Goal: Use online tool/utility: Utilize a website feature to perform a specific function

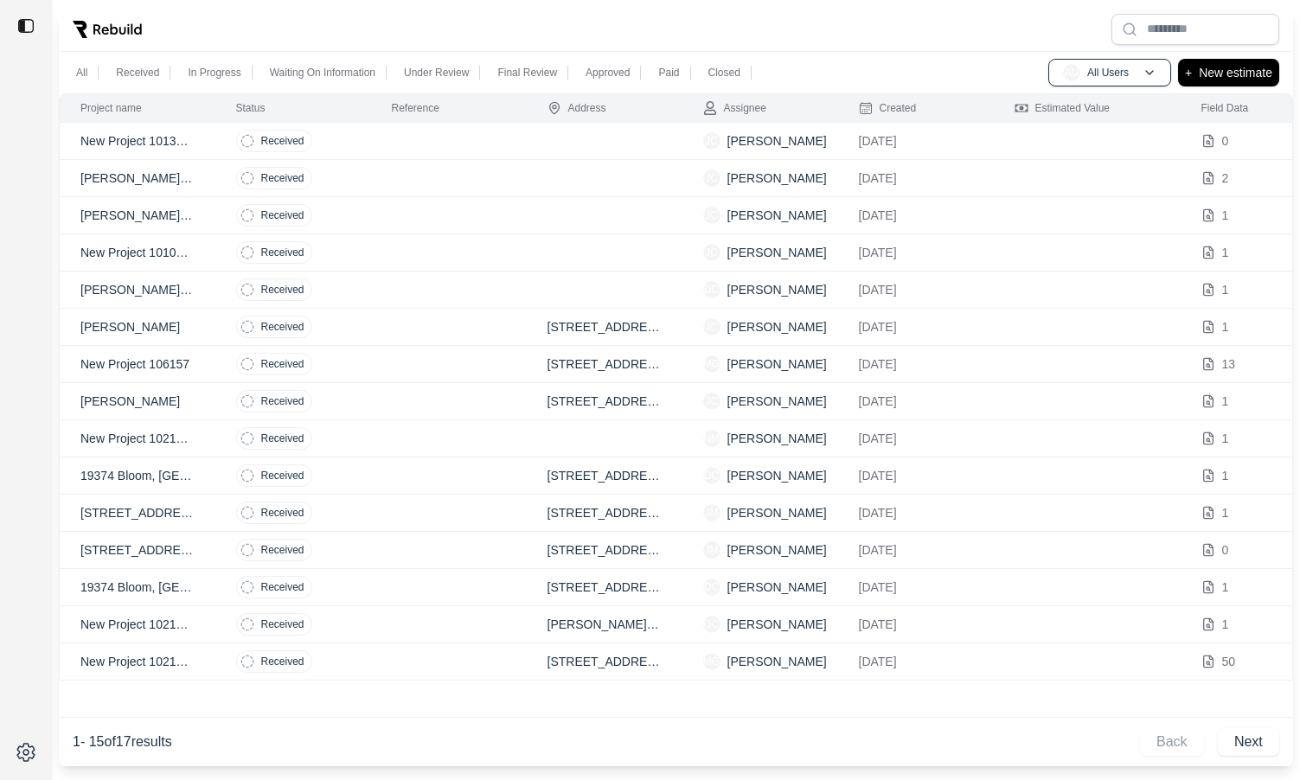
click at [479, 141] on td at bounding box center [449, 141] width 156 height 37
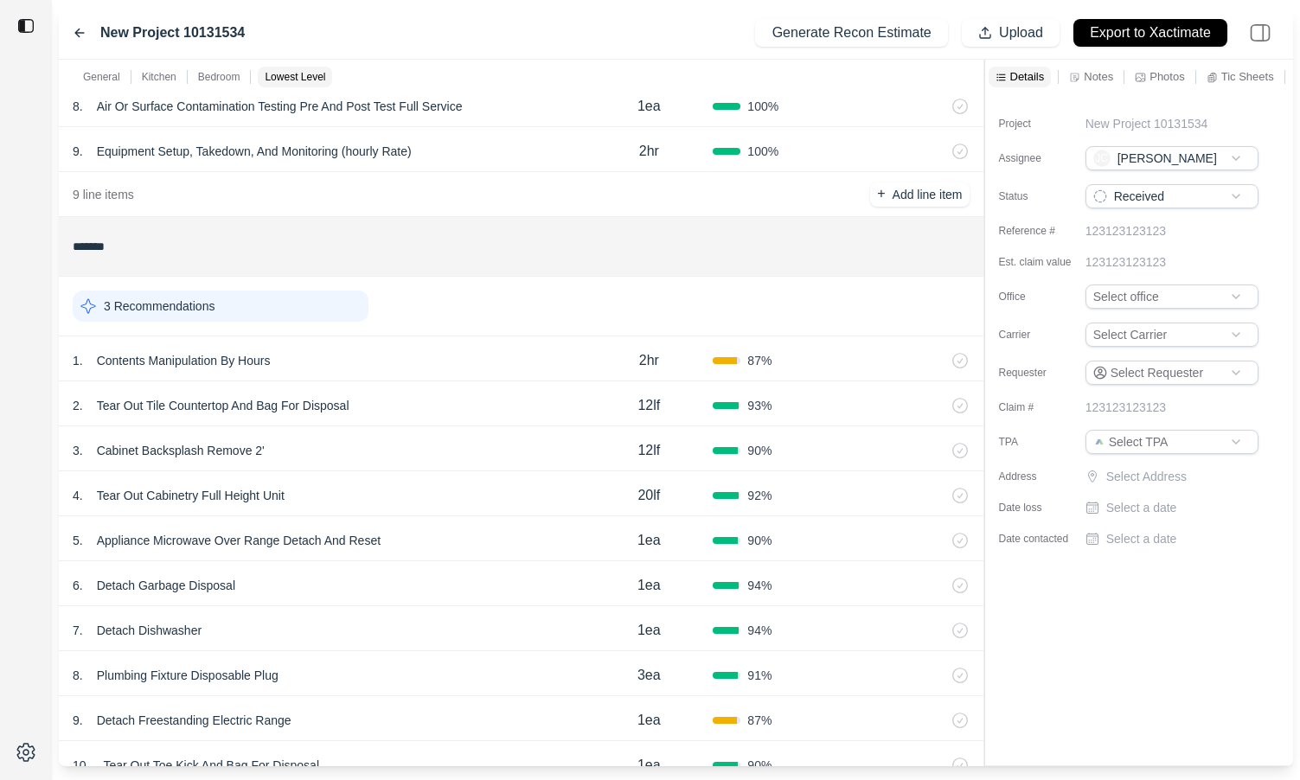
scroll to position [458, 0]
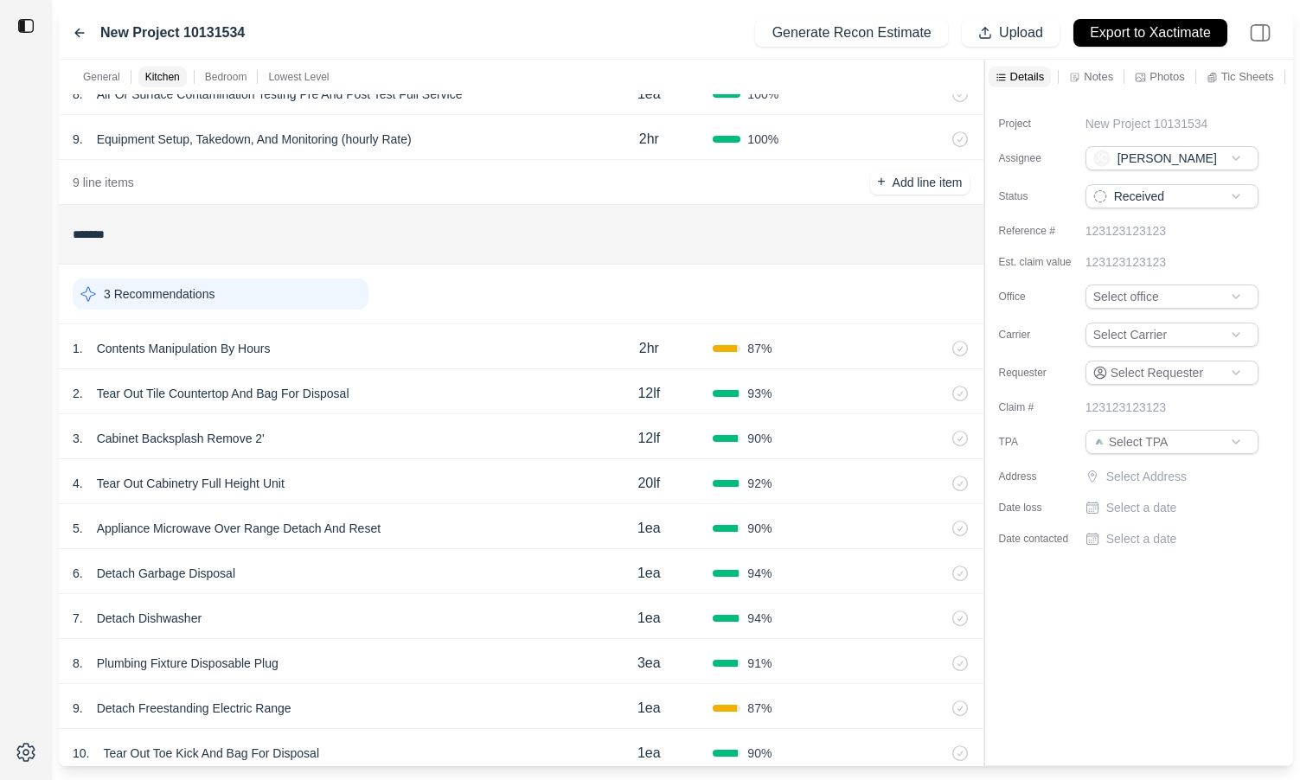
click at [525, 337] on div "1 . Contents Manipulation By Hours" at bounding box center [329, 348] width 512 height 24
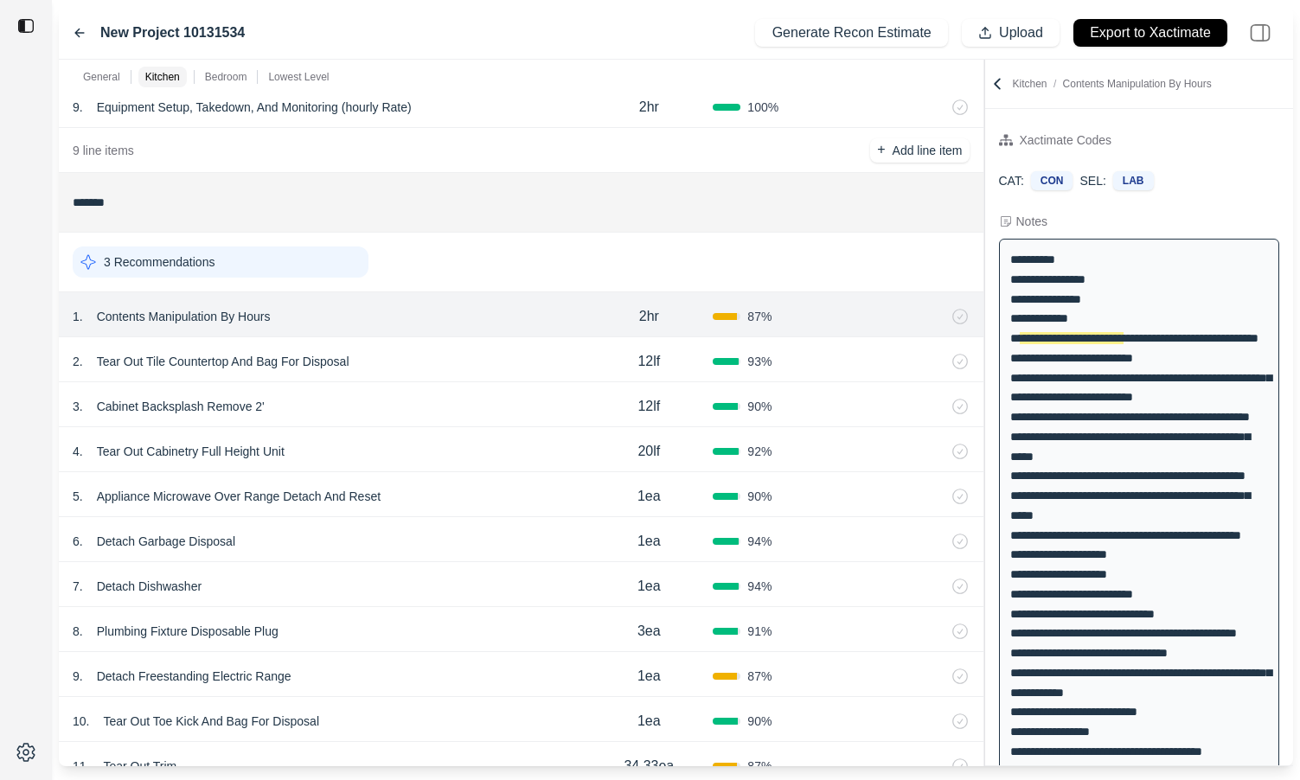
scroll to position [492, 0]
click at [419, 354] on div "2 . Tear Out Tile Countertop And Bag For Disposal" at bounding box center [329, 360] width 512 height 24
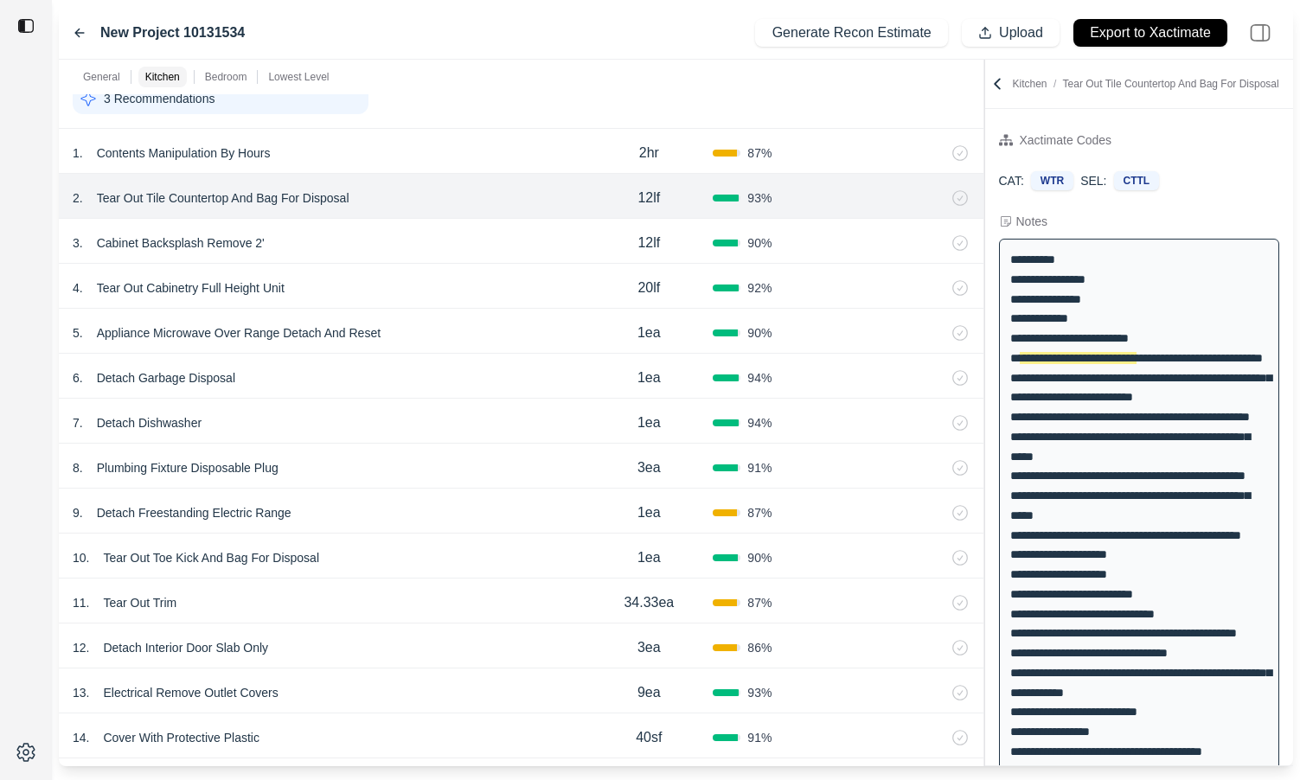
scroll to position [653, 0]
click at [410, 249] on div "3 . Cabinet Backsplash Remove 2'" at bounding box center [329, 244] width 512 height 24
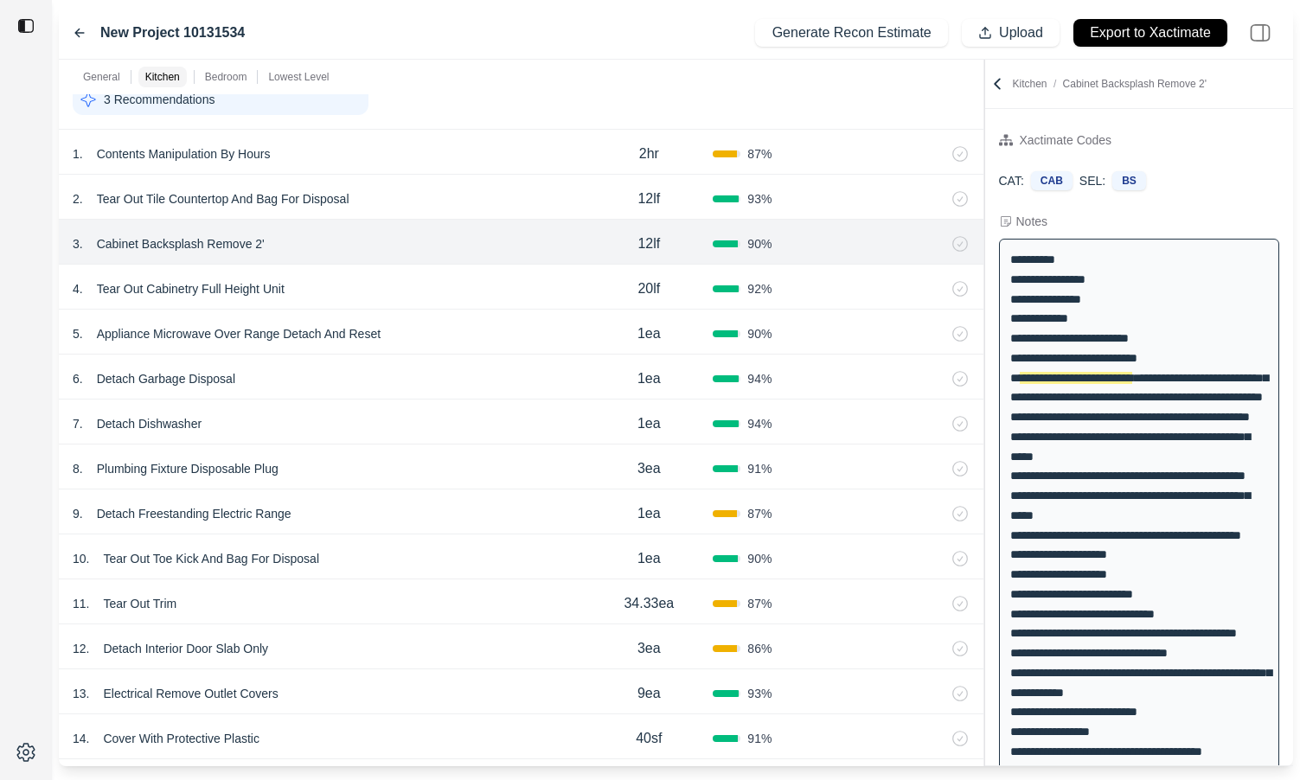
click at [405, 297] on div "4 . Tear Out Cabinetry Full Height Unit" at bounding box center [329, 289] width 512 height 24
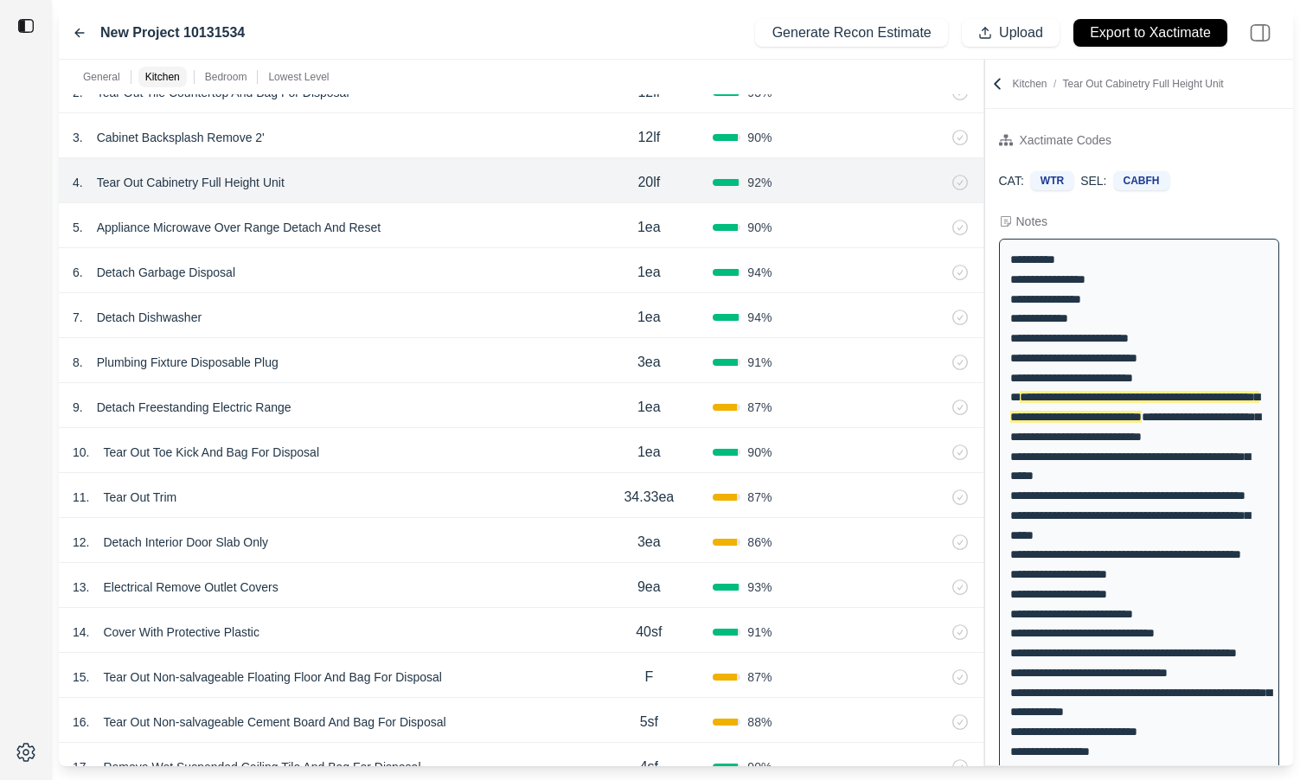
scroll to position [742, 0]
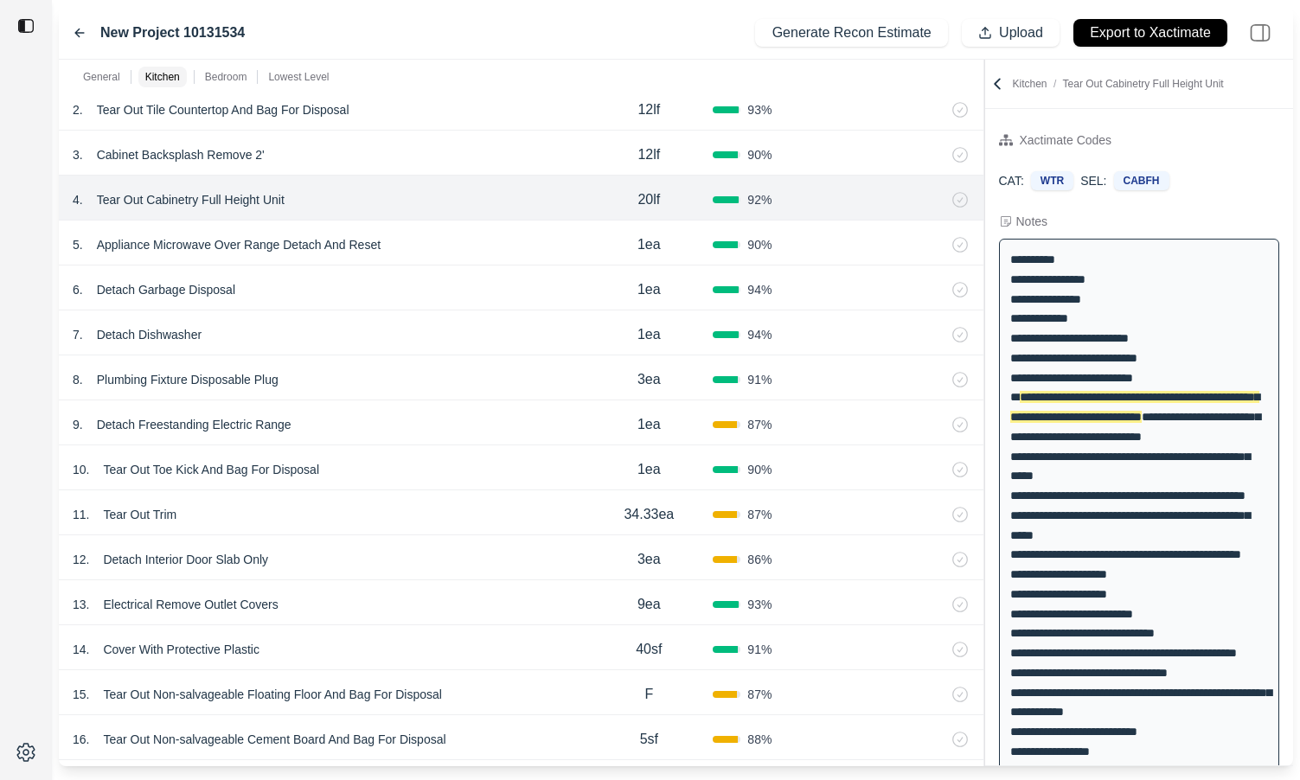
click at [418, 245] on div "5 . Appliance Microwave Over Range Detach And Reset" at bounding box center [329, 245] width 512 height 24
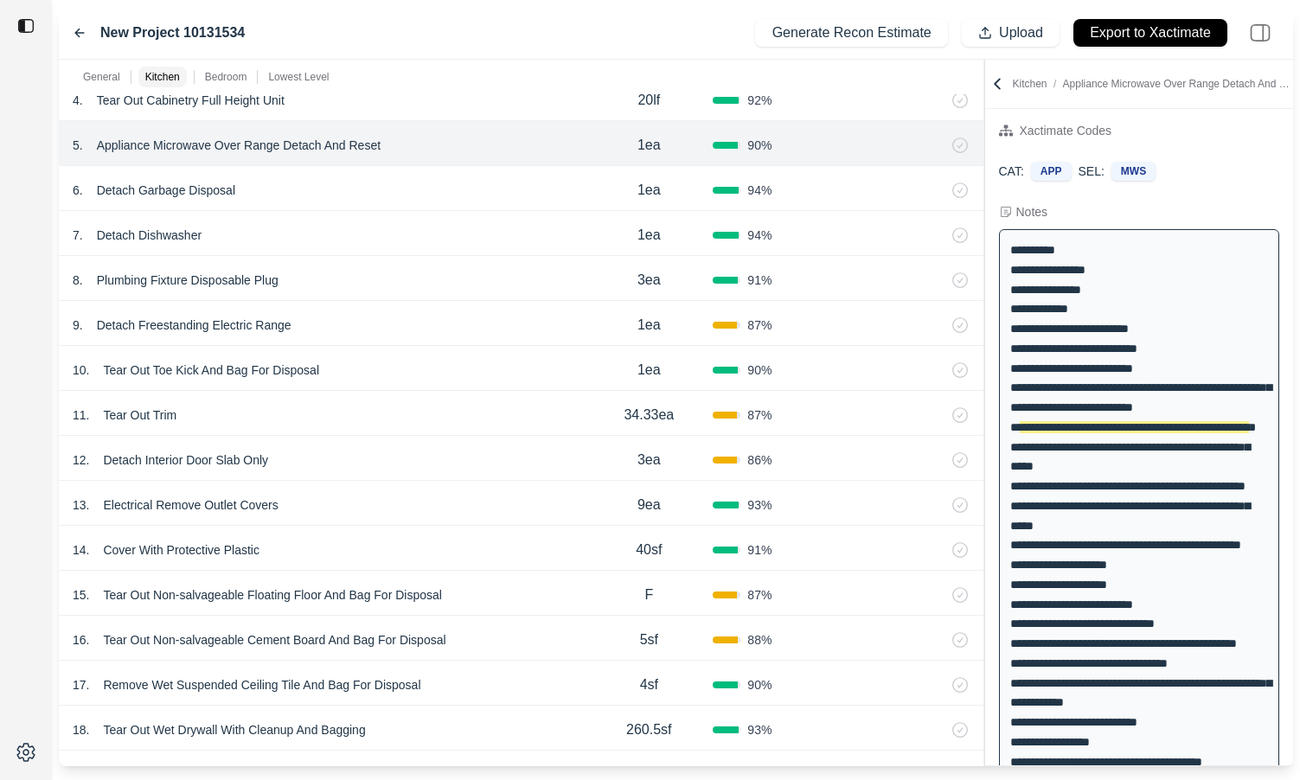
scroll to position [847, 0]
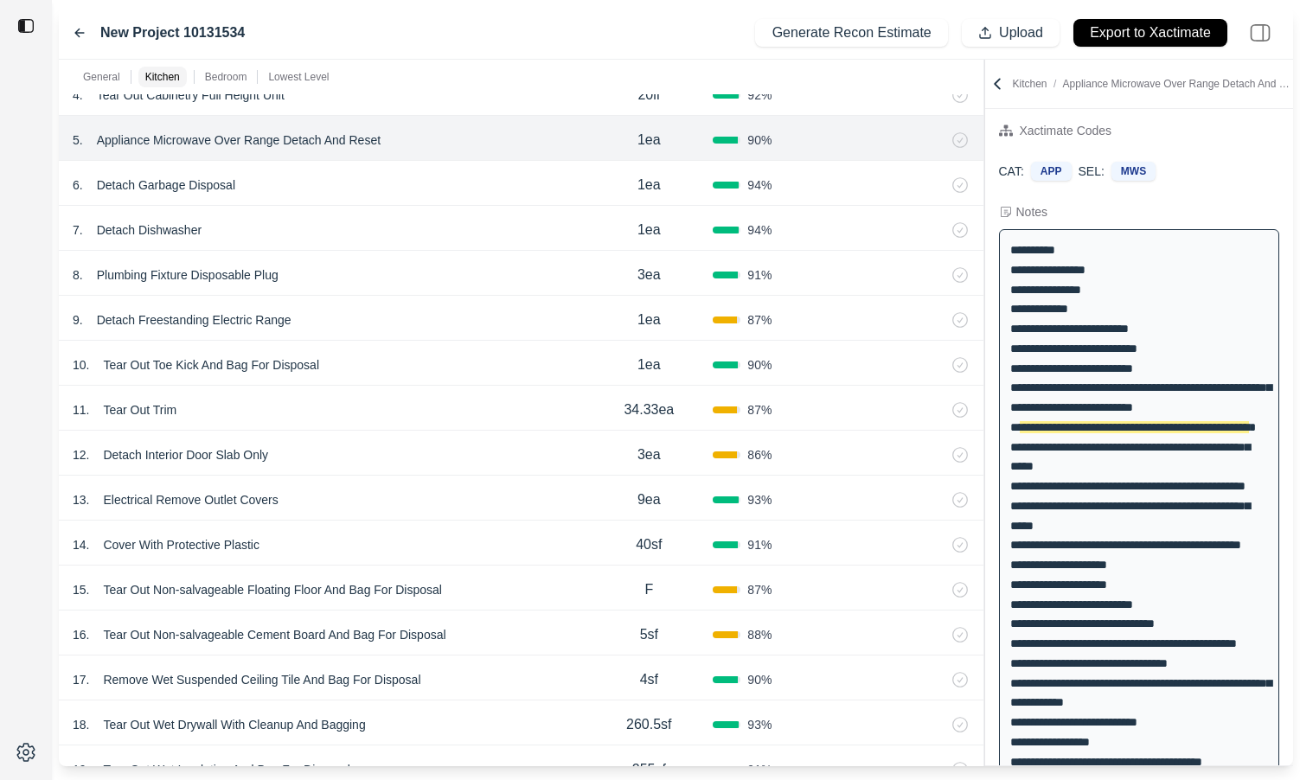
click at [396, 186] on div "6 . Detach Garbage Disposal" at bounding box center [329, 185] width 512 height 24
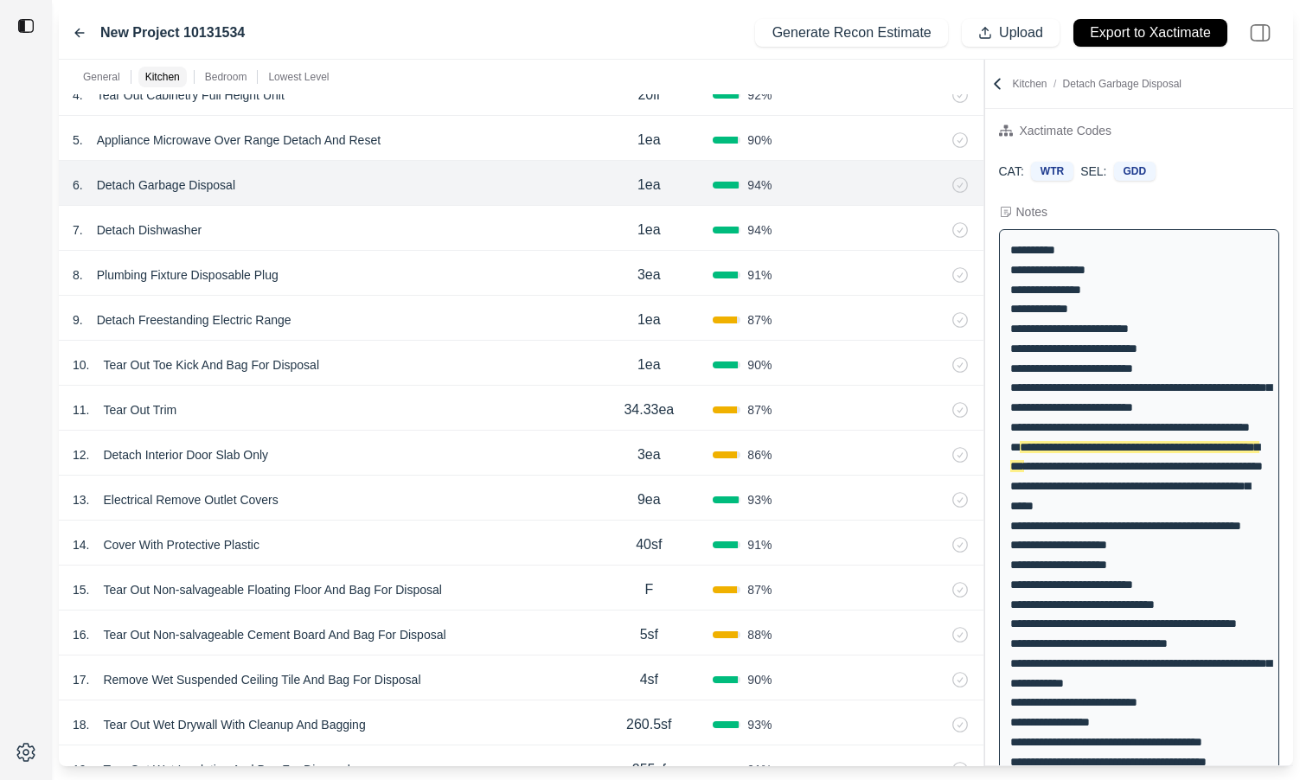
scroll to position [48, 0]
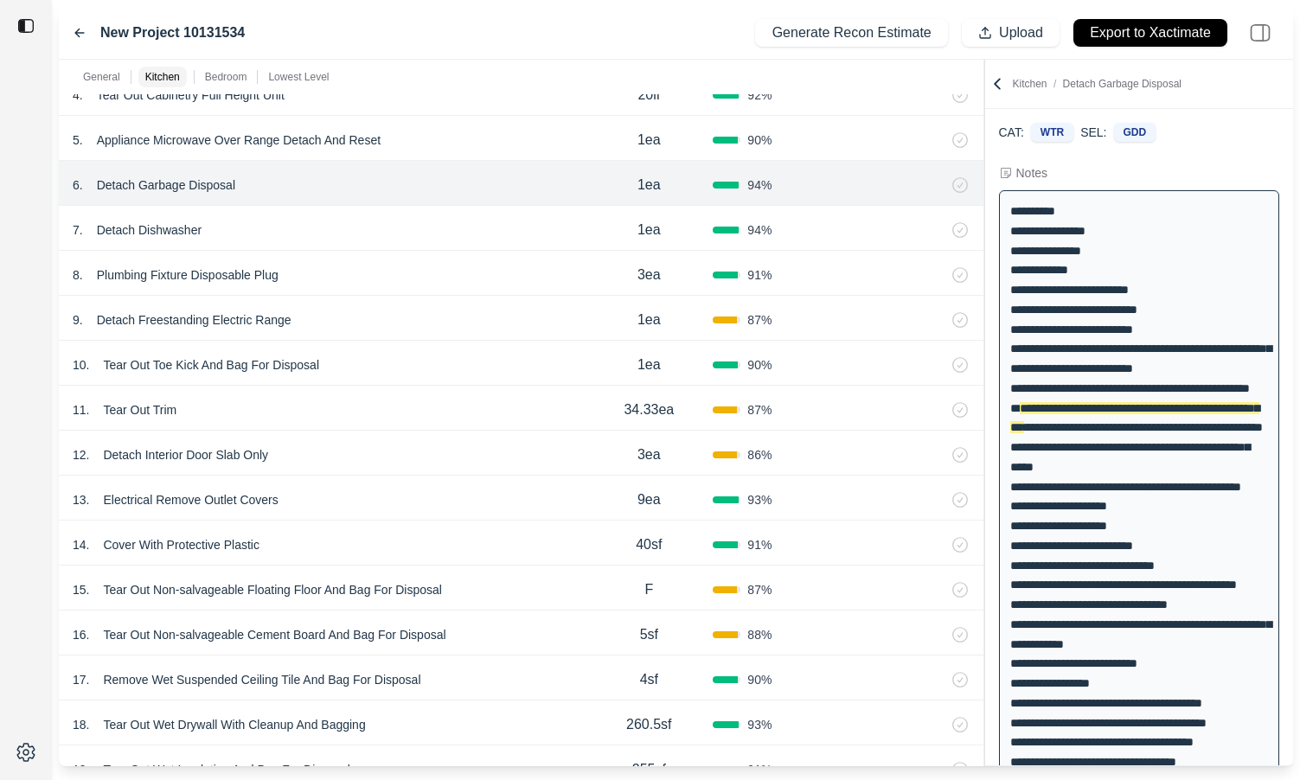
click at [425, 147] on div "5 . Appliance Microwave Over Range Detach And Reset" at bounding box center [329, 140] width 512 height 24
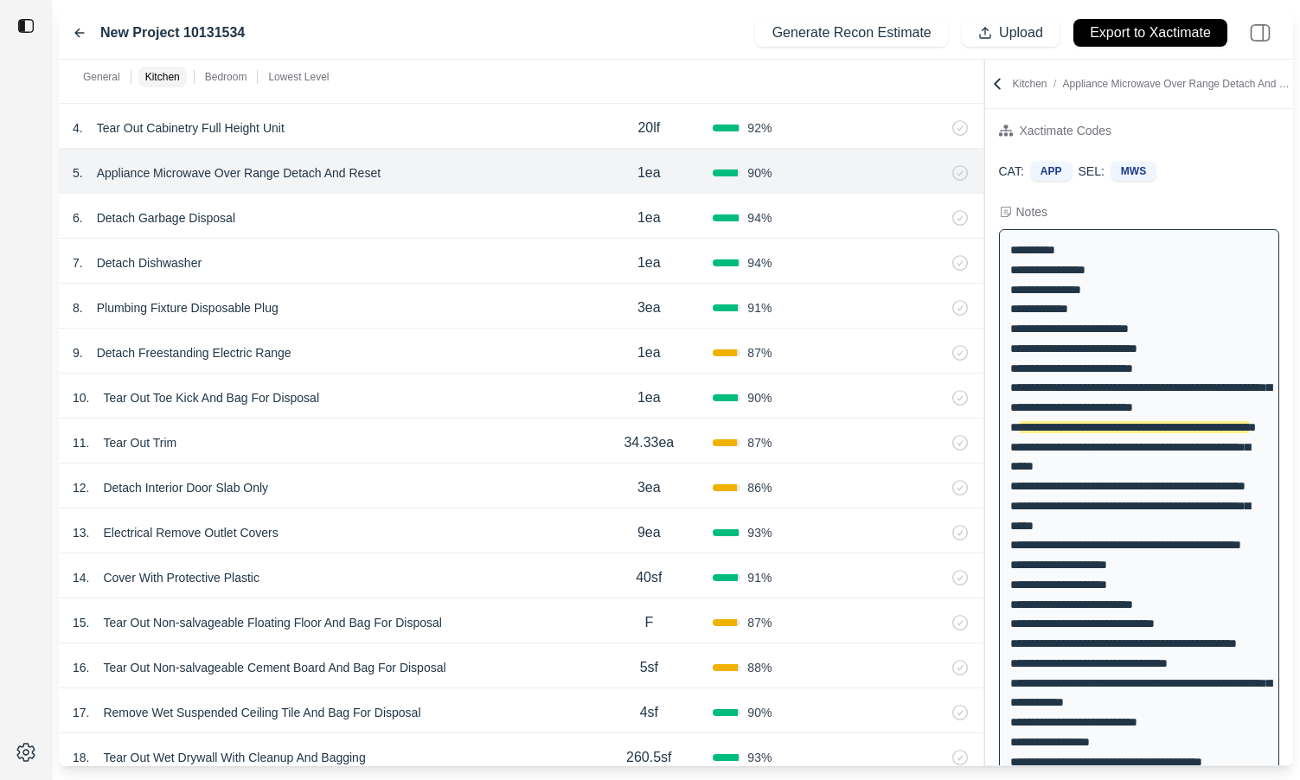
scroll to position [812, 0]
click at [398, 210] on div "6 . Detach Garbage Disposal" at bounding box center [329, 220] width 512 height 24
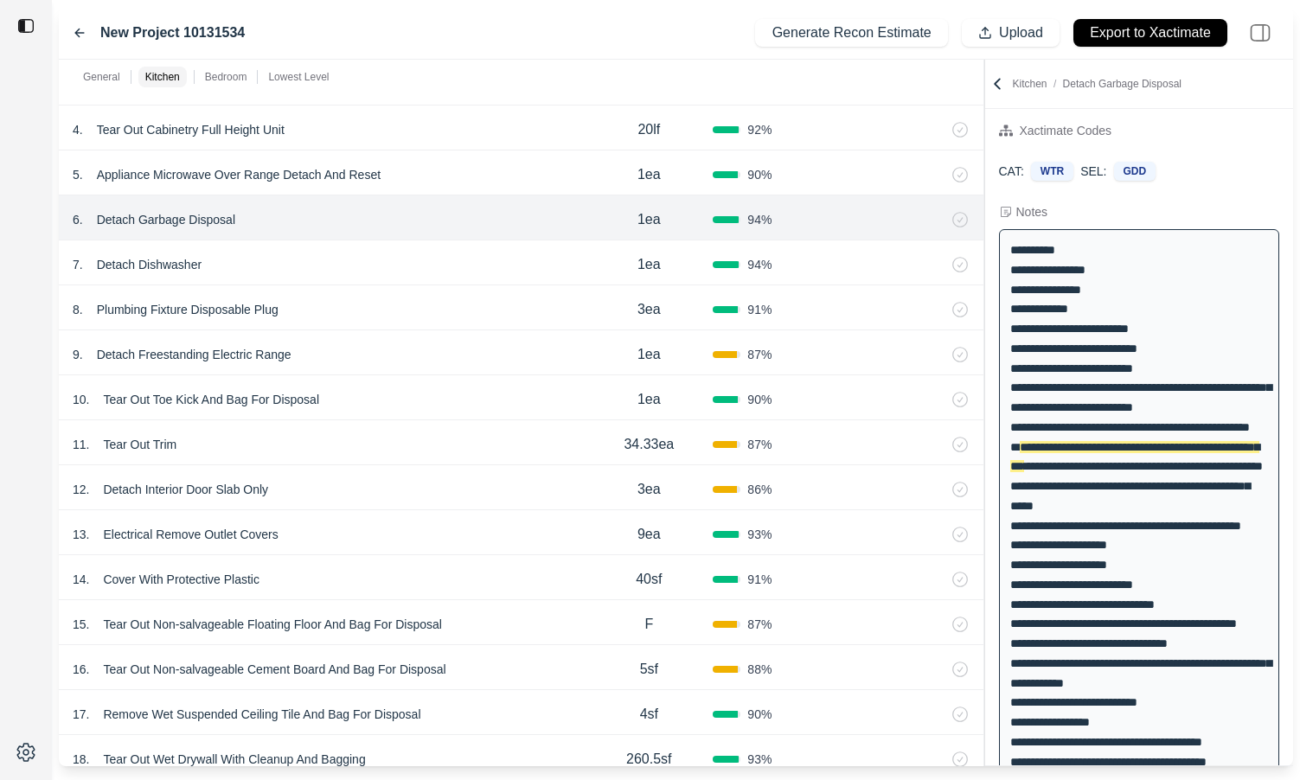
scroll to position [48, 0]
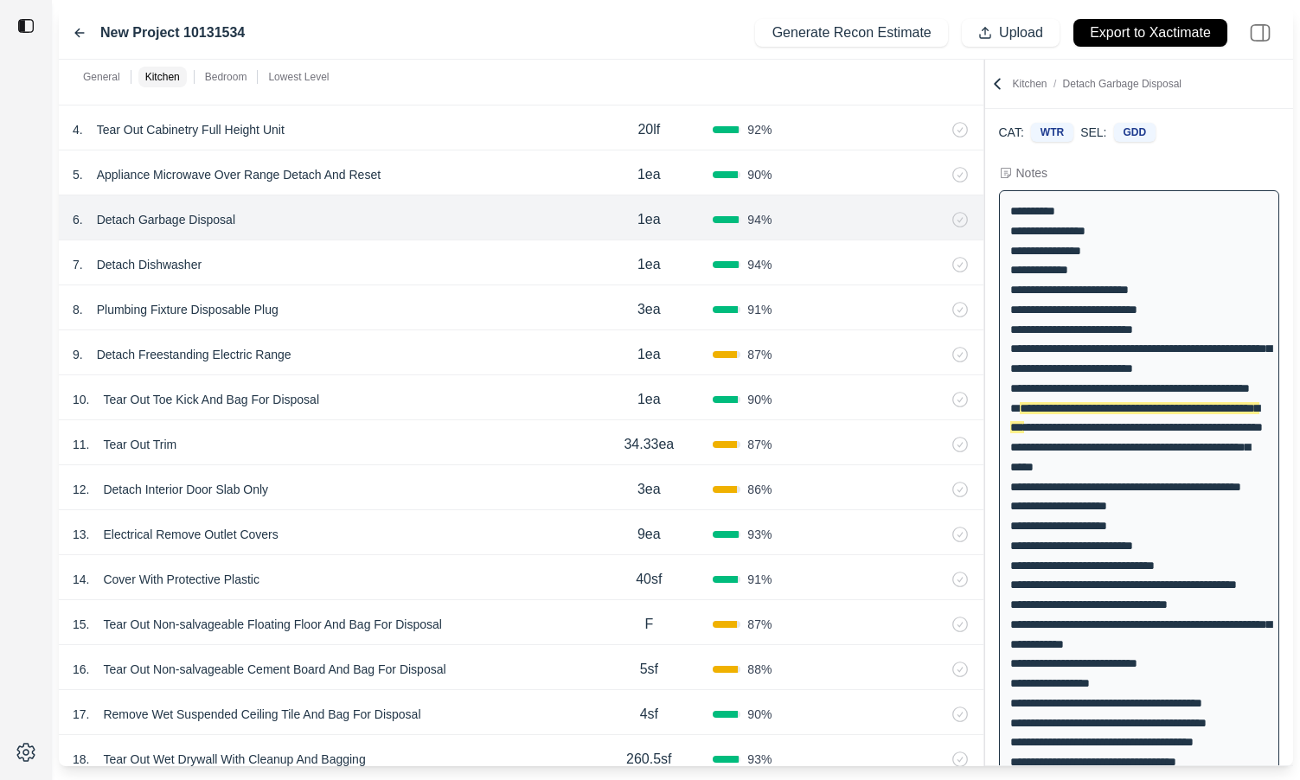
click at [370, 261] on div "7 . Detach Dishwasher" at bounding box center [329, 265] width 512 height 24
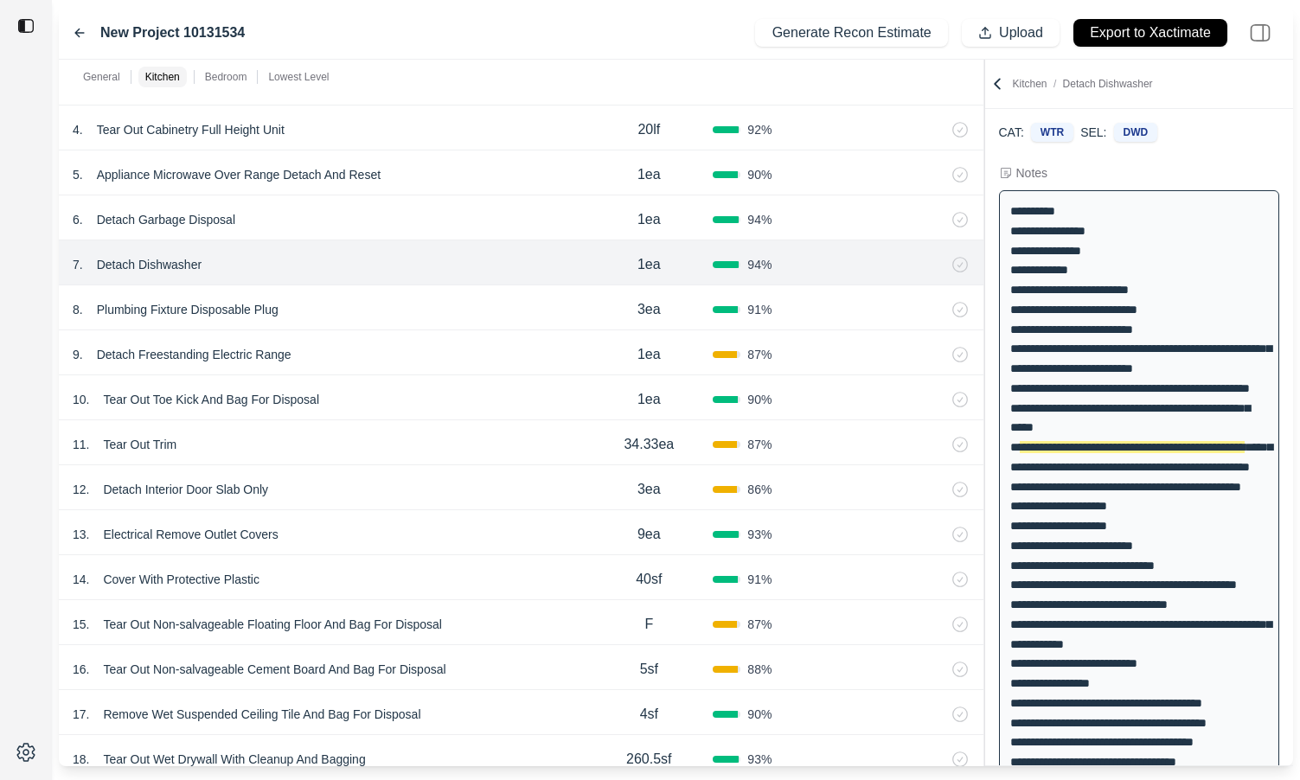
scroll to position [88, 0]
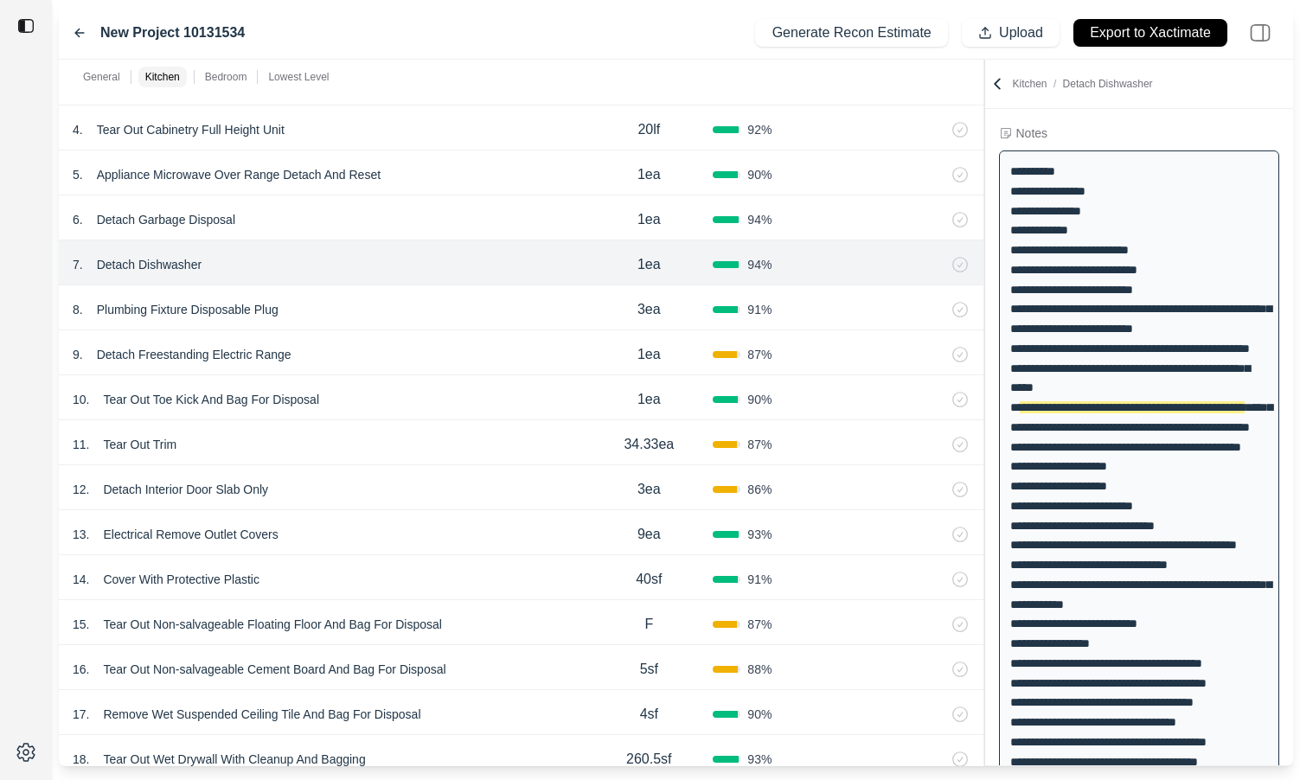
click at [371, 310] on div "8 . Plumbing Fixture Disposable Plug" at bounding box center [329, 310] width 512 height 24
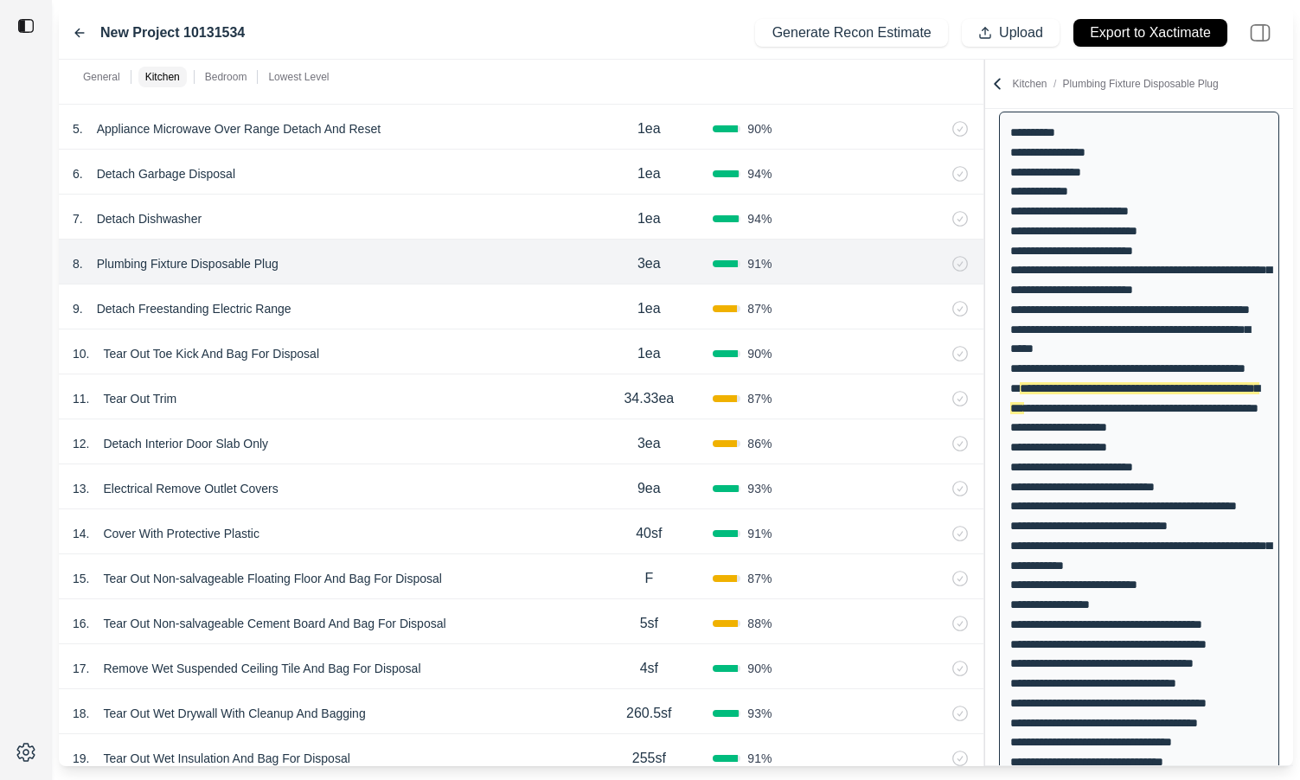
scroll to position [829, 0]
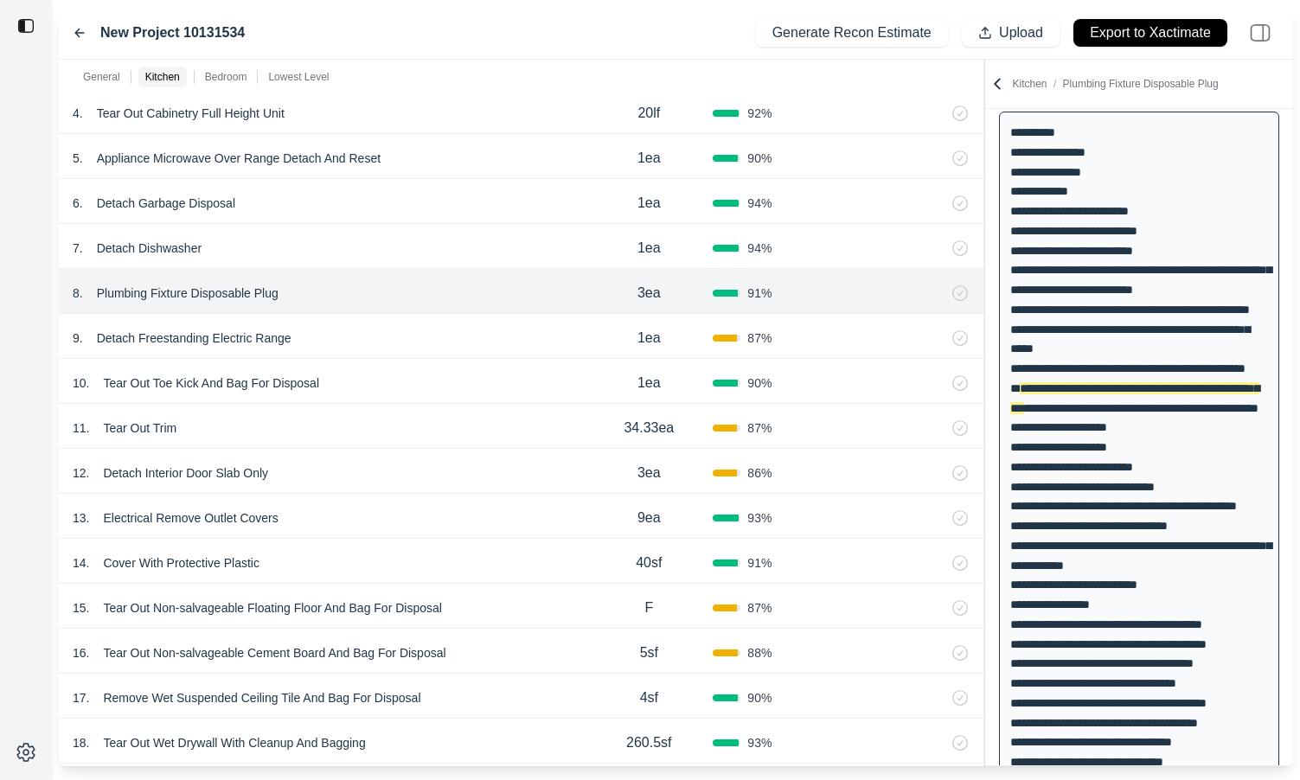
click at [372, 332] on div "9 . Detach Freestanding Electric Range" at bounding box center [329, 338] width 512 height 24
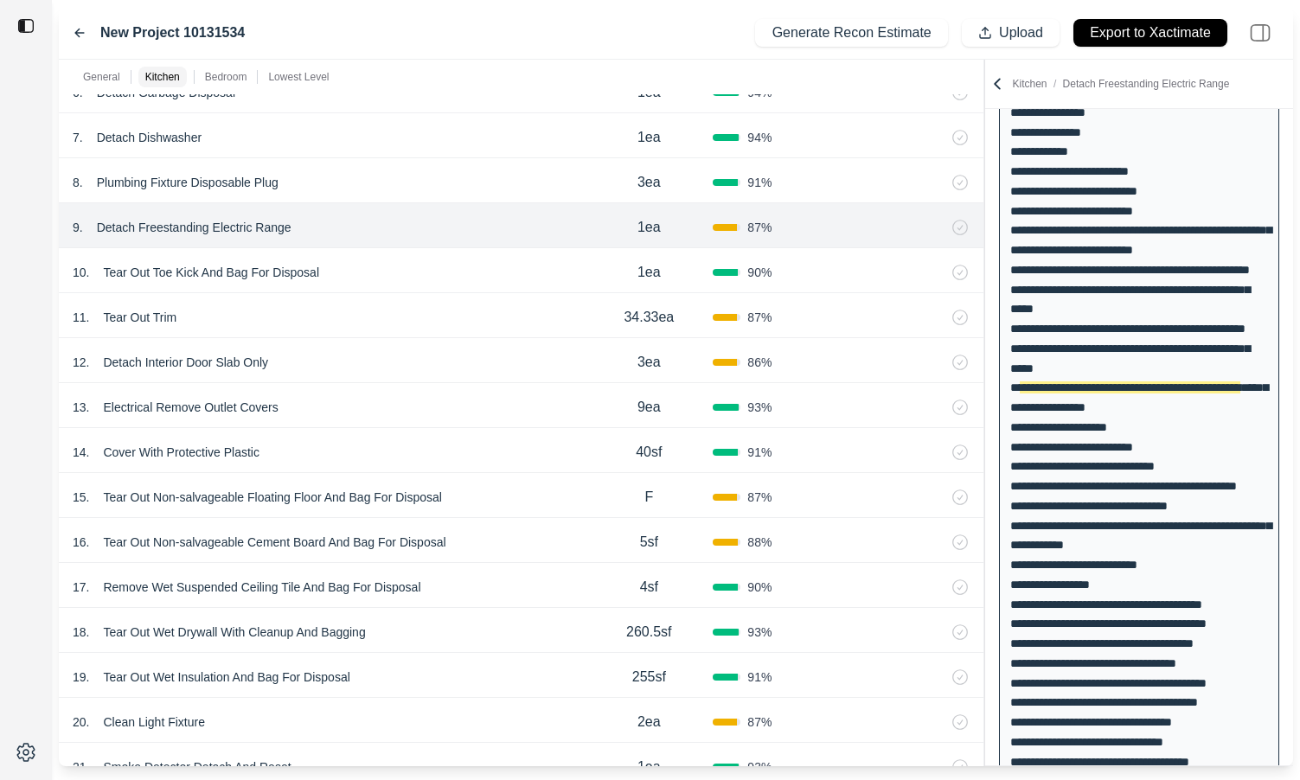
scroll to position [942, 0]
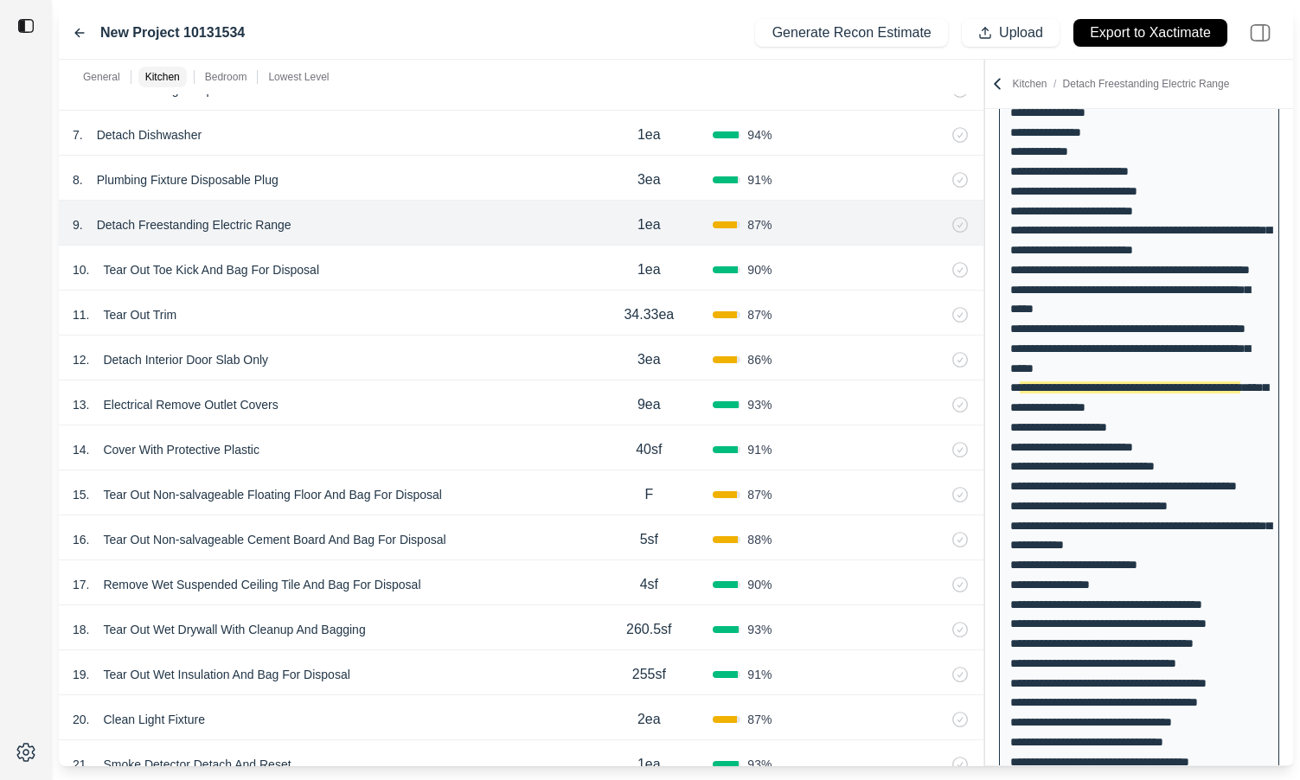
click at [374, 254] on div "10 . Tear Out Toe Kick And Bag For Disposal 1ea 90 %" at bounding box center [521, 268] width 925 height 45
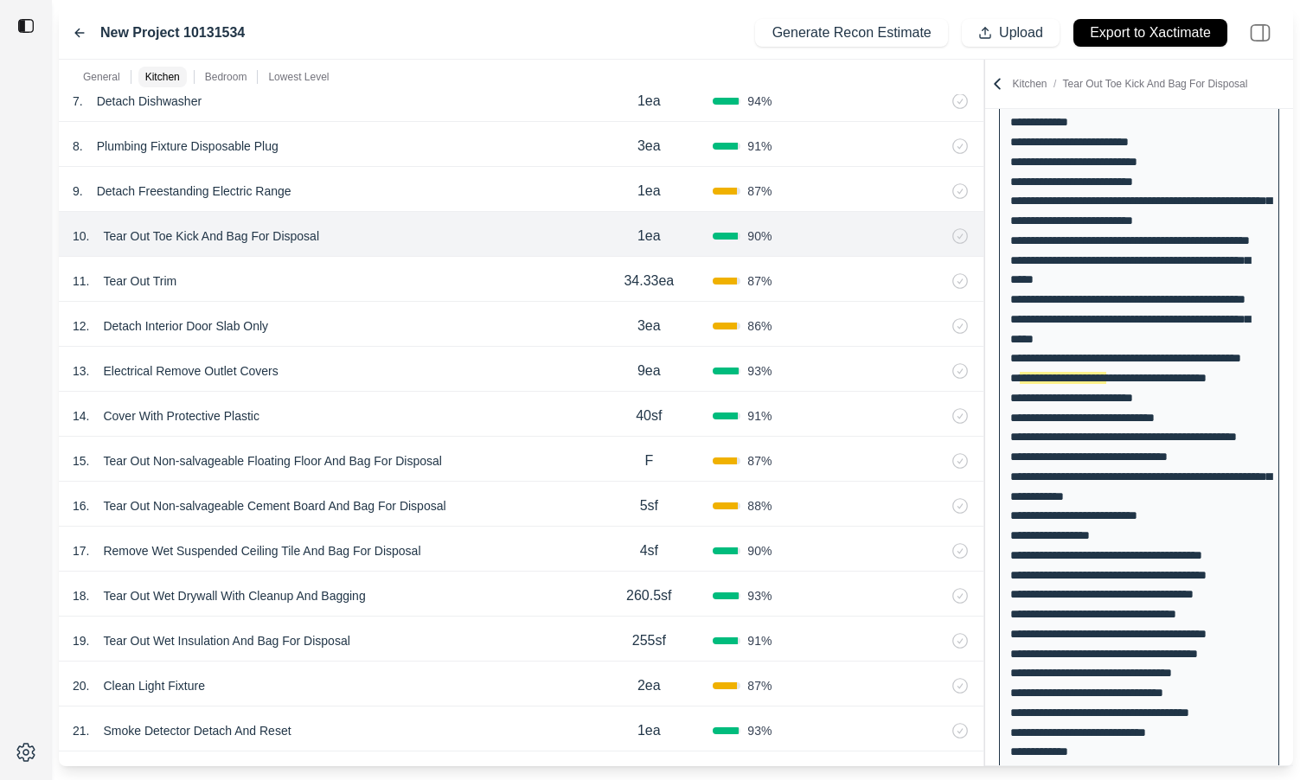
scroll to position [979, 0]
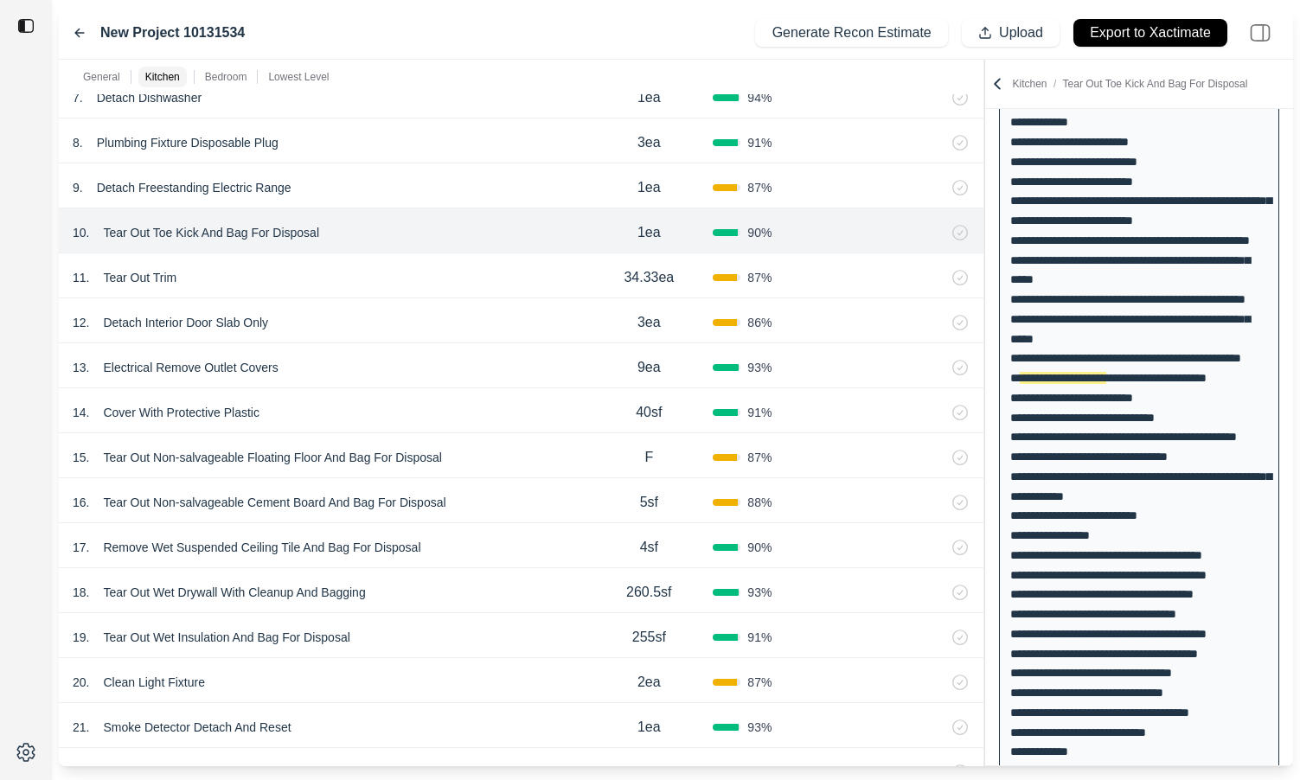
click at [368, 272] on div "11 . Tear Out Trim" at bounding box center [329, 278] width 512 height 24
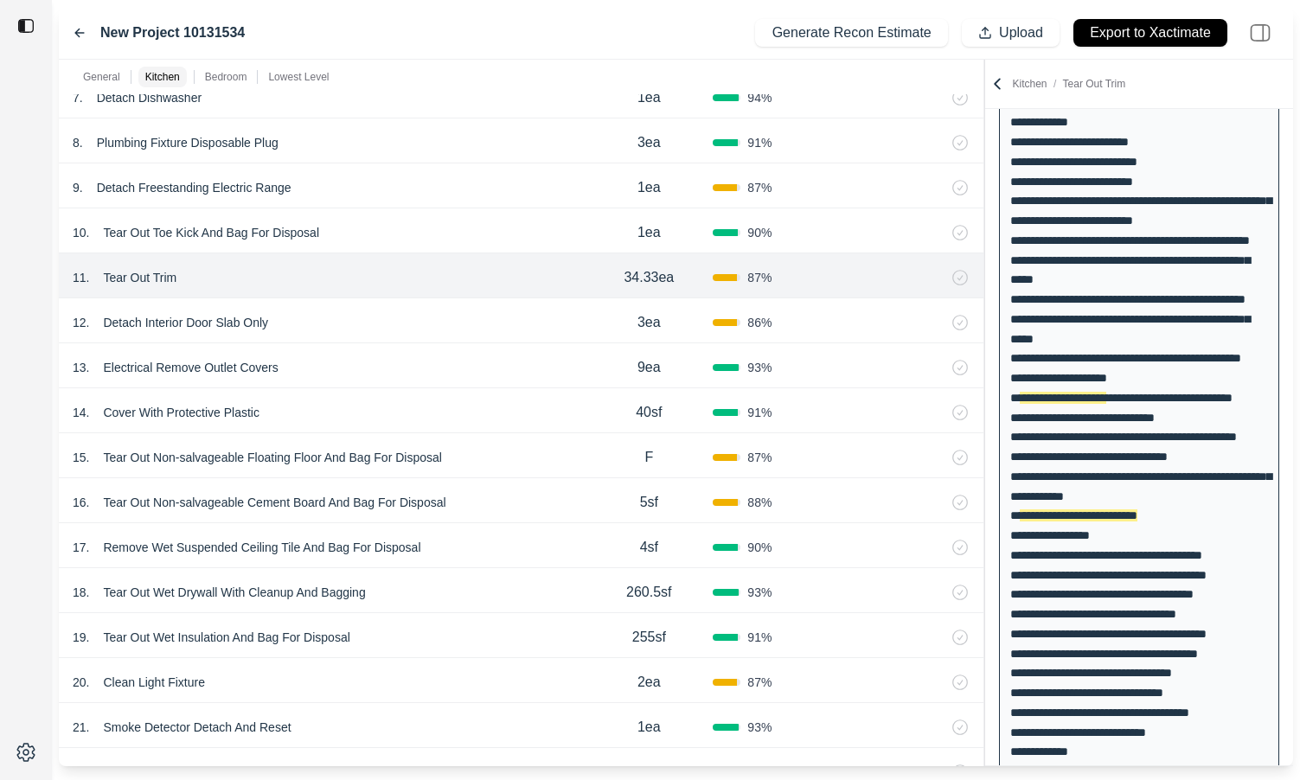
scroll to position [216, 0]
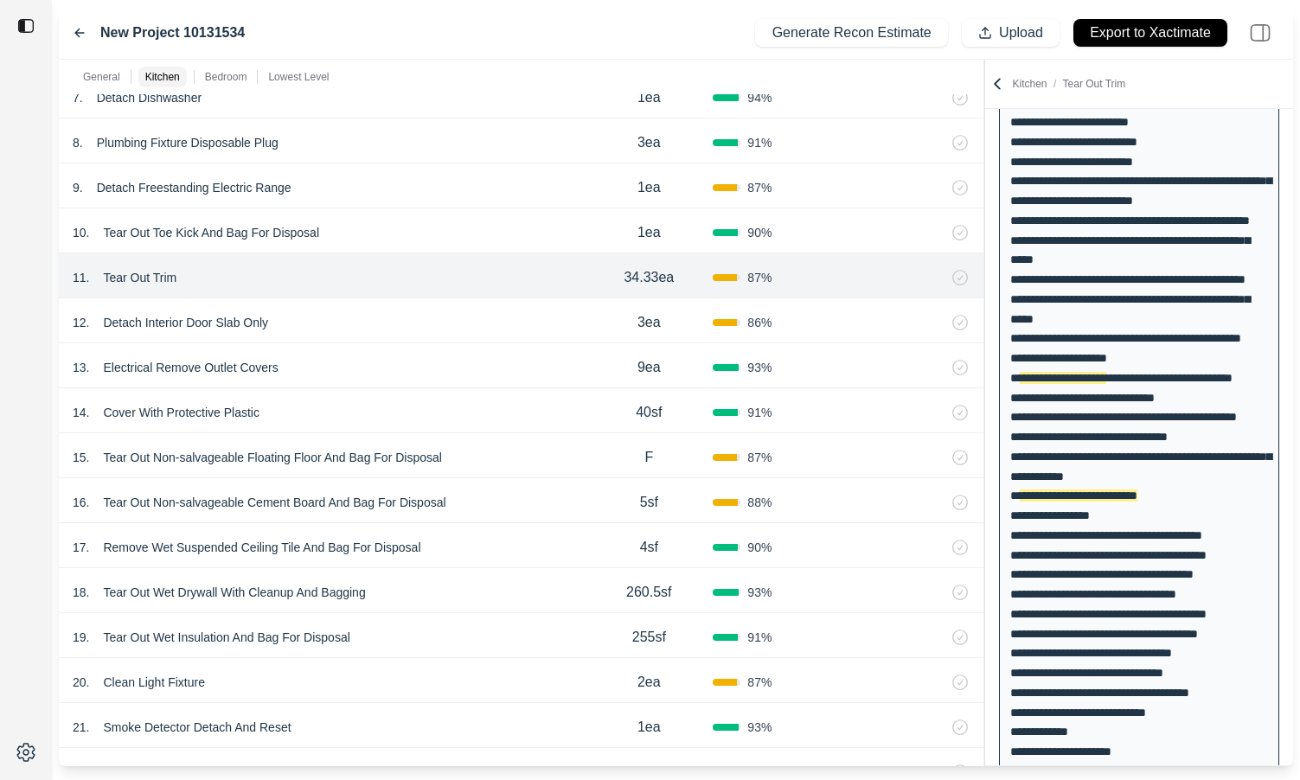
click at [342, 313] on div "12 . Detach Interior Door Slab Only" at bounding box center [329, 322] width 512 height 24
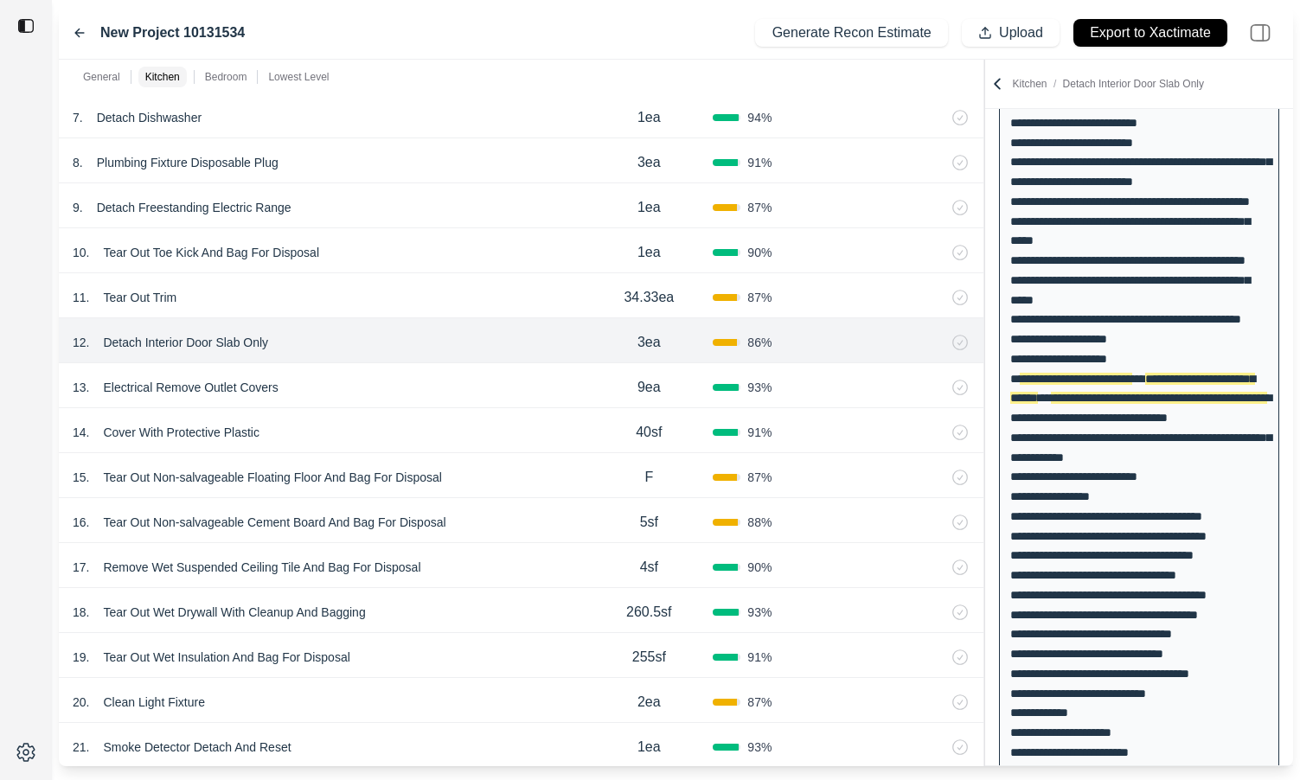
scroll to position [961, 0]
click at [375, 382] on div "13 . Electrical Remove Outlet Covers" at bounding box center [329, 386] width 512 height 24
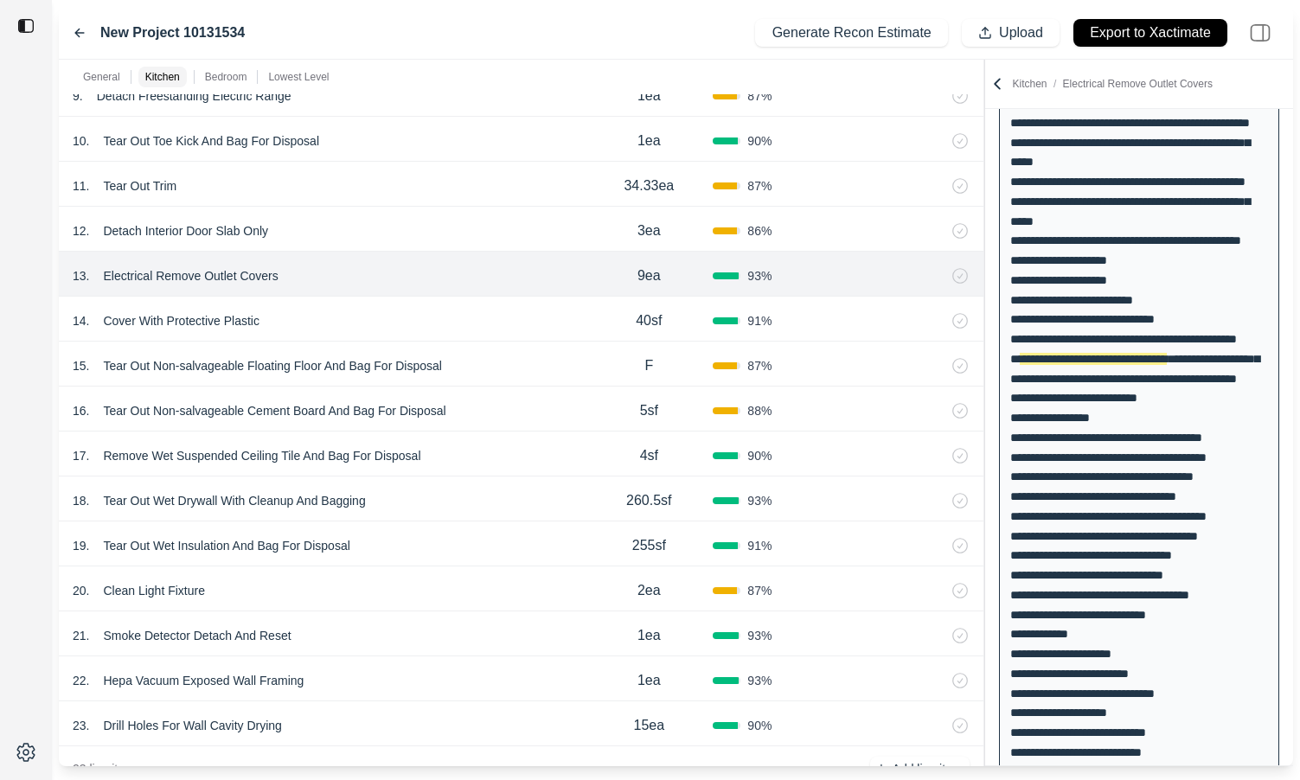
scroll to position [1078, 0]
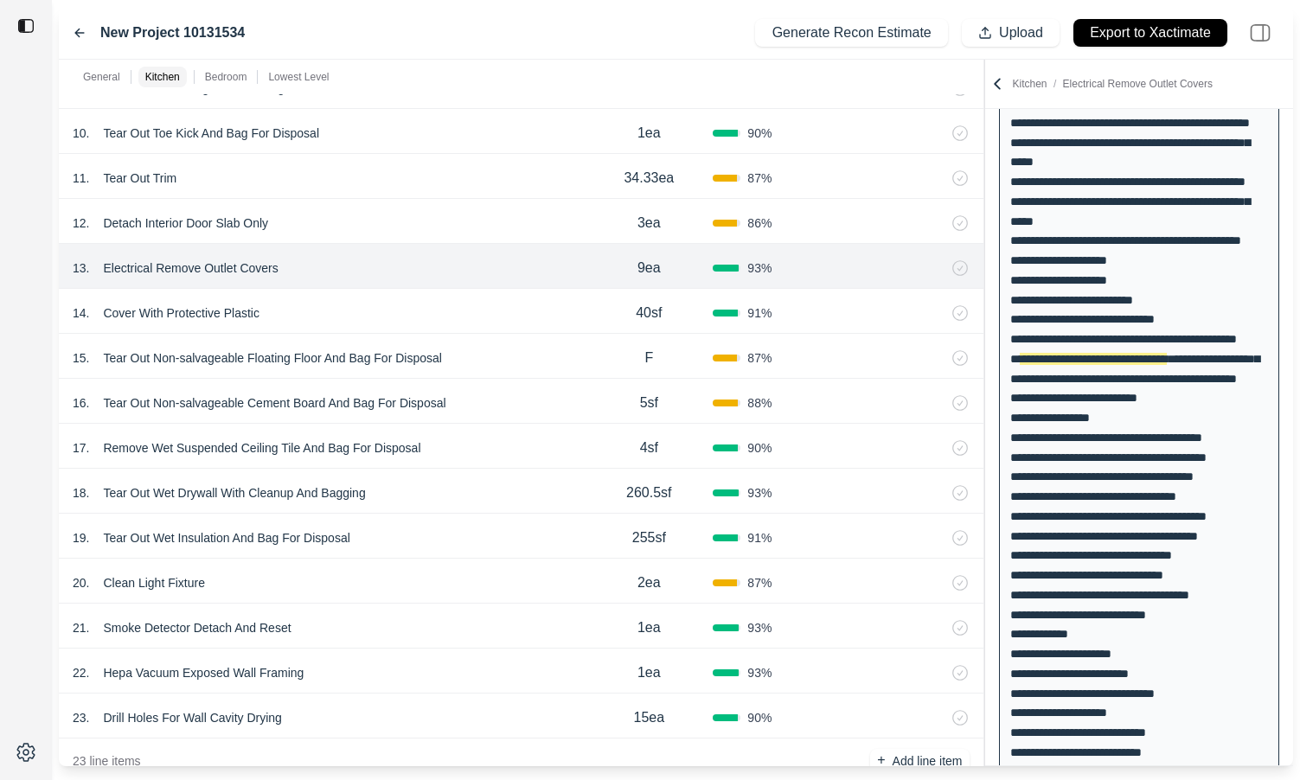
click at [375, 316] on div "14 . Cover With Protective Plastic" at bounding box center [329, 313] width 512 height 24
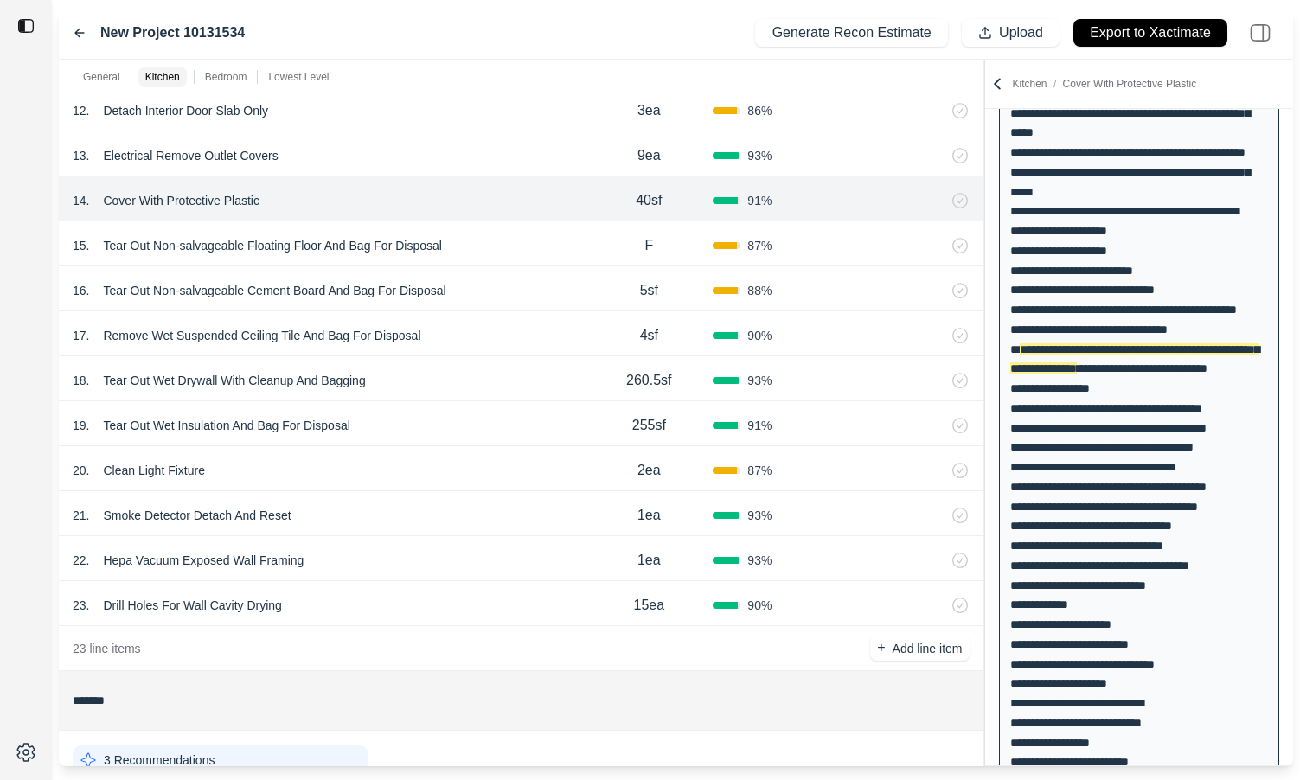
scroll to position [1200, 0]
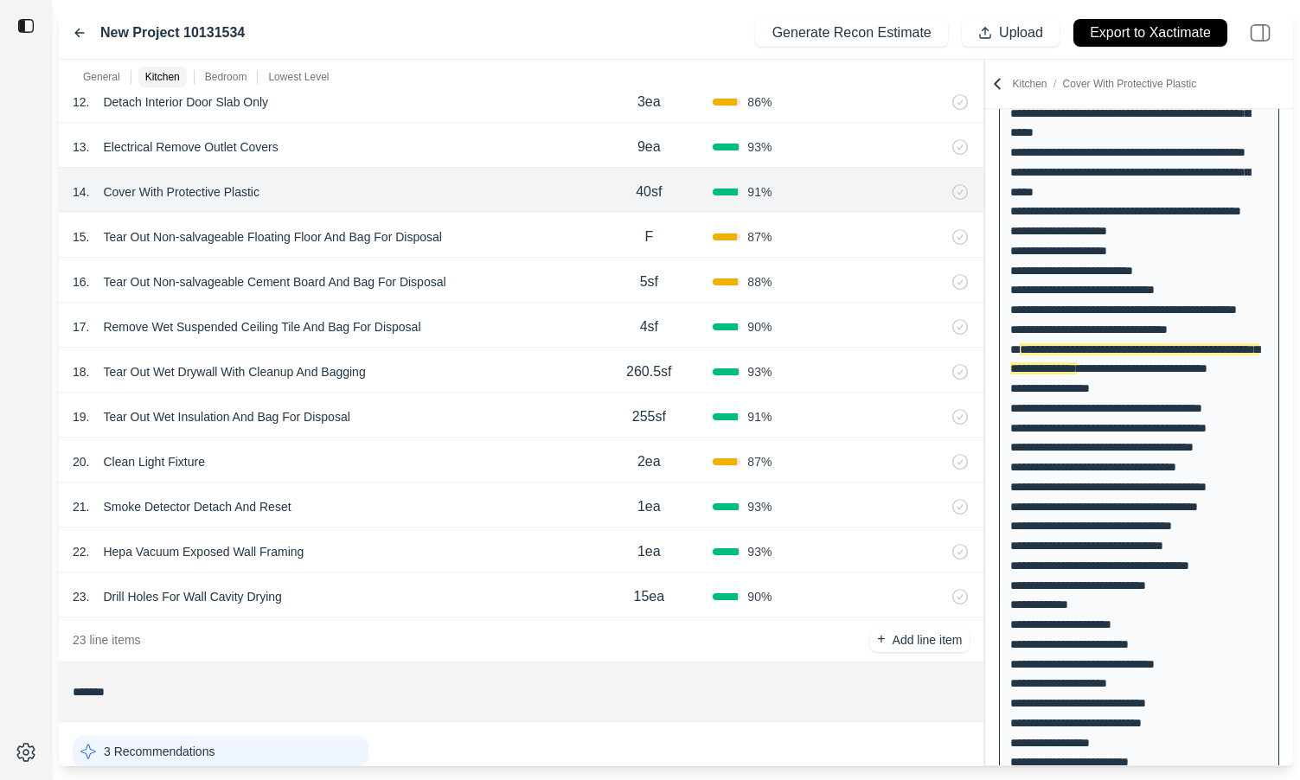
click at [489, 233] on div "15 . Tear Out Non-salvageable Floating Floor And Bag For Disposal" at bounding box center [329, 237] width 512 height 24
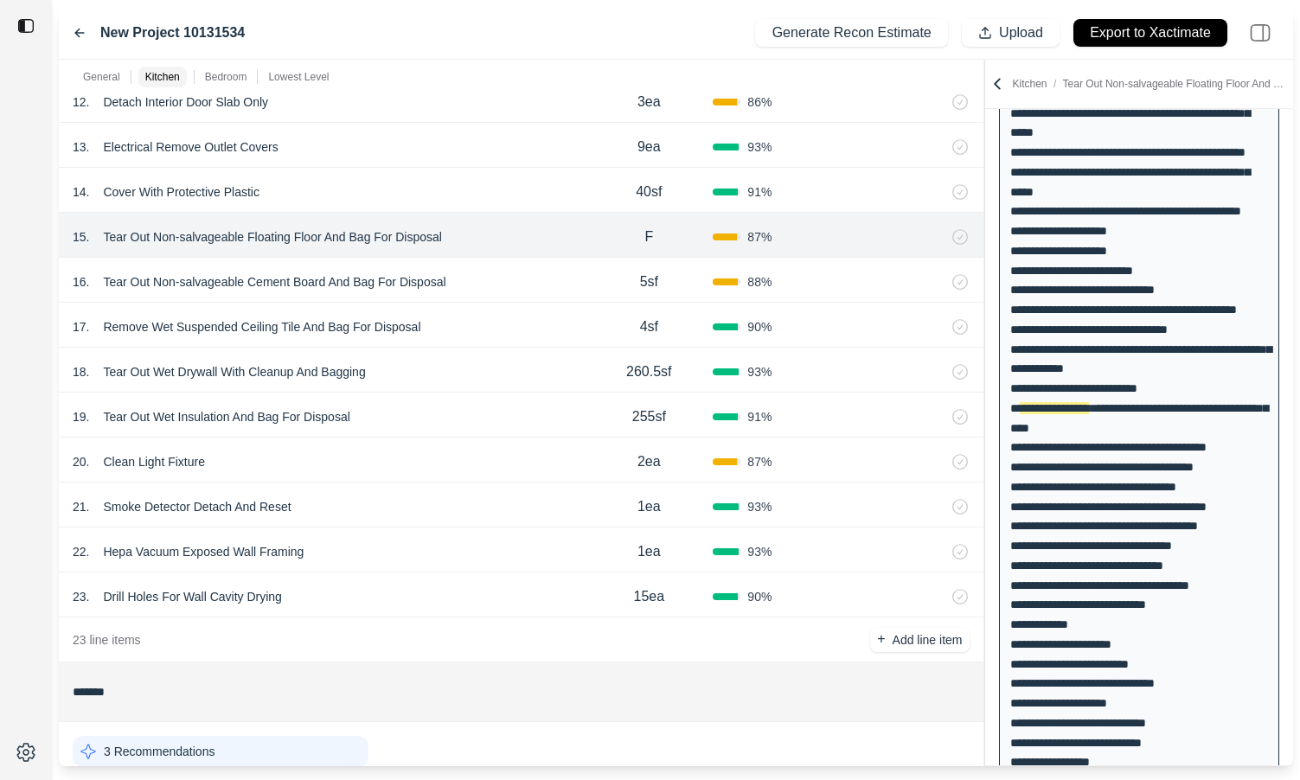
scroll to position [393, 0]
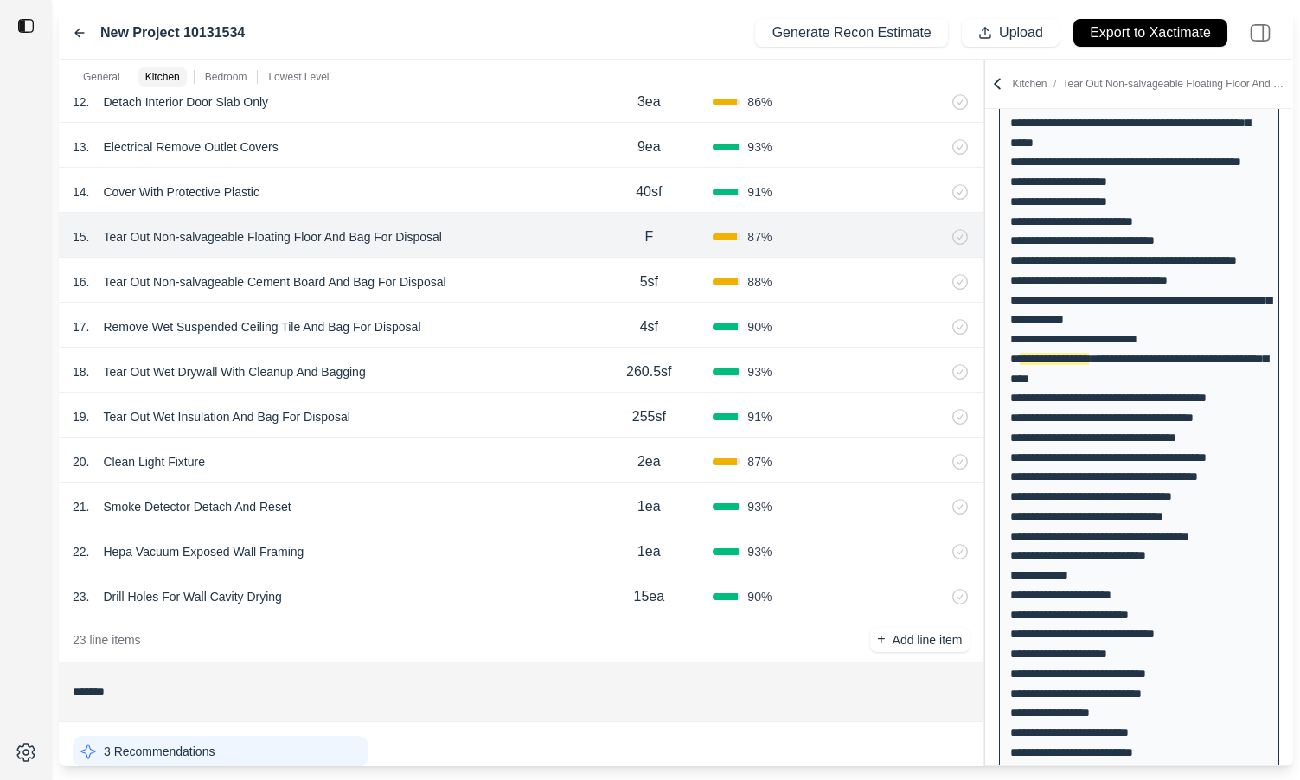
click at [487, 279] on div "16 . Tear Out Non-salvageable Cement Board And Bag For Disposal" at bounding box center [329, 282] width 512 height 24
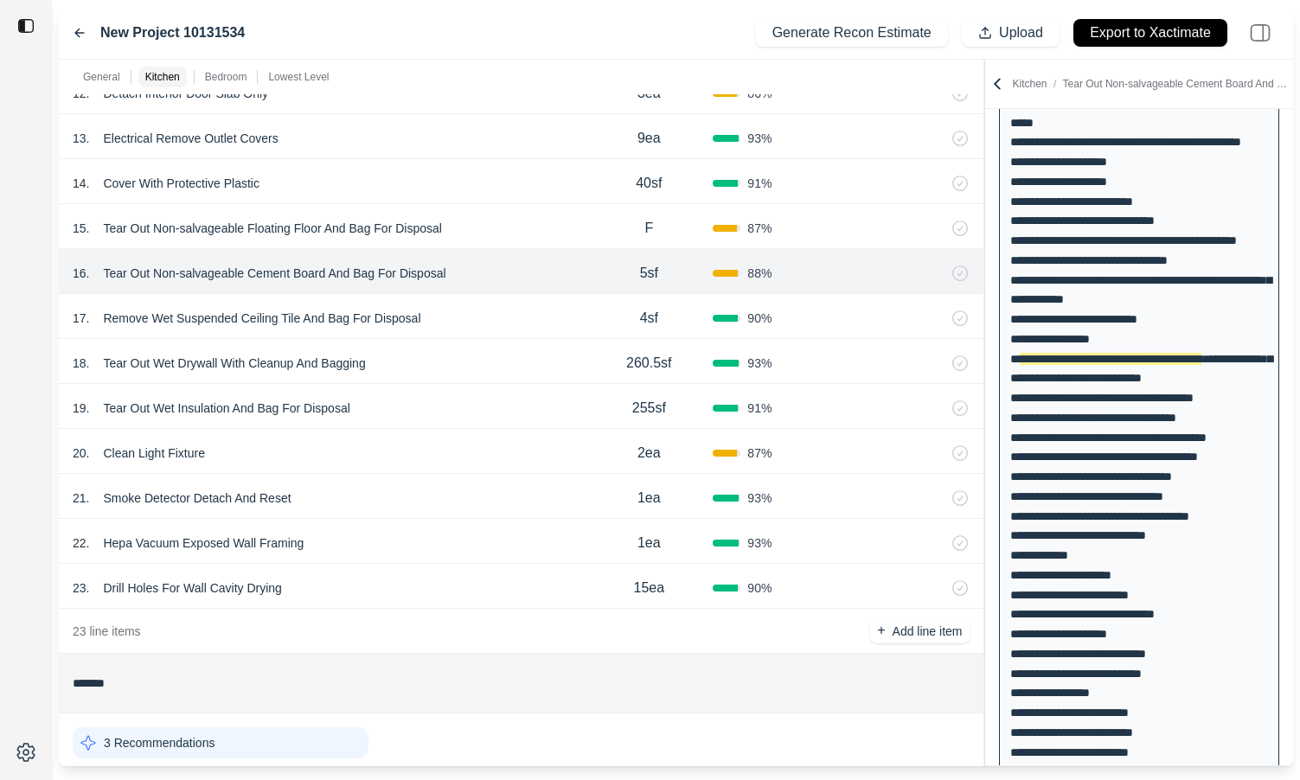
scroll to position [1213, 0]
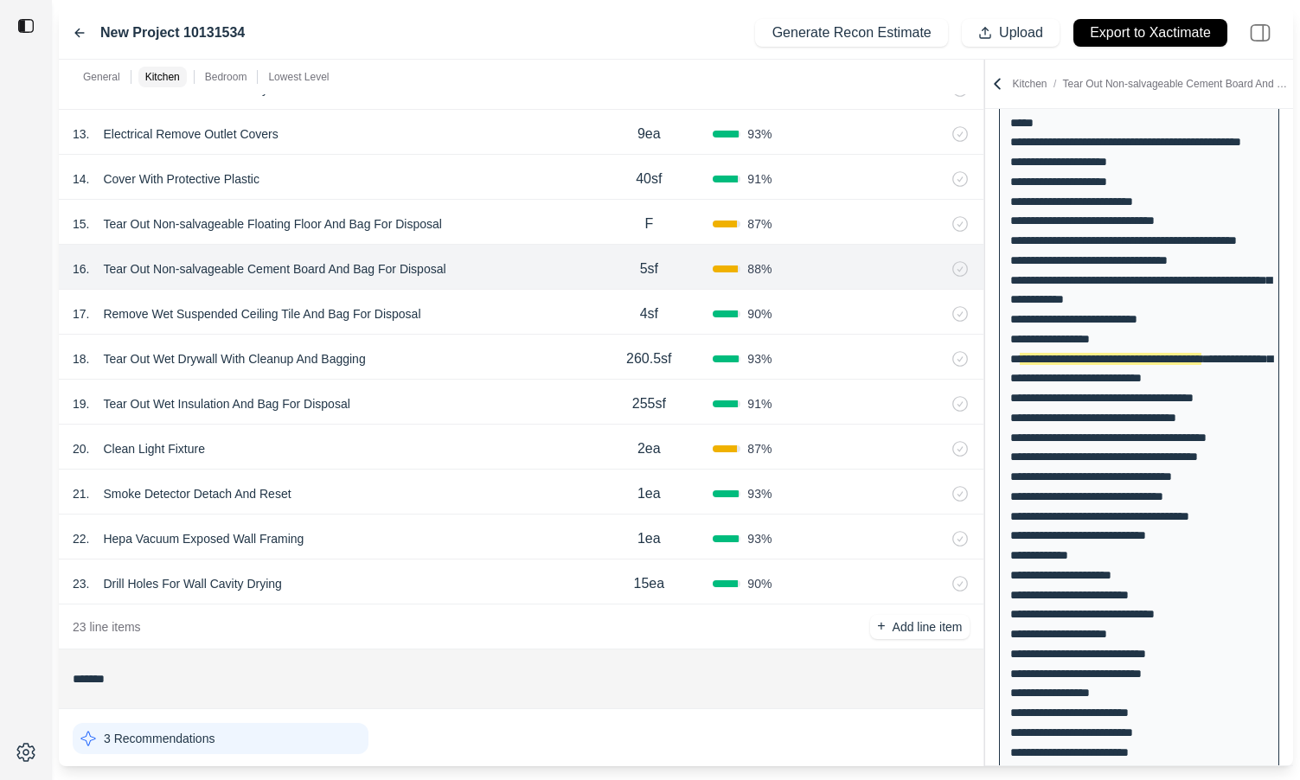
click at [477, 318] on div "17 . Remove Wet Suspended Ceiling Tile And Bag For Disposal" at bounding box center [329, 314] width 512 height 24
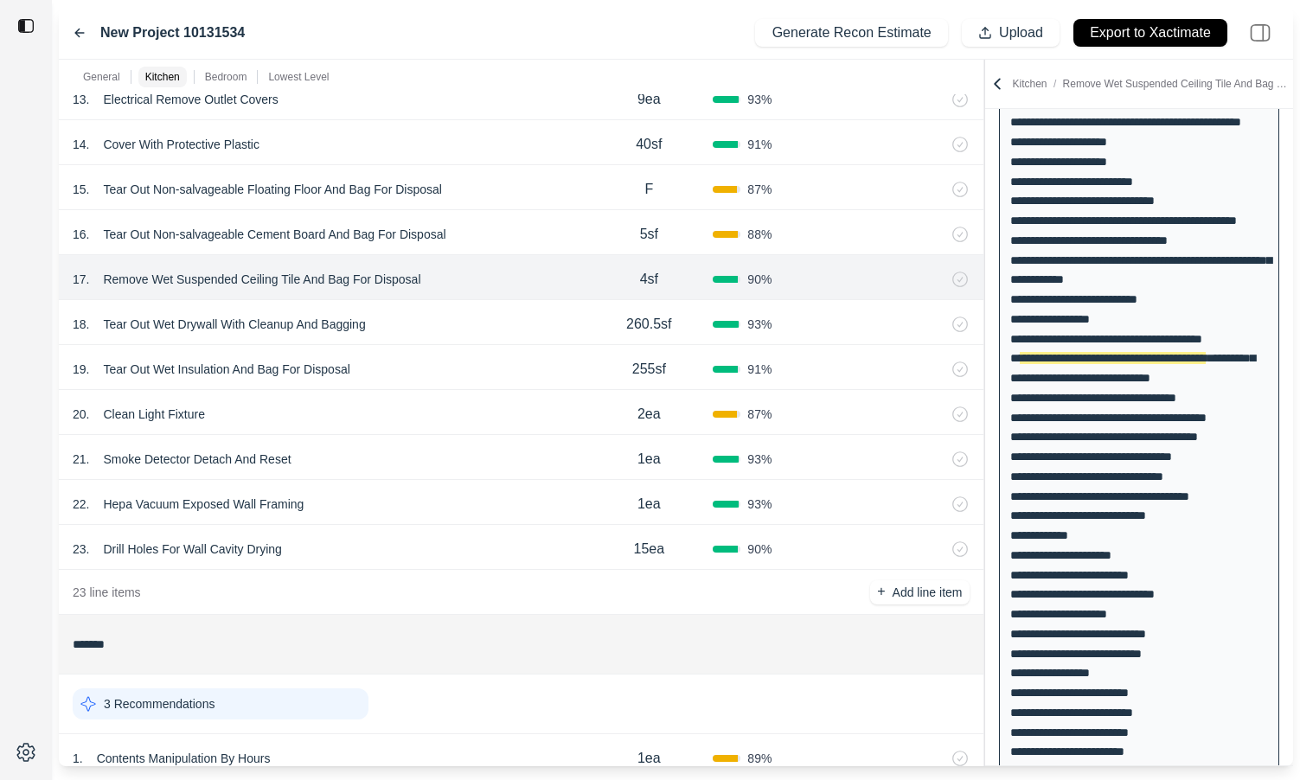
scroll to position [1254, 0]
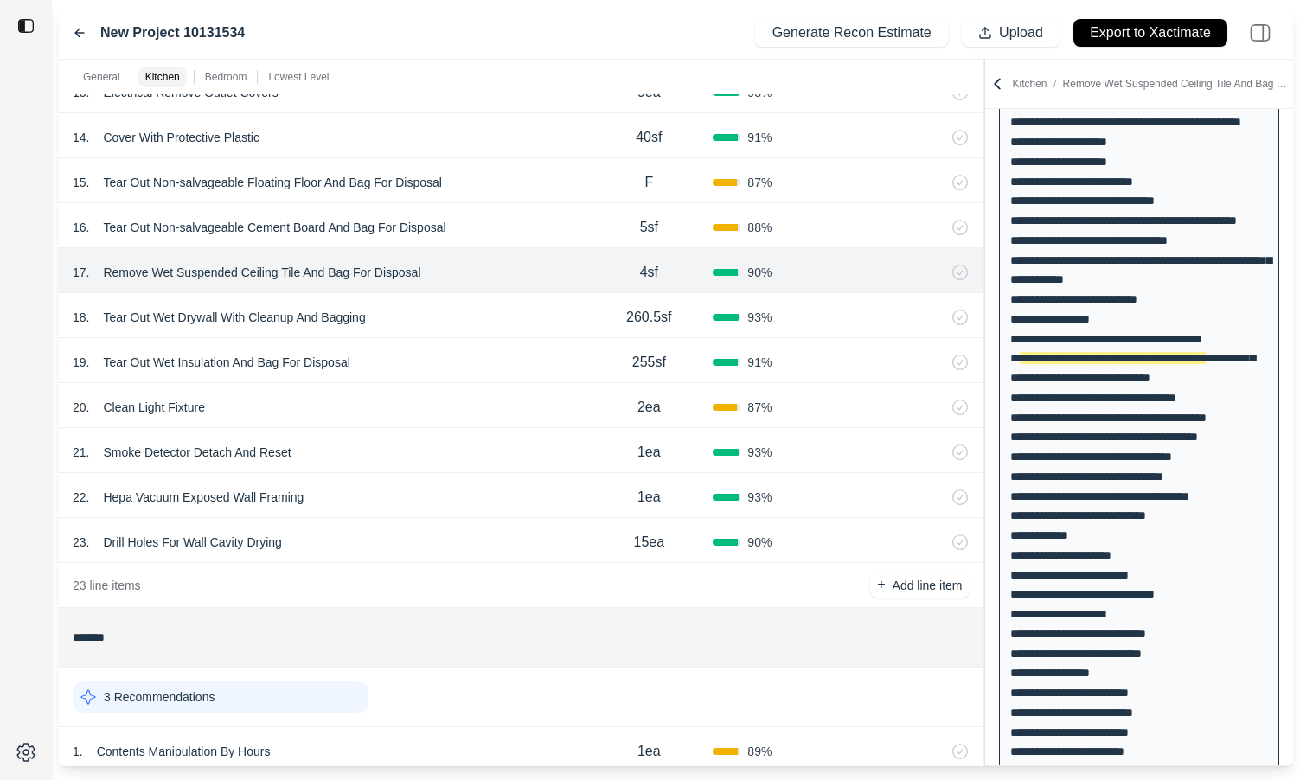
click at [476, 314] on div "18 . Tear Out Wet Drywall With Cleanup And Bagging" at bounding box center [329, 317] width 512 height 24
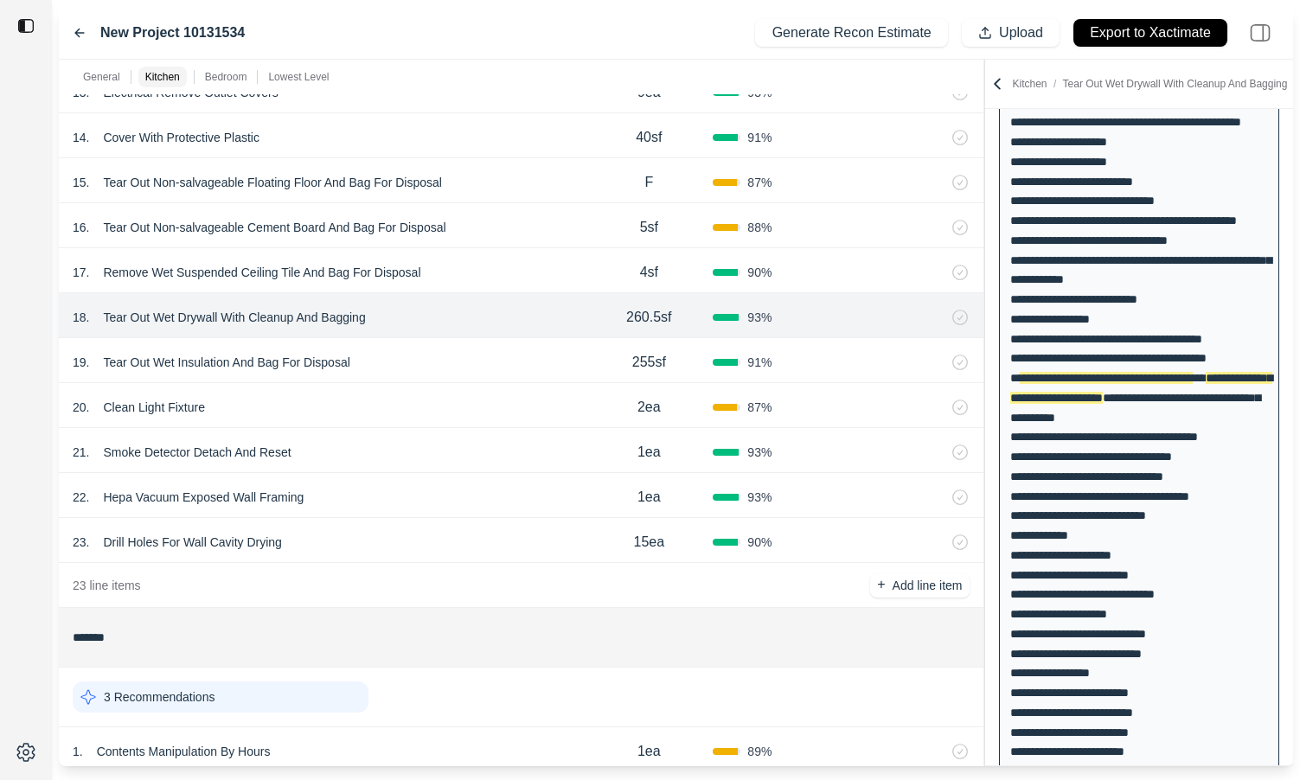
scroll to position [452, 0]
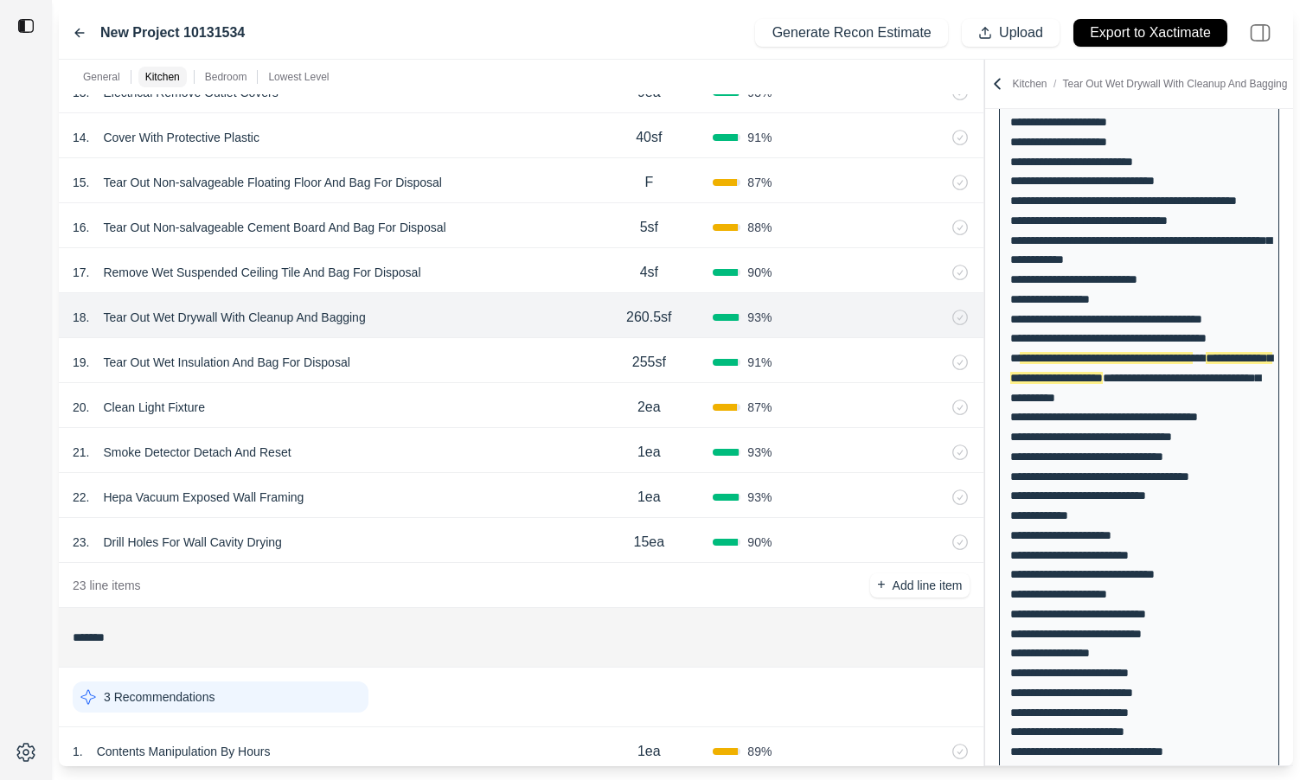
click at [475, 360] on div "19 . Tear Out Wet Insulation And Bag For Disposal" at bounding box center [329, 362] width 512 height 24
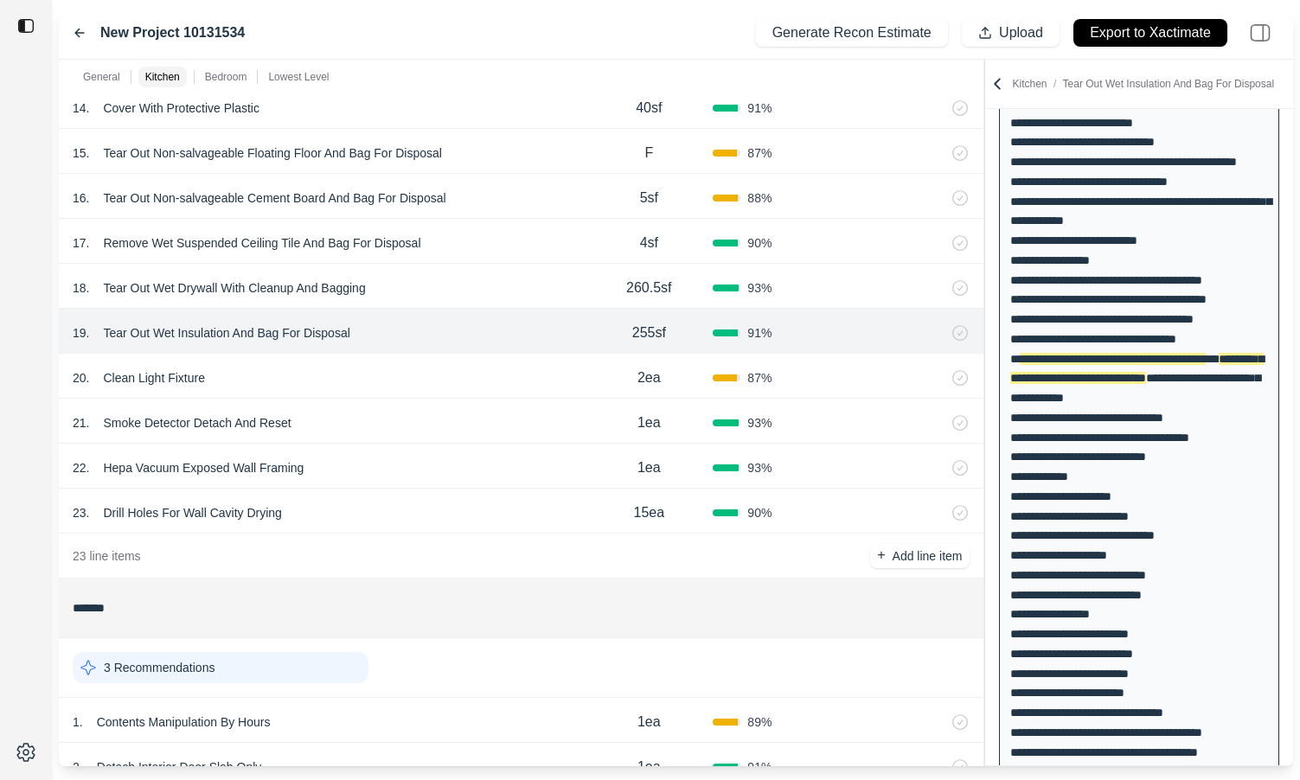
scroll to position [1285, 0]
click at [463, 370] on div "20 . Clean Light Fixture" at bounding box center [329, 376] width 512 height 24
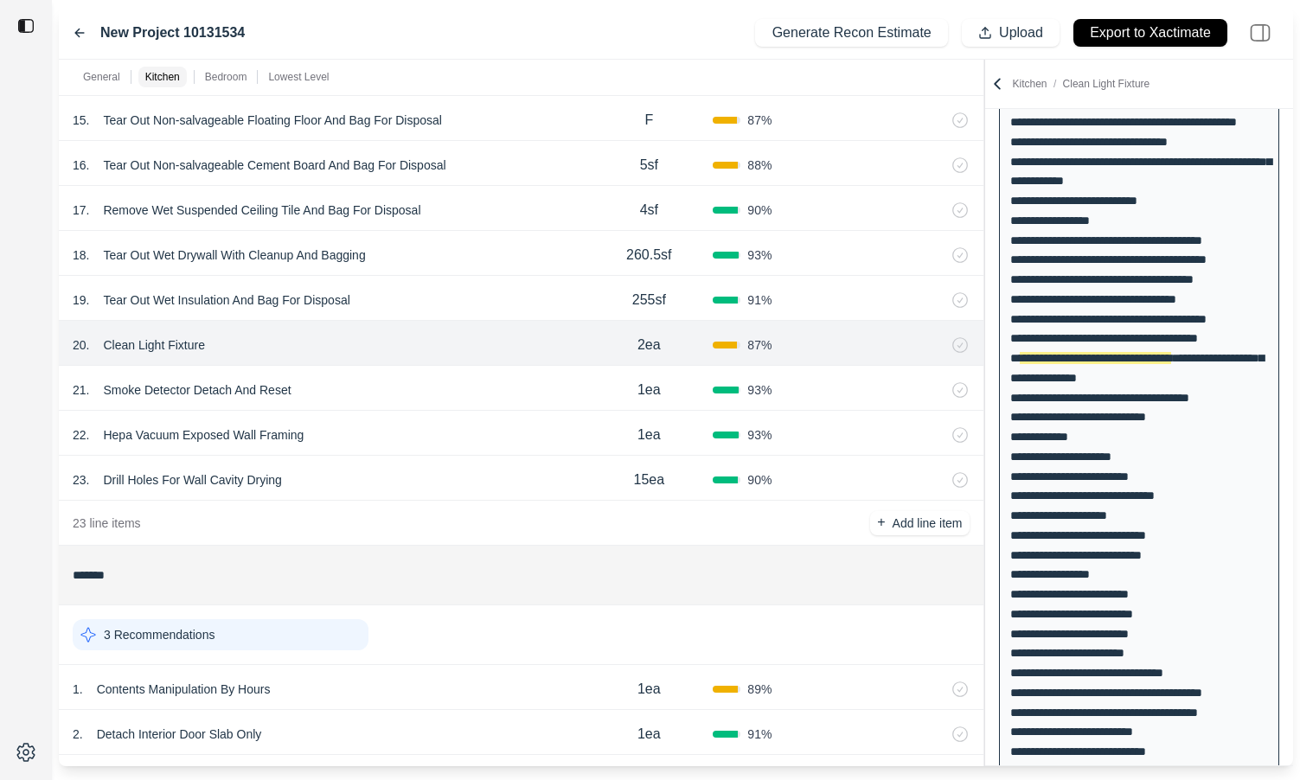
scroll to position [1320, 0]
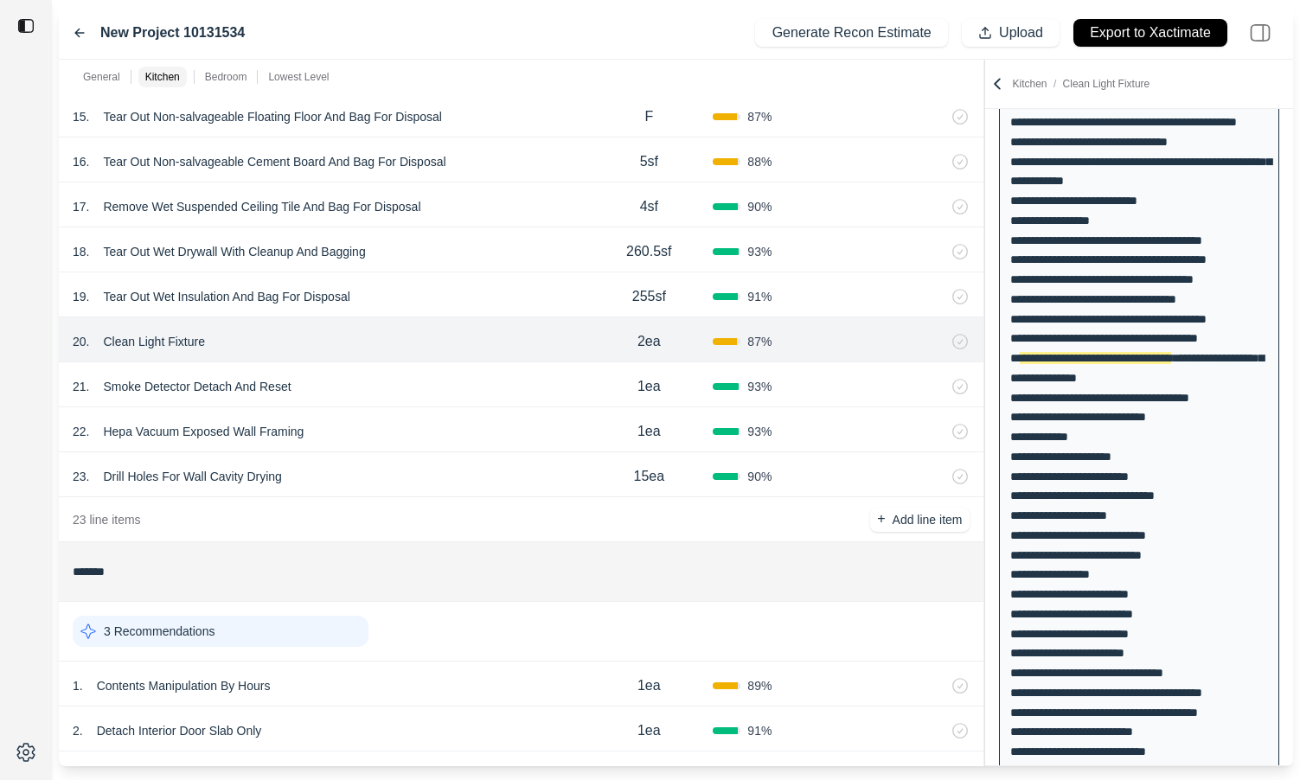
click at [421, 381] on div "21 . Smoke Detector Detach And Reset" at bounding box center [329, 386] width 512 height 24
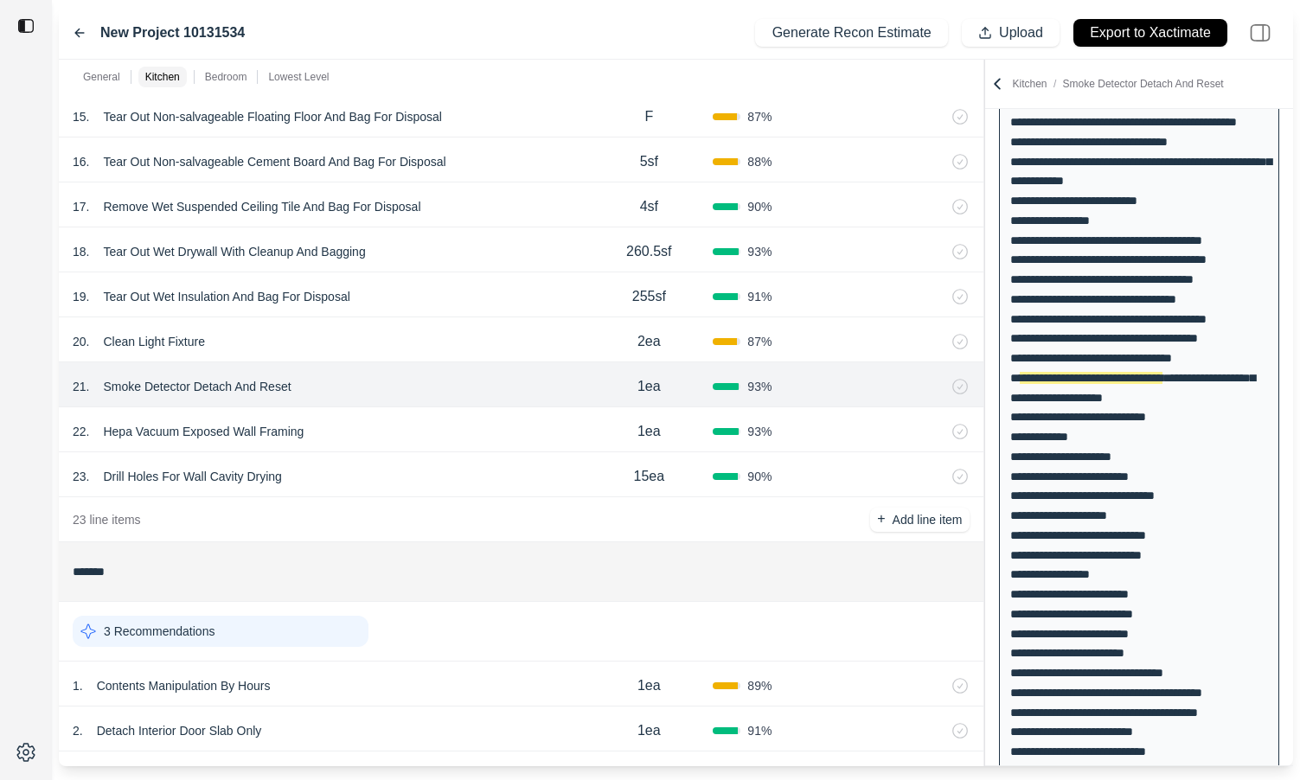
scroll to position [550, 0]
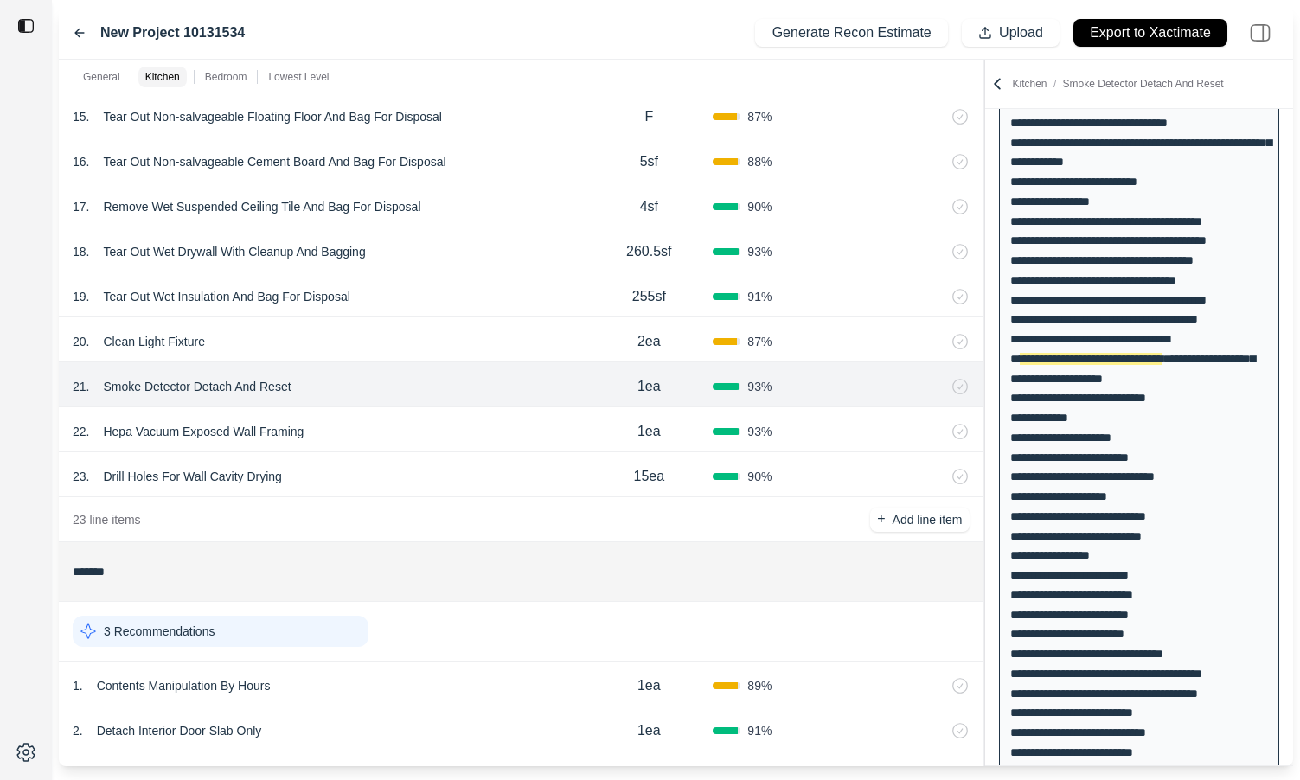
click at [412, 416] on div "22 . Hepa Vacuum Exposed Wall Framing 1ea 93 %" at bounding box center [521, 429] width 925 height 45
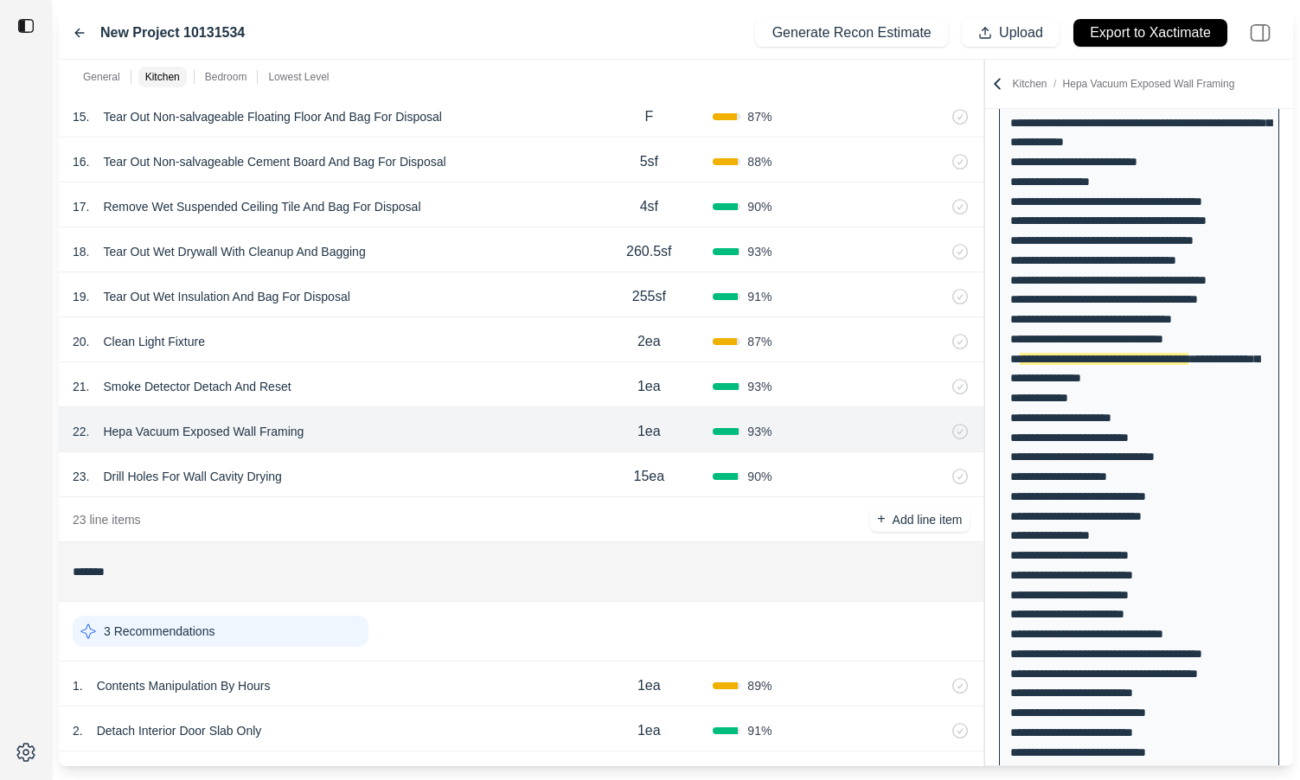
click at [419, 381] on div "21 . Smoke Detector Detach And Reset" at bounding box center [329, 386] width 512 height 24
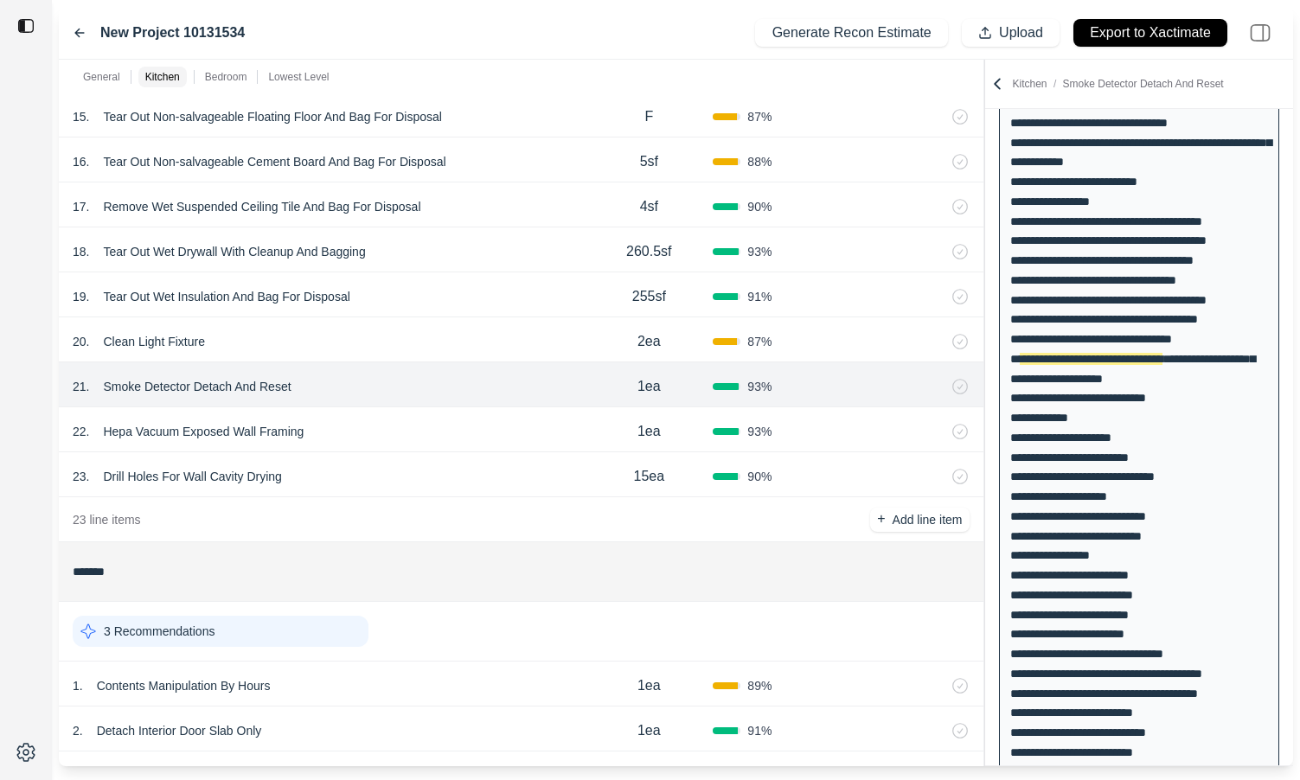
click at [419, 402] on div "21 . Smoke Detector Detach And Reset 1ea 93 %" at bounding box center [521, 384] width 925 height 45
click at [421, 417] on div "22 . Hepa Vacuum Exposed Wall Framing 1ea 93 %" at bounding box center [521, 429] width 925 height 45
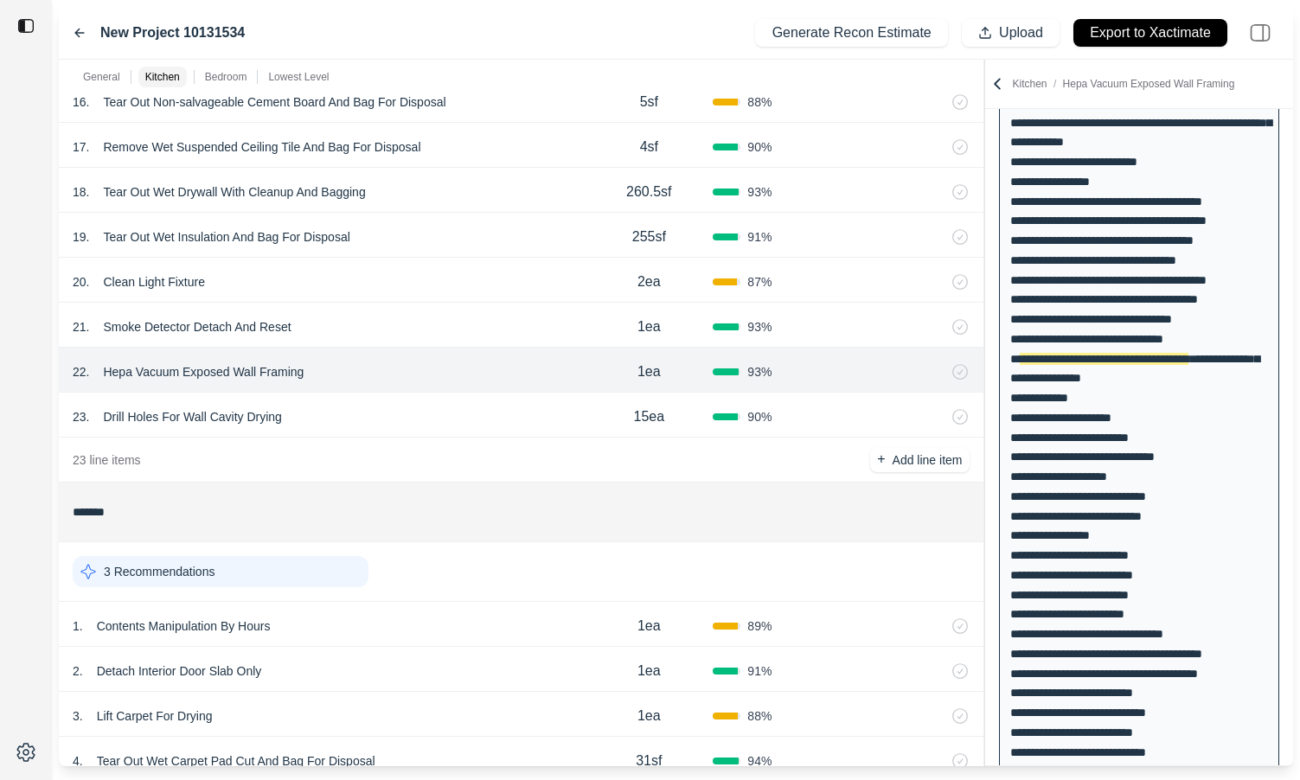
scroll to position [1380, 0]
click at [418, 426] on div "23 . Drill Holes For Wall Cavity Drying" at bounding box center [329, 416] width 512 height 24
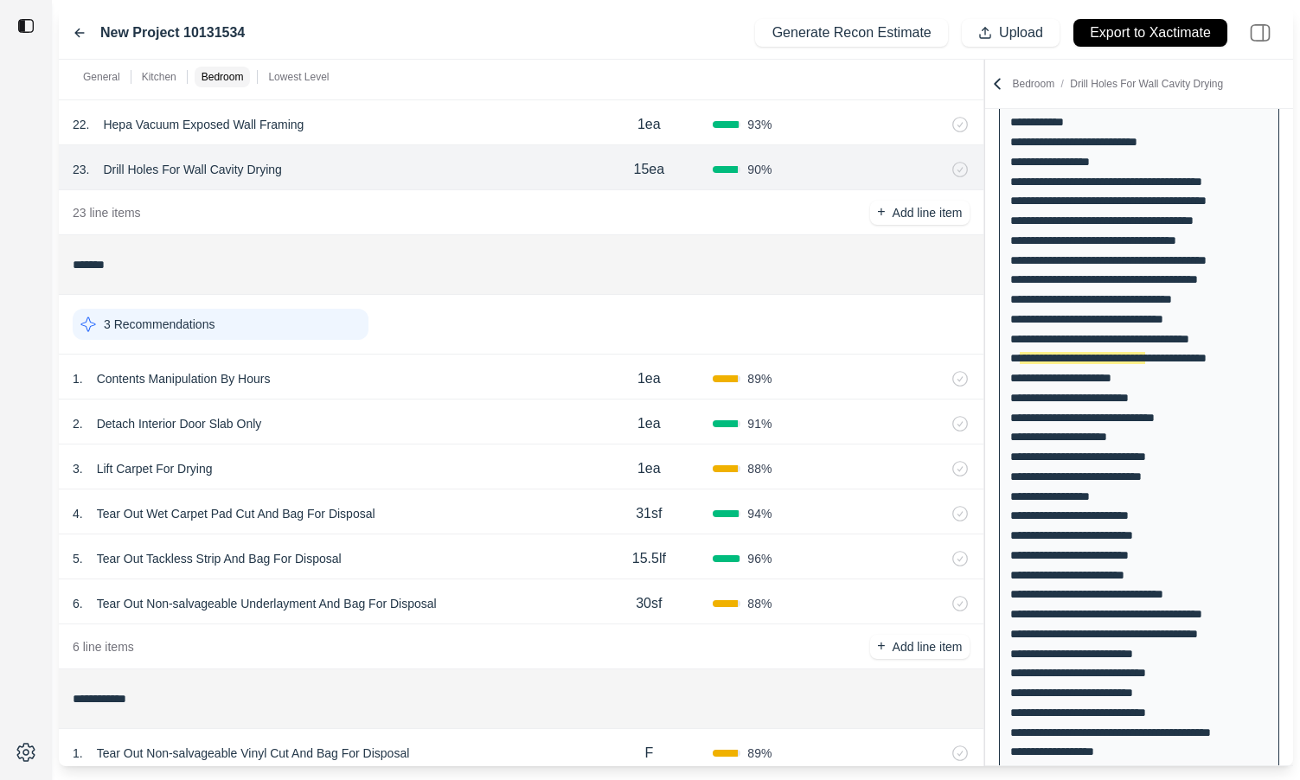
scroll to position [1624, 0]
click at [412, 369] on div "1 . Contents Manipulation By Hours" at bounding box center [329, 381] width 512 height 24
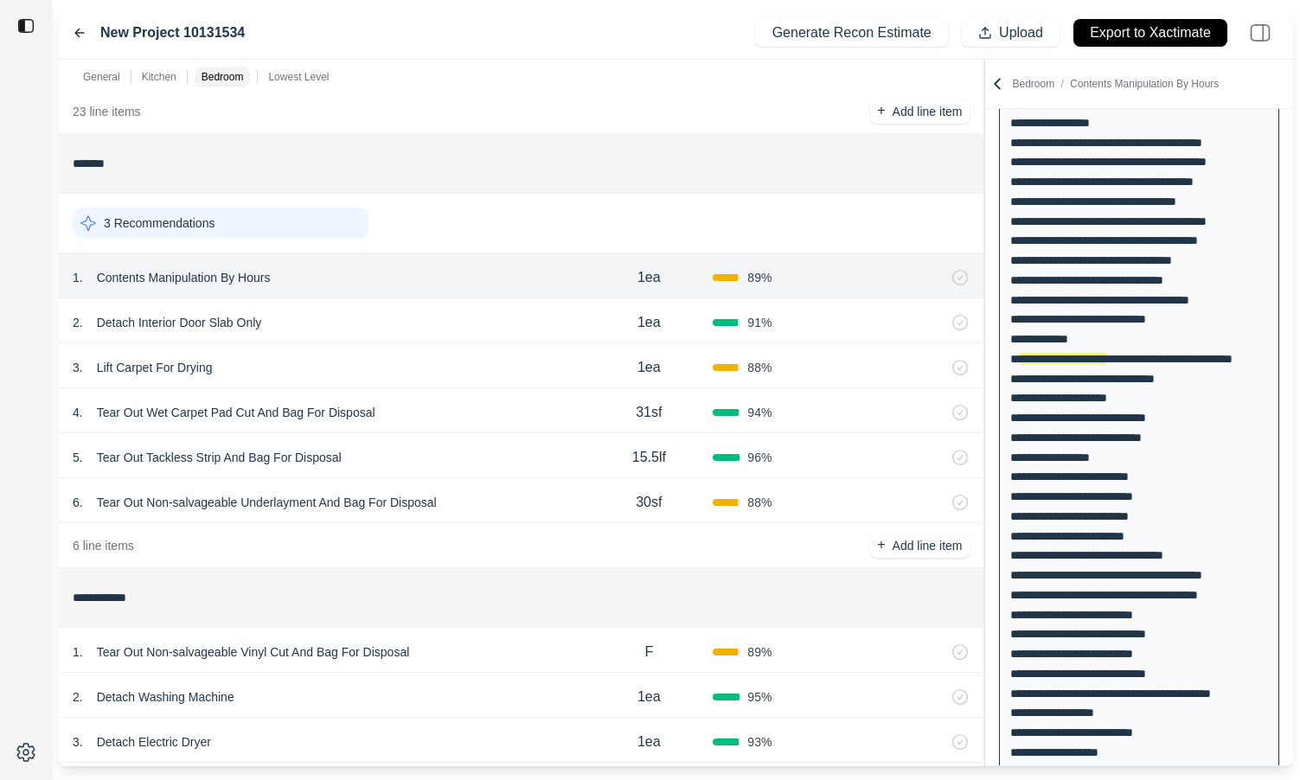
scroll to position [1729, 0]
click at [434, 319] on div "2 . Detach Interior Door Slab Only" at bounding box center [329, 322] width 512 height 24
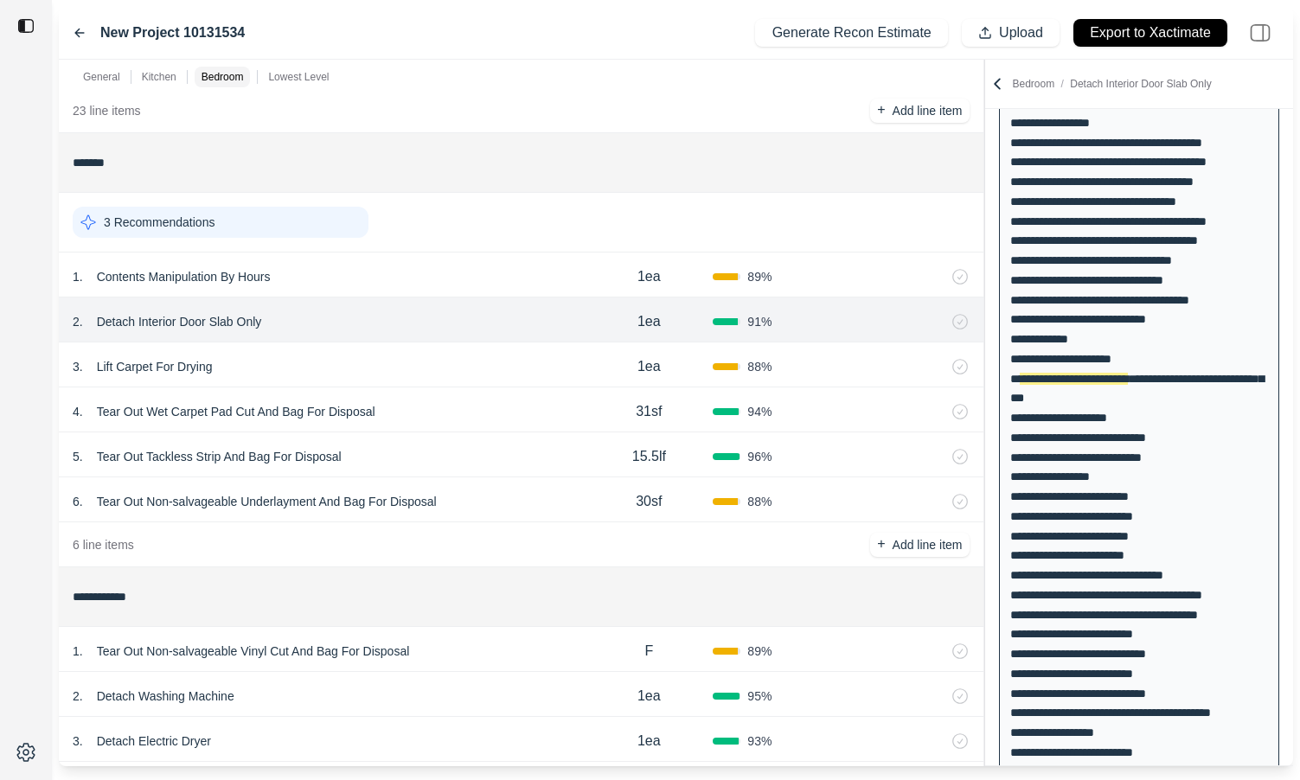
scroll to position [649, 0]
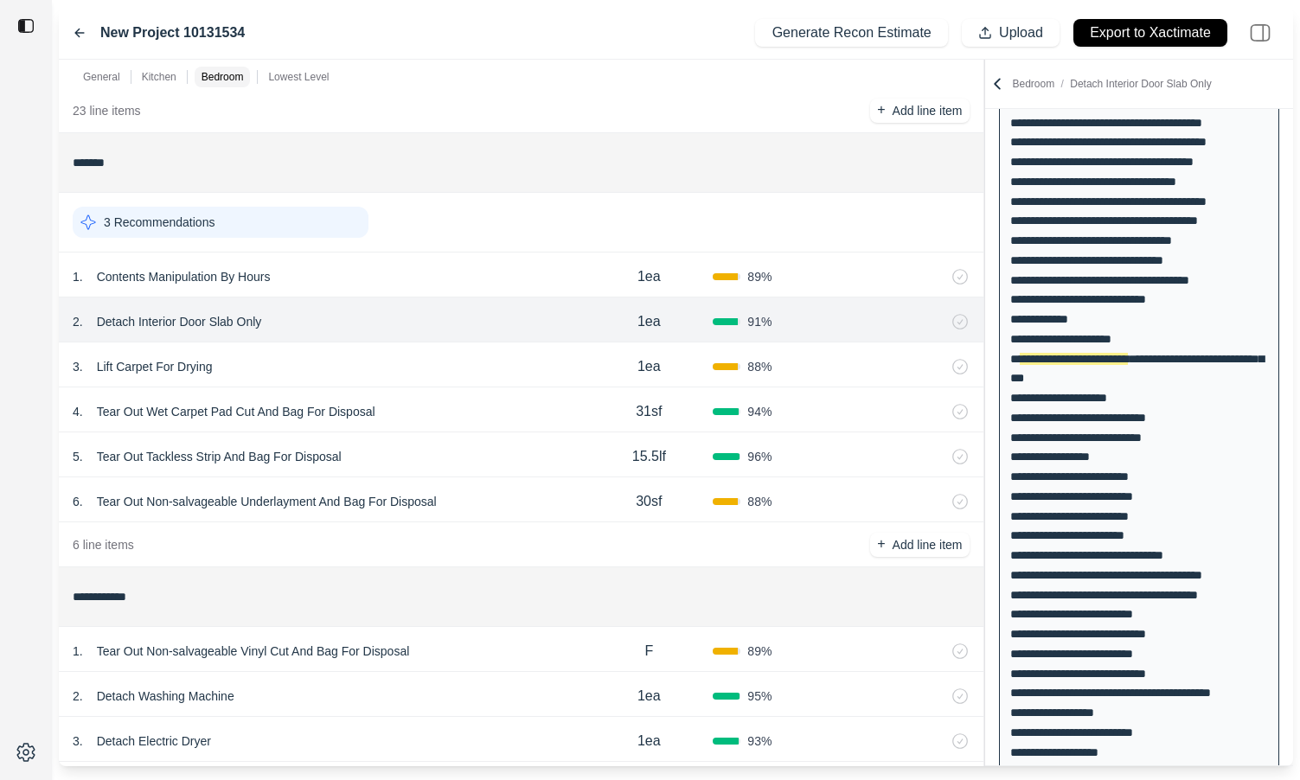
click at [419, 362] on div "3 . Lift Carpet For Drying" at bounding box center [329, 367] width 512 height 24
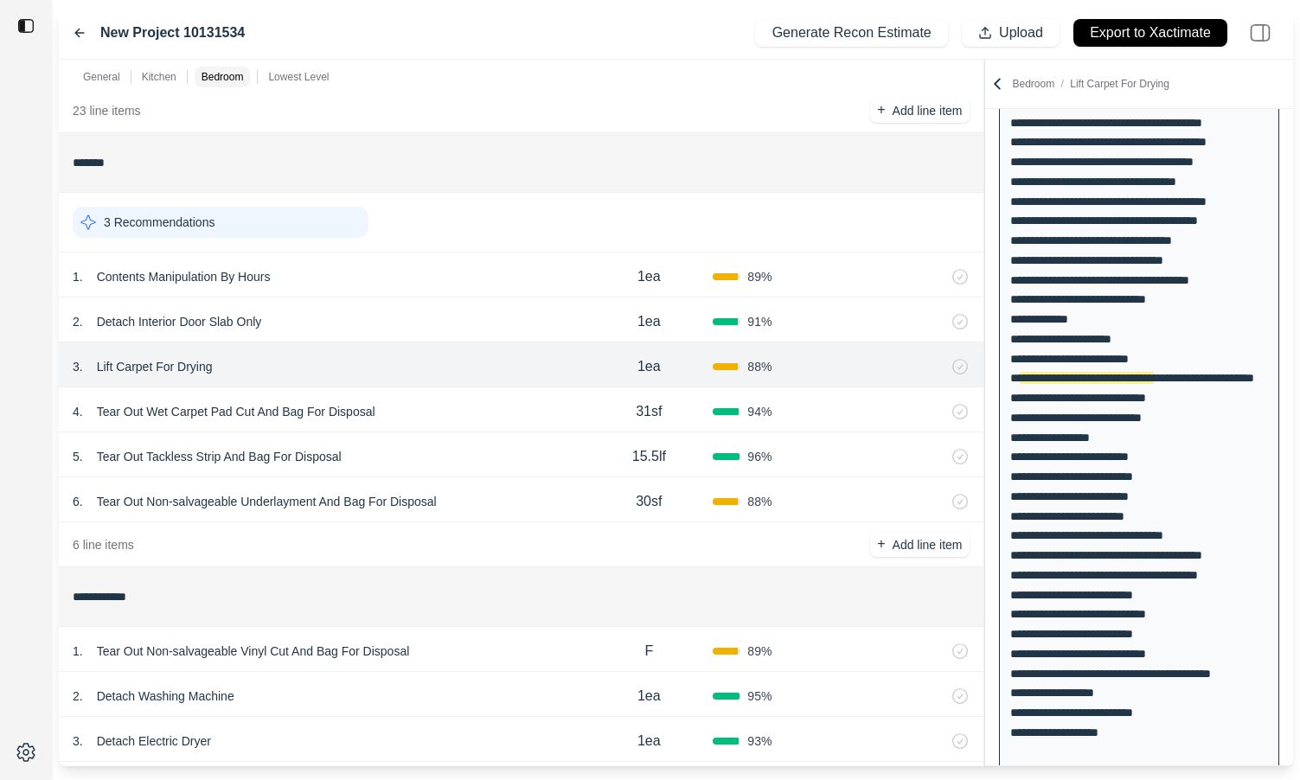
scroll to position [669, 0]
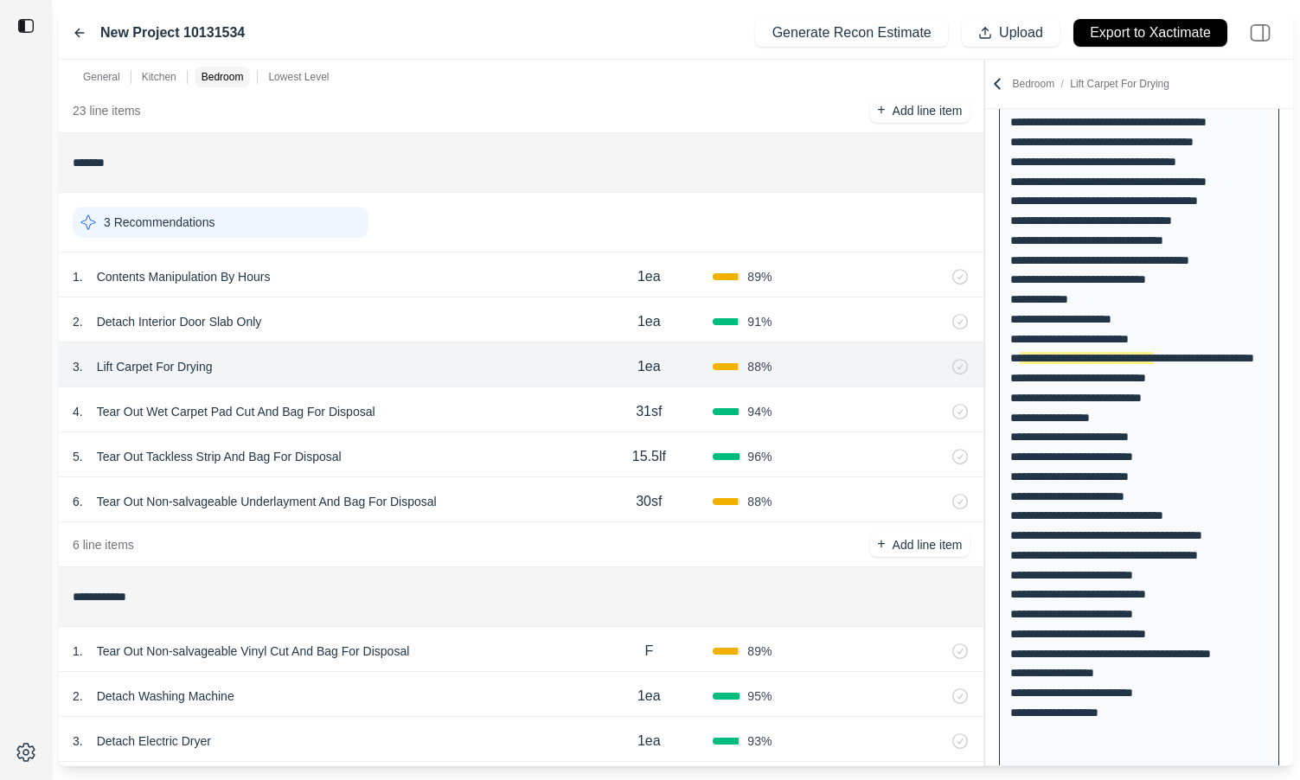
click at [467, 407] on div "4 . Tear Out Wet Carpet Pad Cut And Bag For Disposal" at bounding box center [329, 412] width 512 height 24
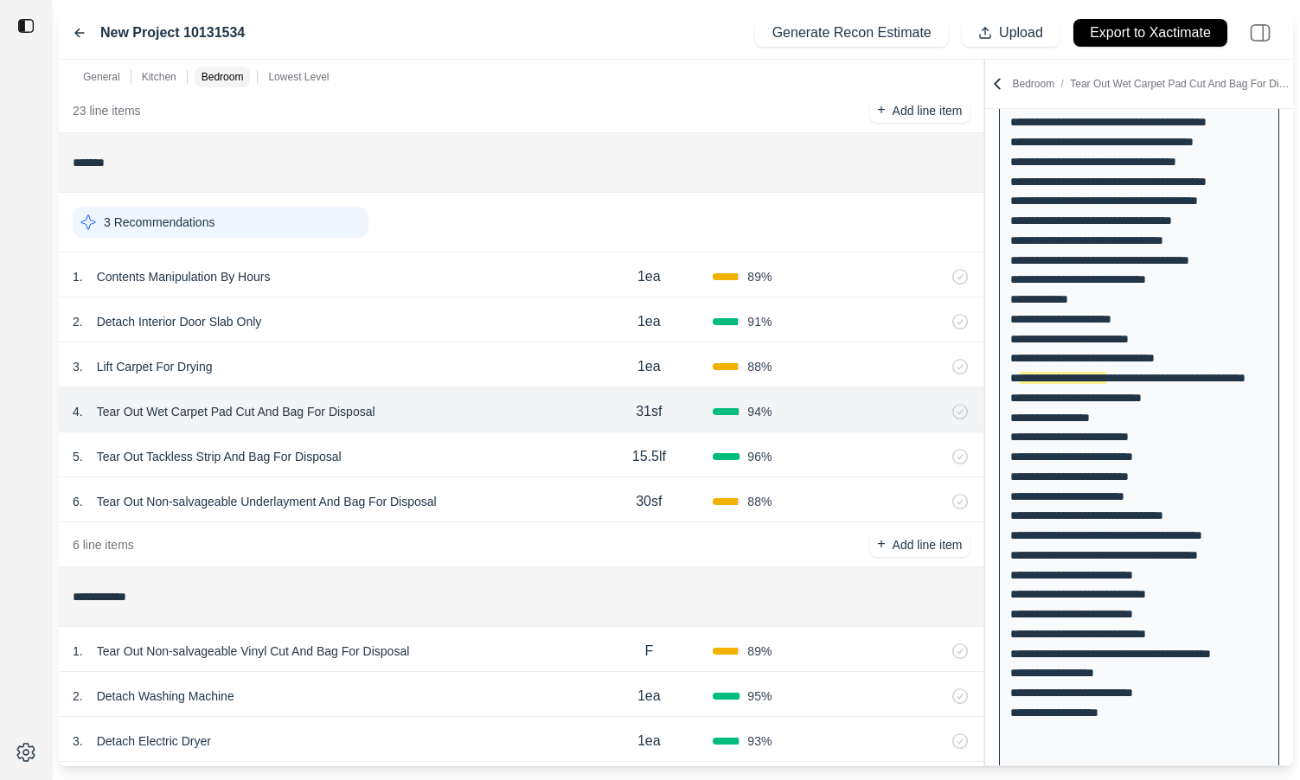
scroll to position [688, 0]
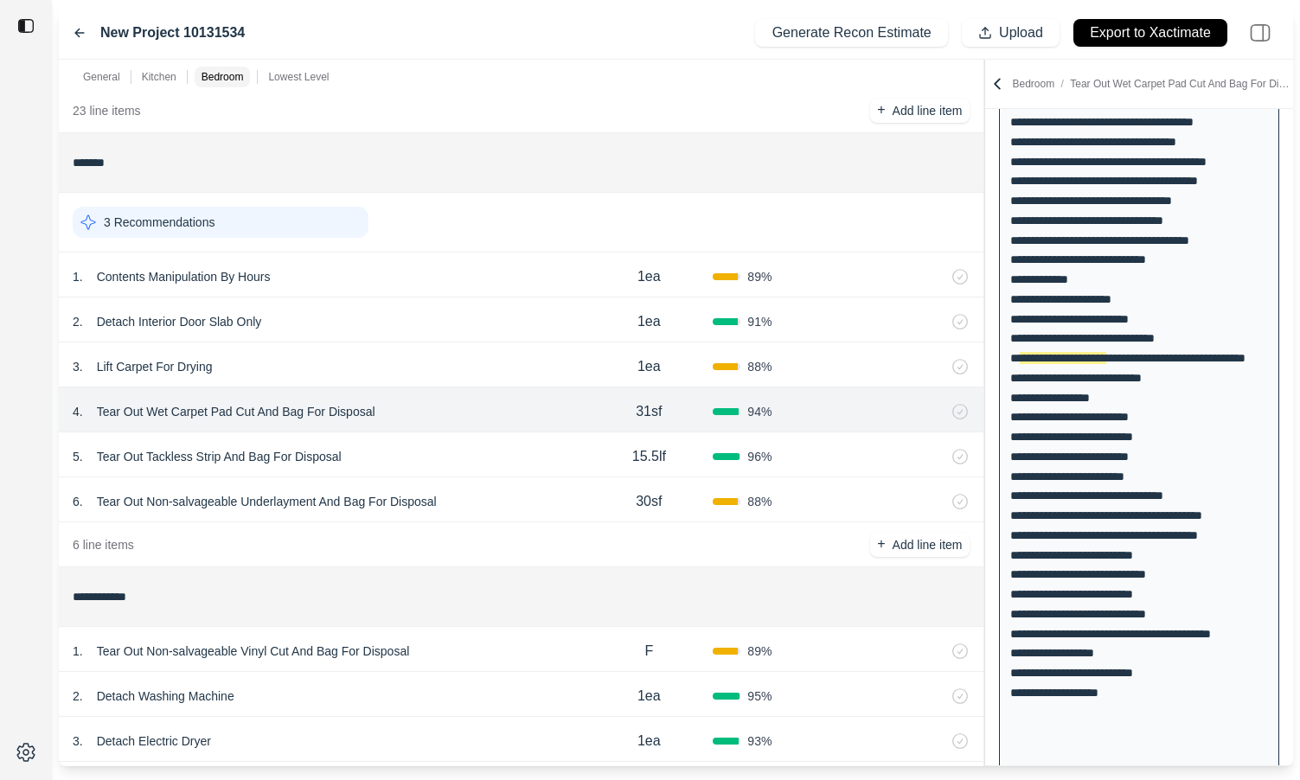
click at [633, 358] on div "1ea" at bounding box center [649, 366] width 128 height 35
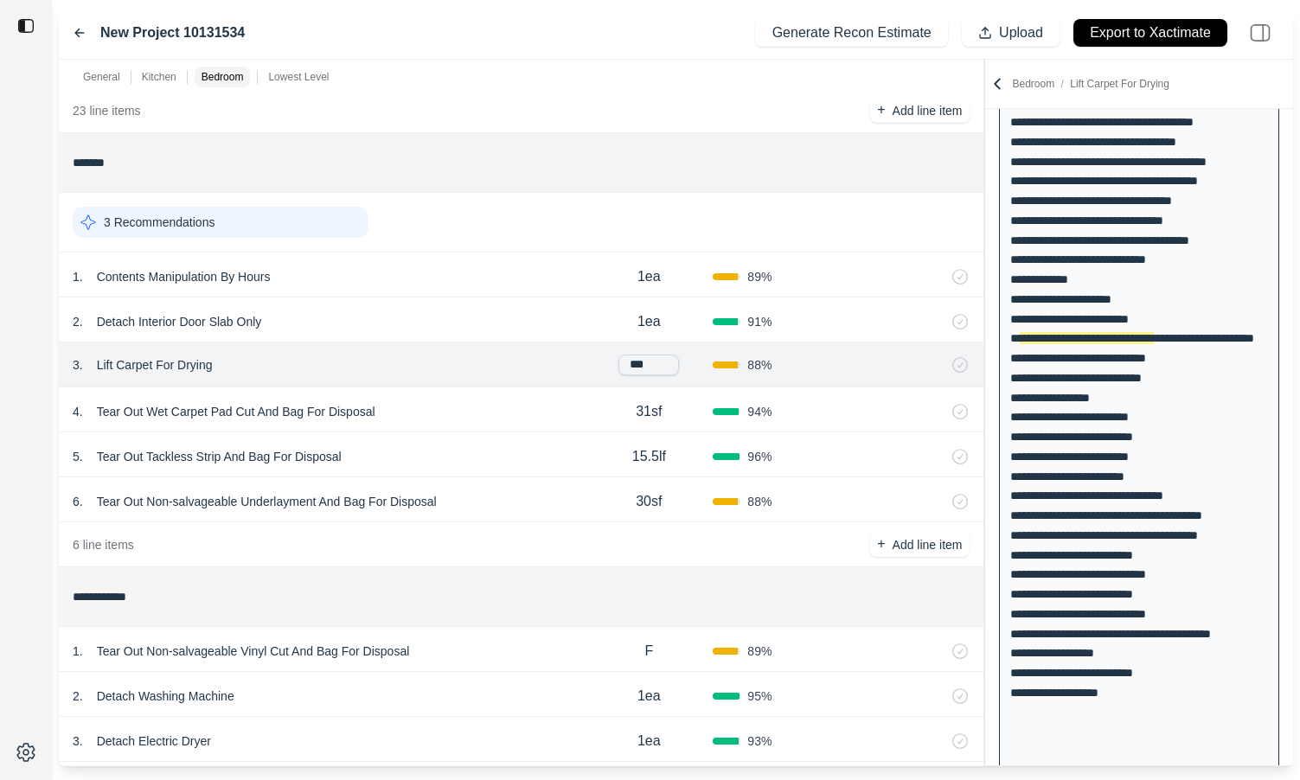
scroll to position [669, 0]
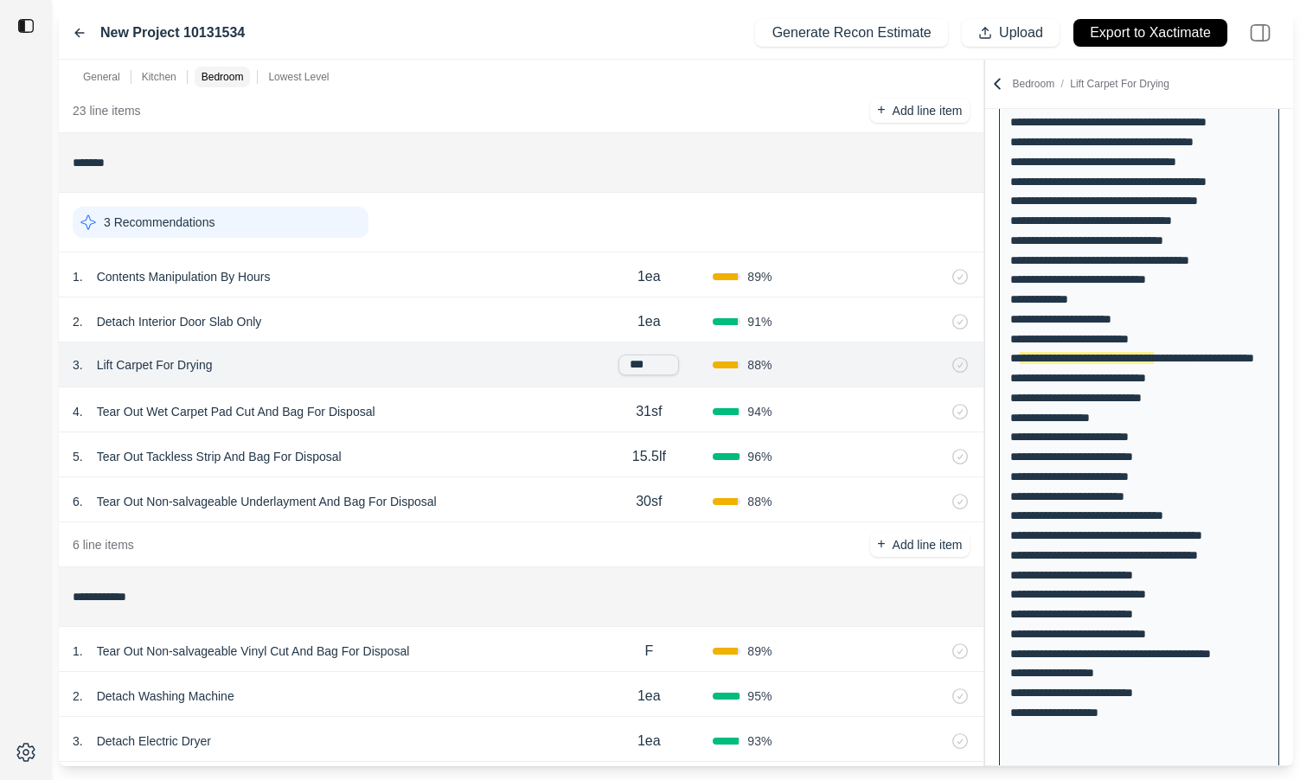
drag, startPoint x: 659, startPoint y: 367, endPoint x: 611, endPoint y: 367, distance: 47.6
click at [611, 367] on div "***" at bounding box center [649, 365] width 128 height 21
click at [504, 417] on div "4 . Tear Out Wet Carpet Pad Cut And Bag For Disposal" at bounding box center [329, 412] width 512 height 24
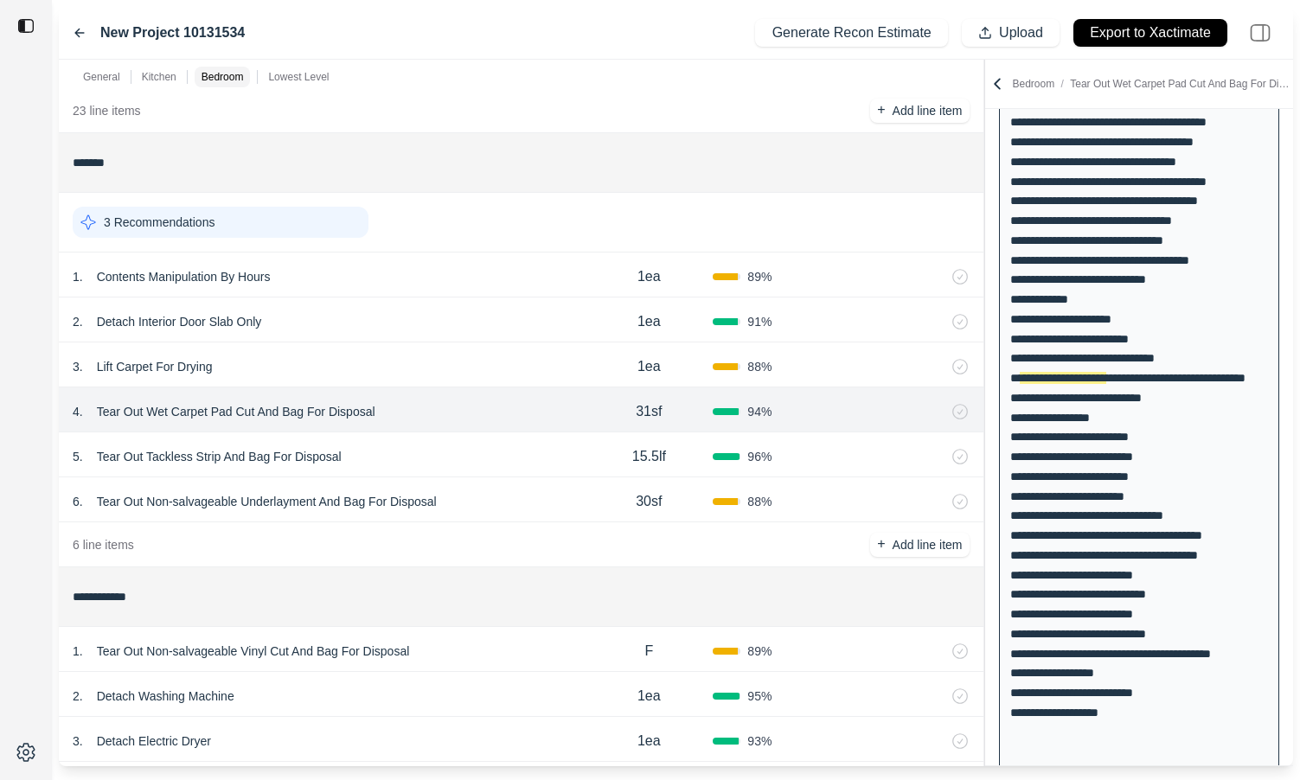
scroll to position [688, 0]
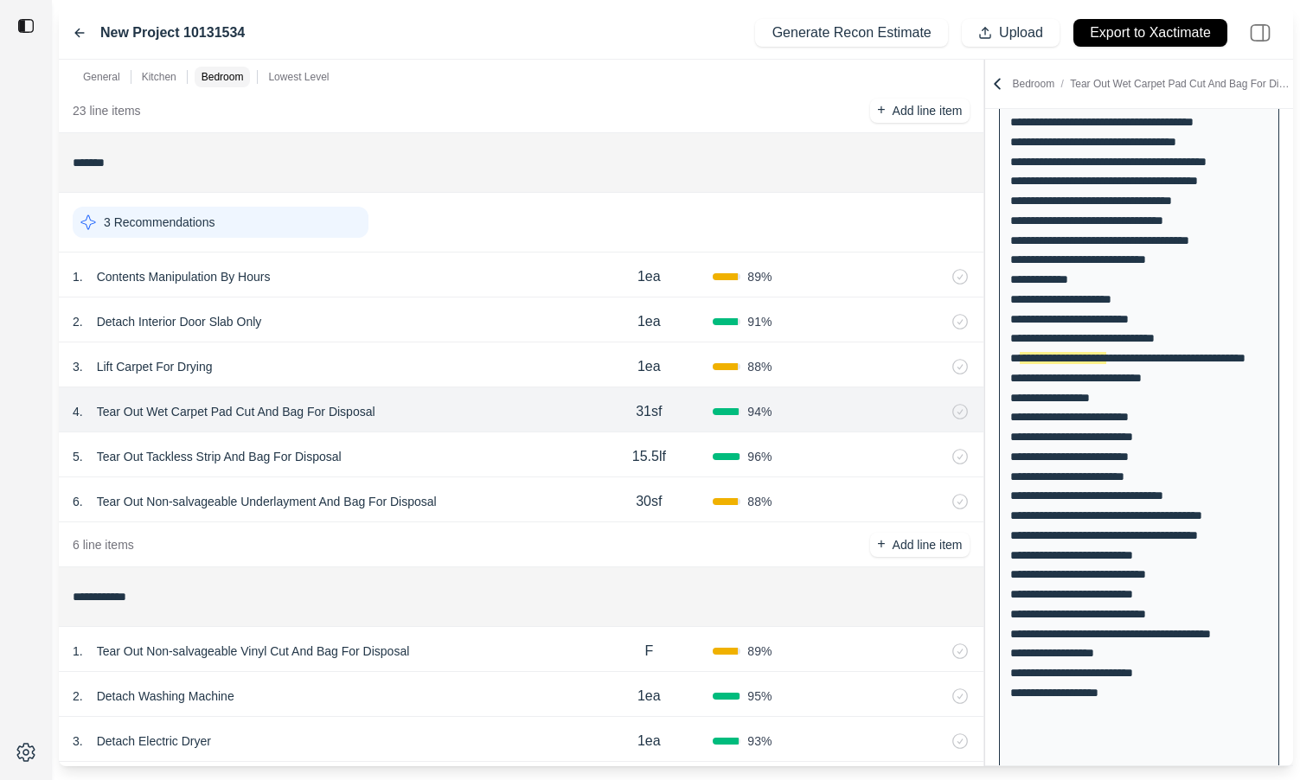
click at [490, 453] on div "5 . Tear Out Tackless Strip And Bag For Disposal" at bounding box center [329, 457] width 512 height 24
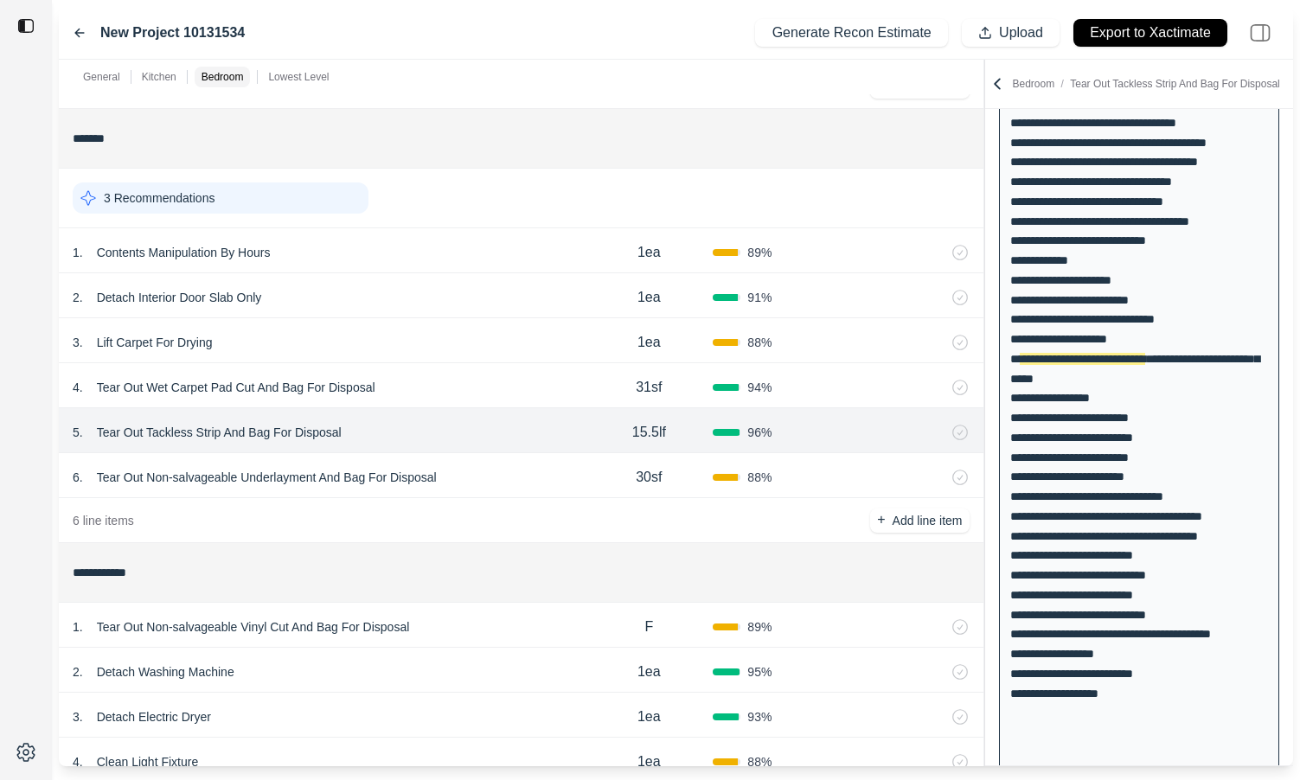
scroll to position [1754, 0]
click at [497, 470] on div "6 . Tear Out Non-salvageable Underlayment And Bag For Disposal" at bounding box center [329, 476] width 512 height 24
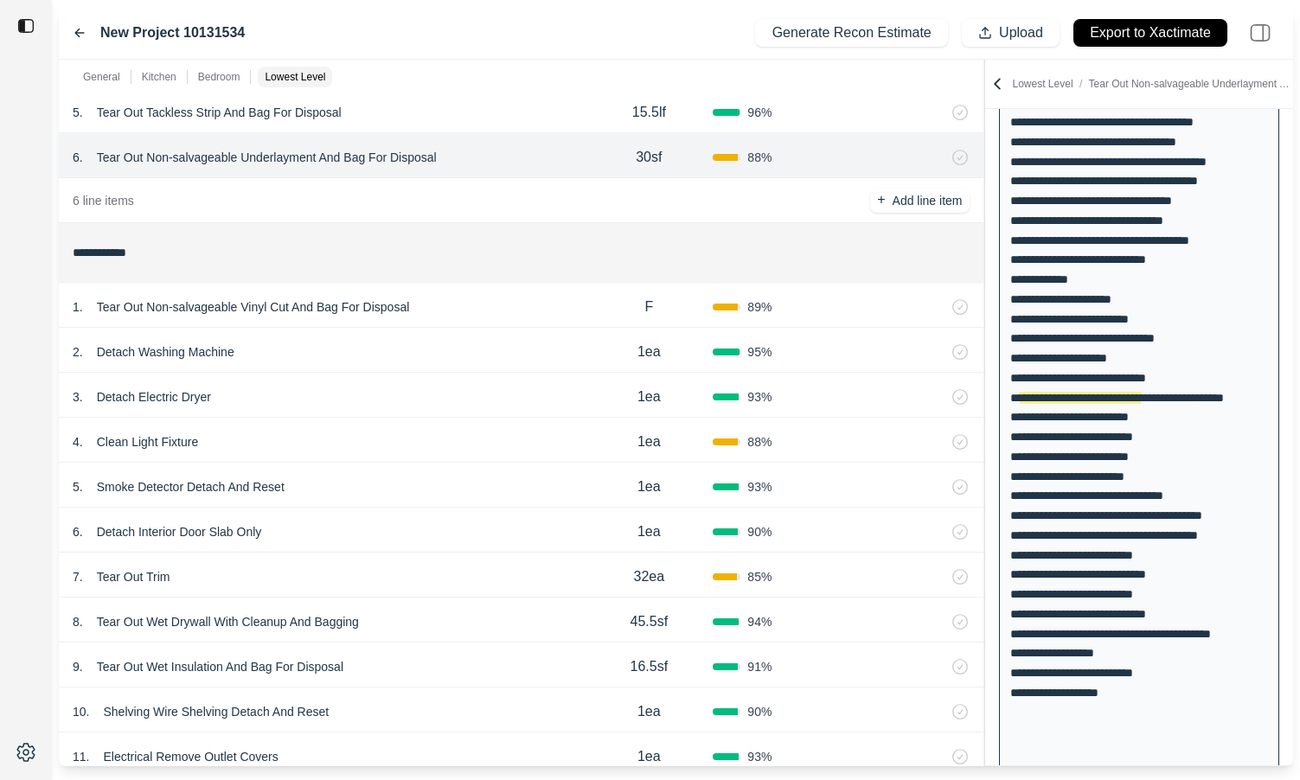
scroll to position [2062, 0]
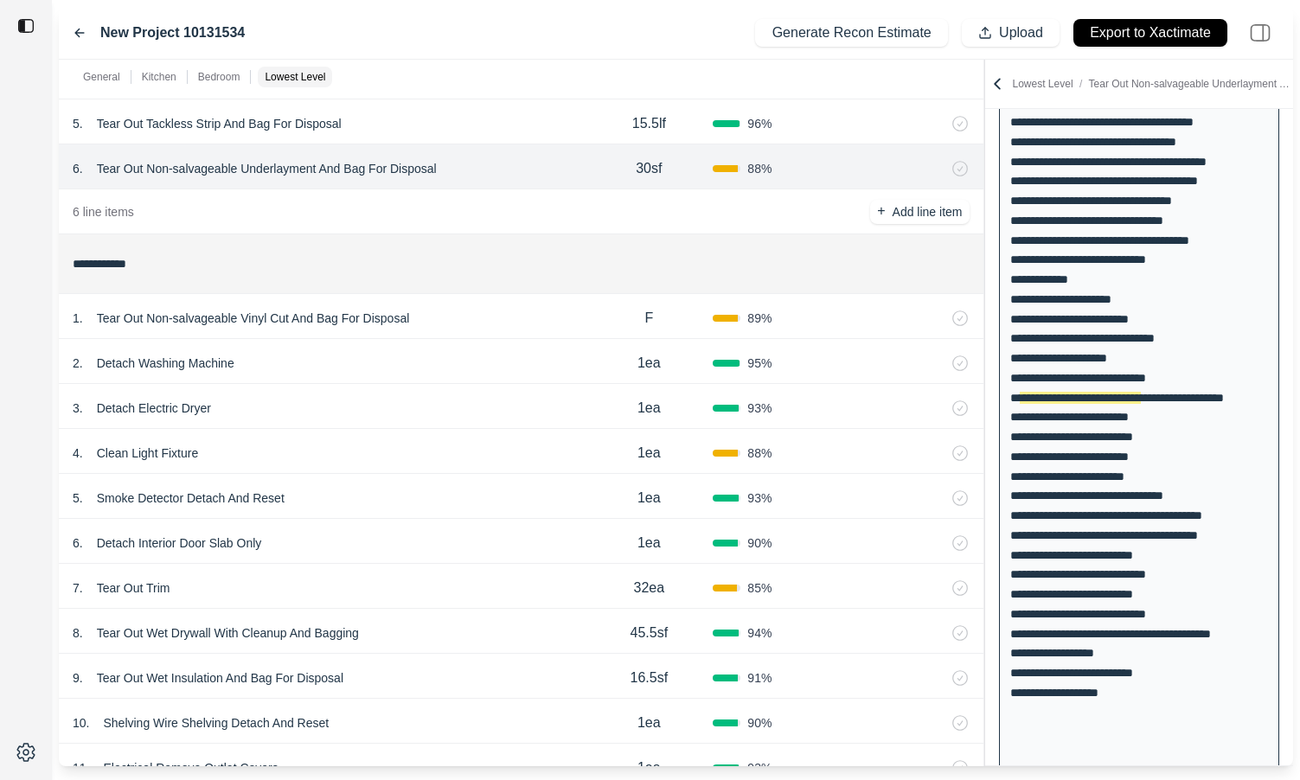
click at [478, 322] on div "1 . Tear Out Non-salvageable Vinyl Cut And Bag For Disposal" at bounding box center [329, 318] width 512 height 24
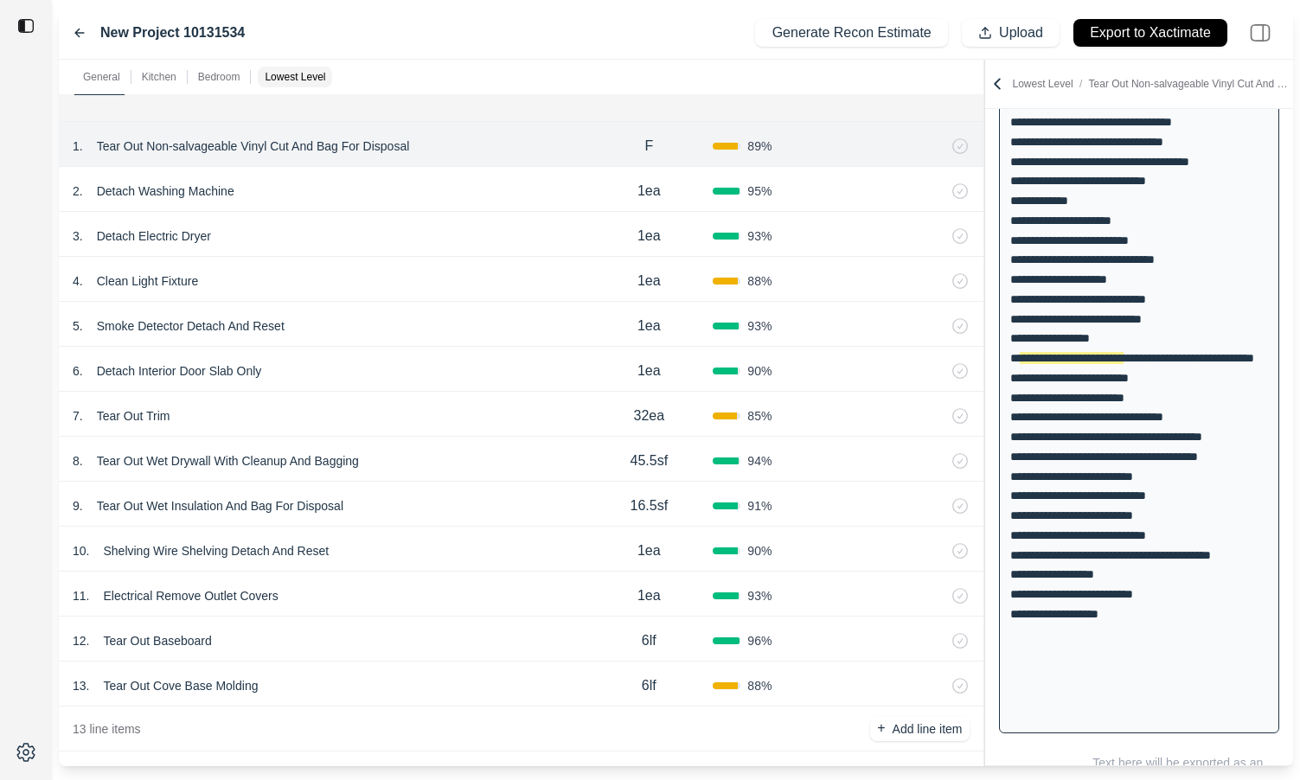
scroll to position [2217, 0]
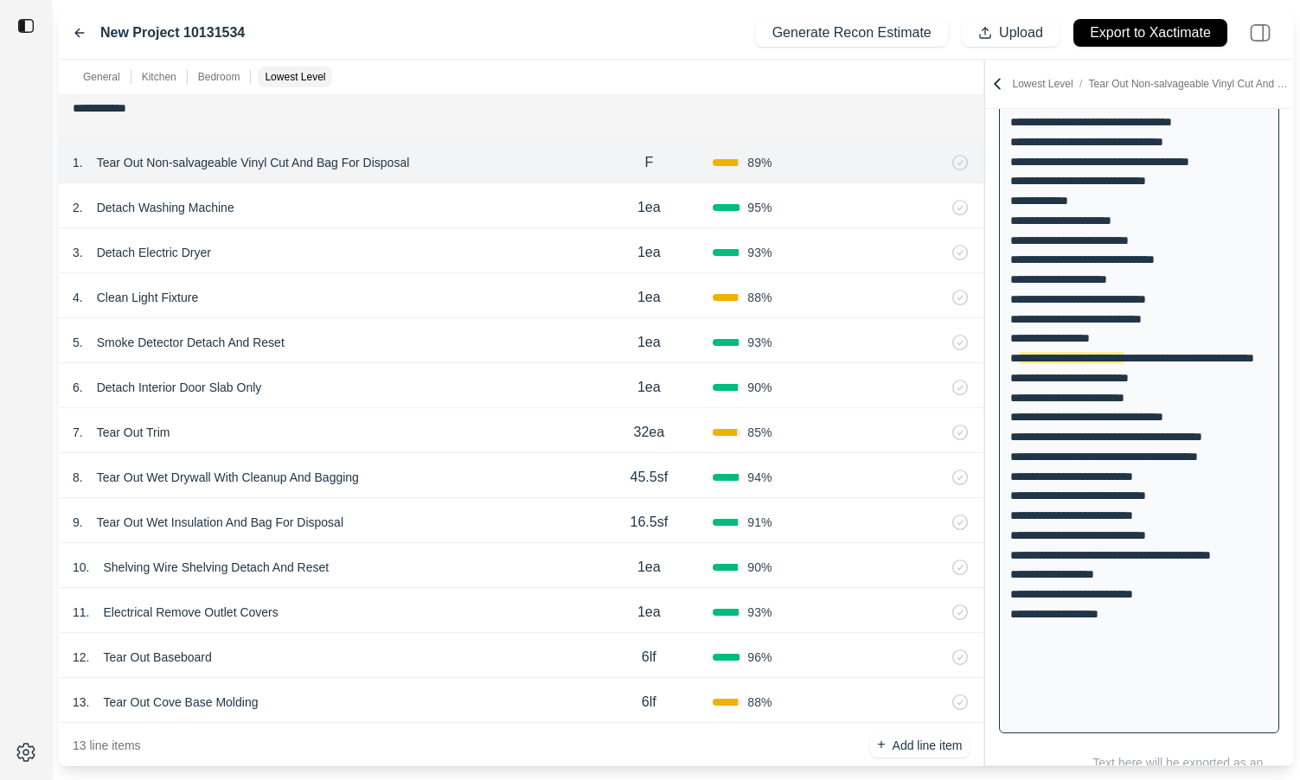
click at [462, 204] on div "2 . Detach Washing Machine" at bounding box center [329, 207] width 512 height 24
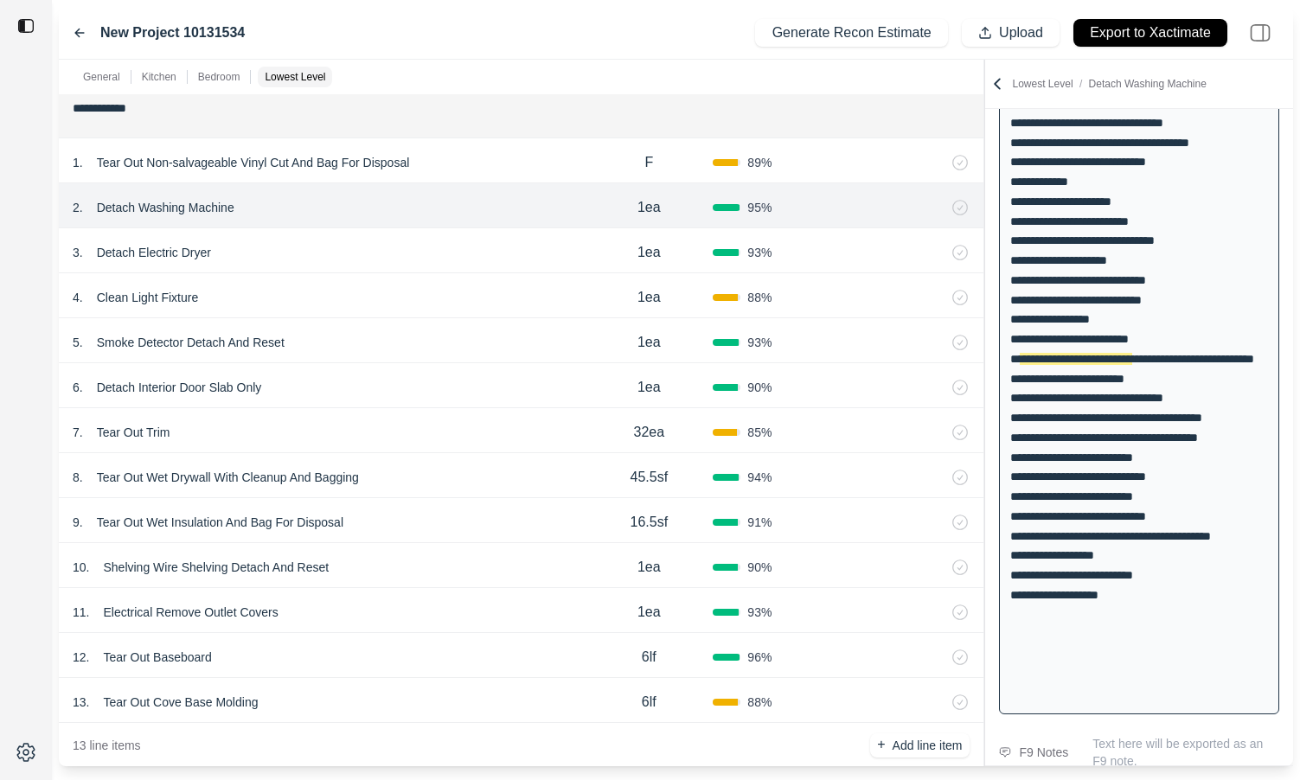
click at [446, 240] on div "3 . Detach Electric Dryer" at bounding box center [329, 252] width 512 height 24
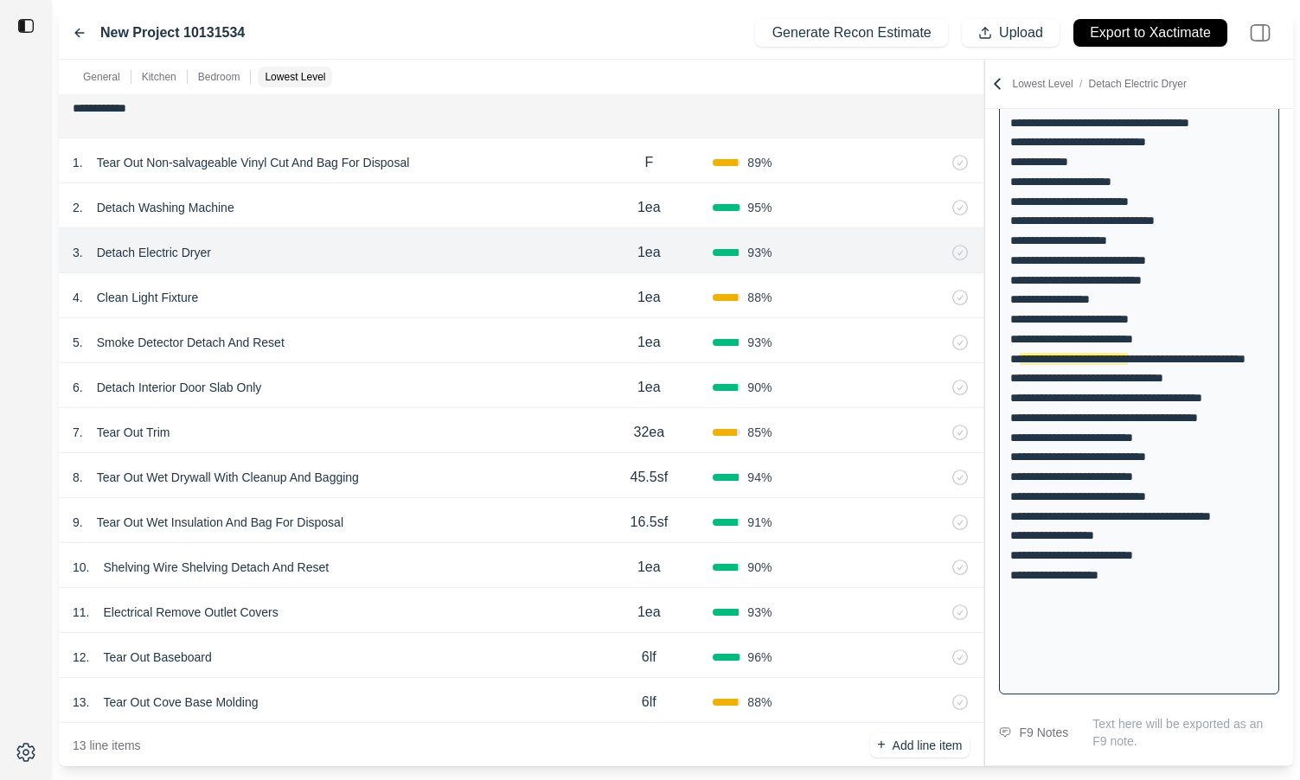
click at [435, 302] on div "4 . Clean Light Fixture" at bounding box center [329, 297] width 512 height 24
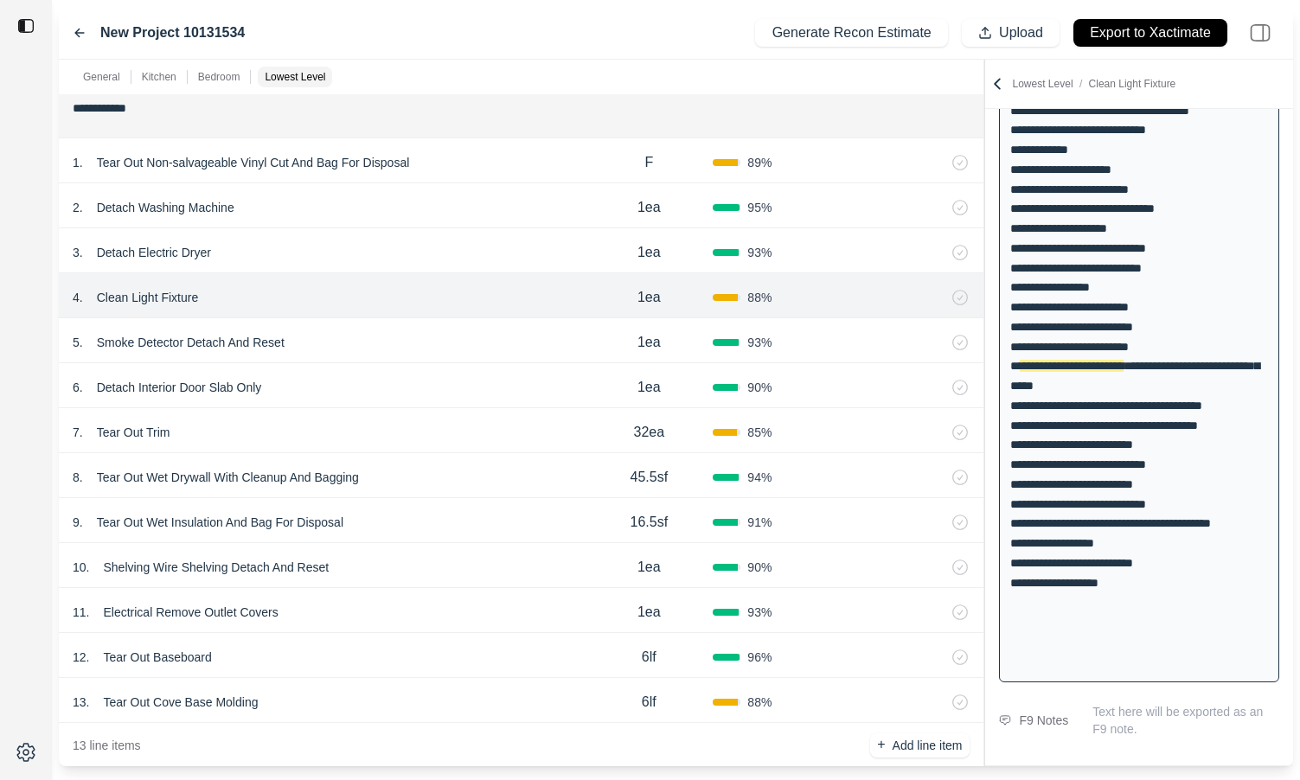
scroll to position [2247, 0]
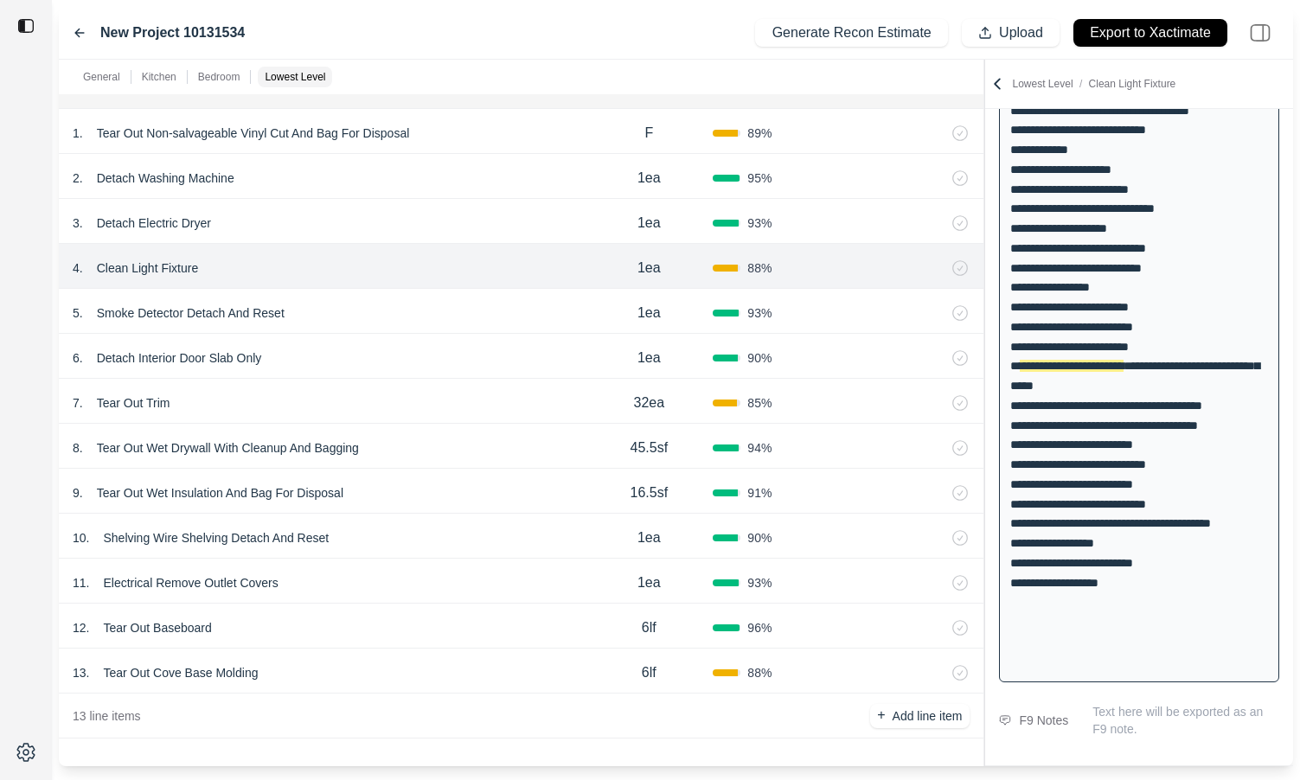
click at [435, 302] on div "5 . Smoke Detector Detach And Reset" at bounding box center [329, 313] width 512 height 24
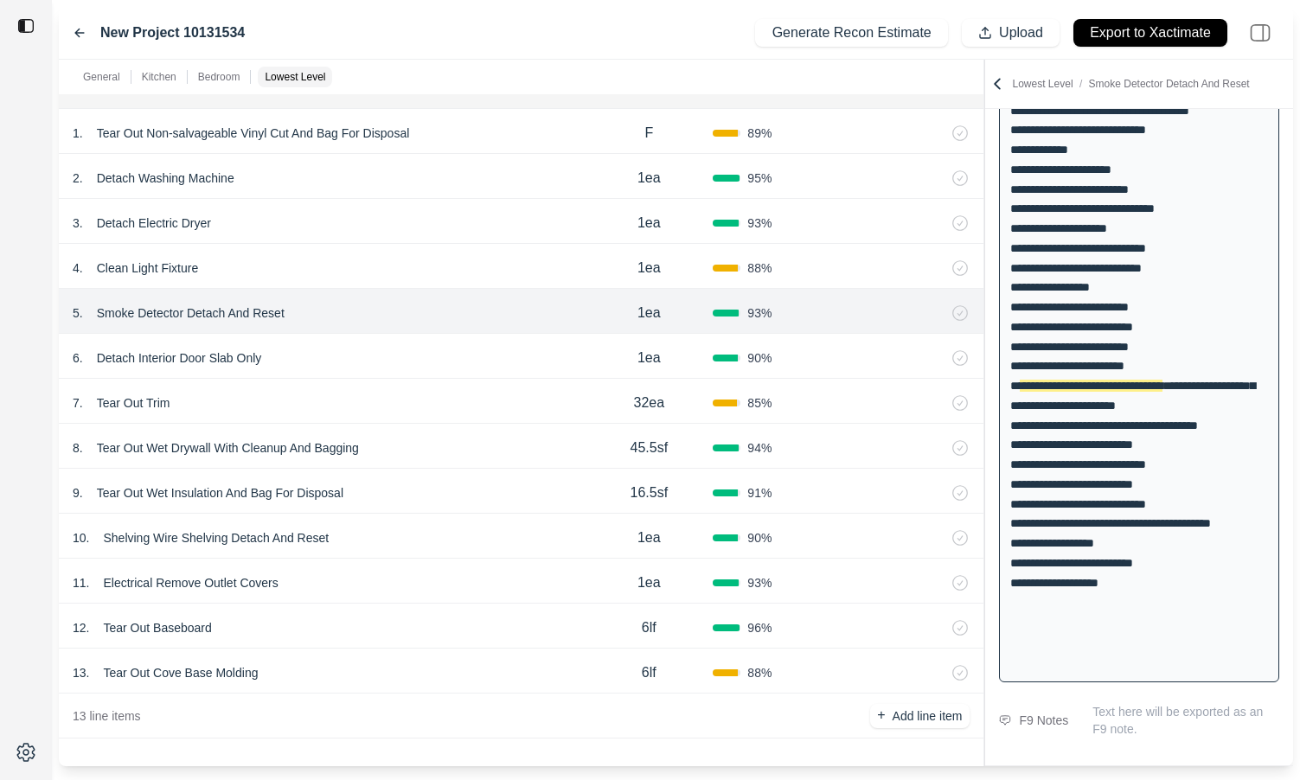
click at [412, 364] on div "6 . Detach Interior Door Slab Only" at bounding box center [329, 358] width 512 height 24
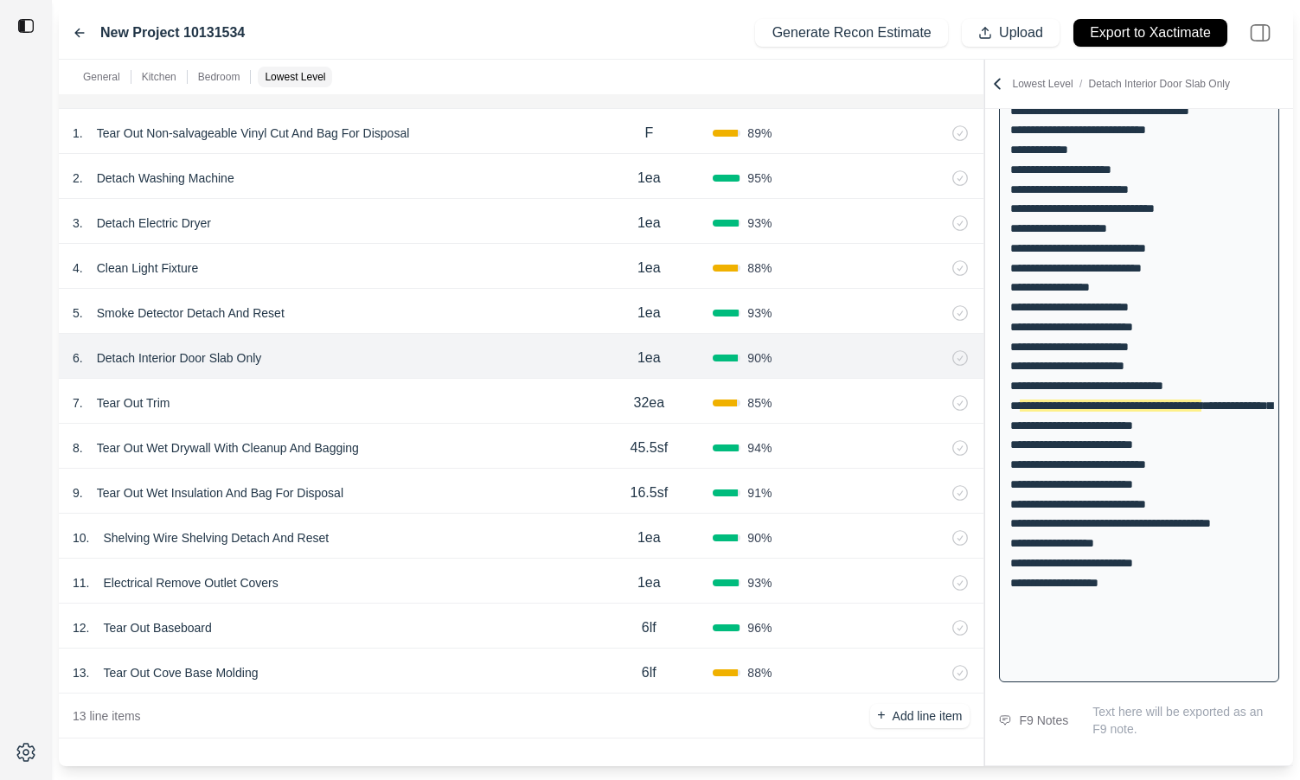
click at [406, 410] on div "7 . Tear Out Trim" at bounding box center [329, 403] width 512 height 24
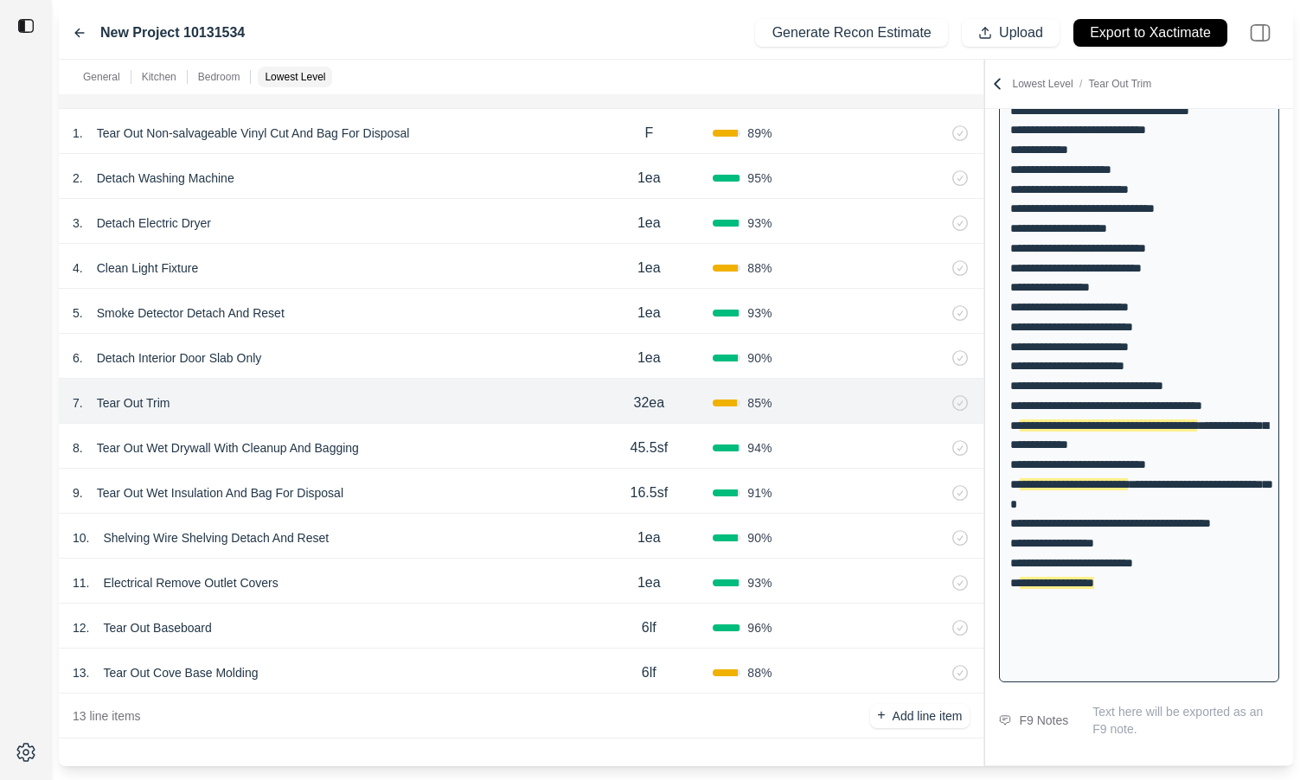
click at [413, 372] on div "6 . Detach Interior Door Slab Only 1ea 90 %" at bounding box center [521, 356] width 925 height 45
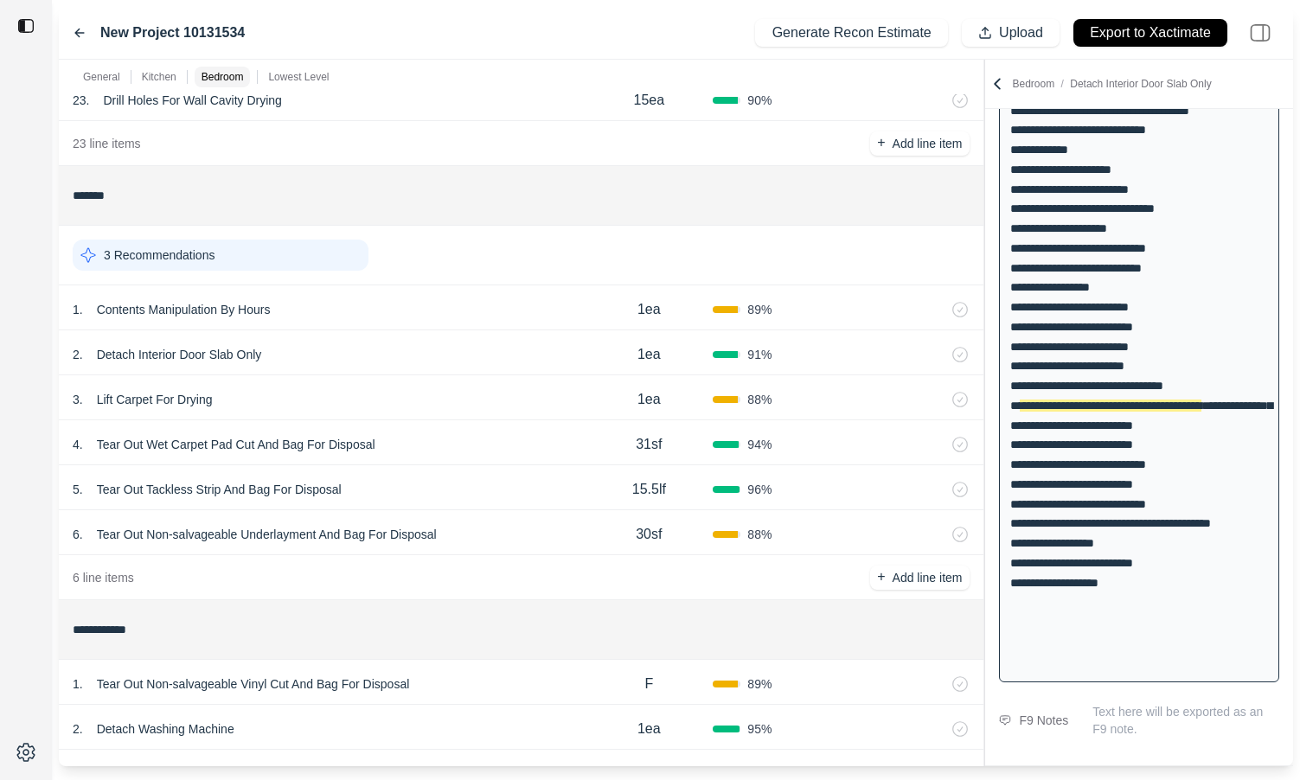
scroll to position [1686, 0]
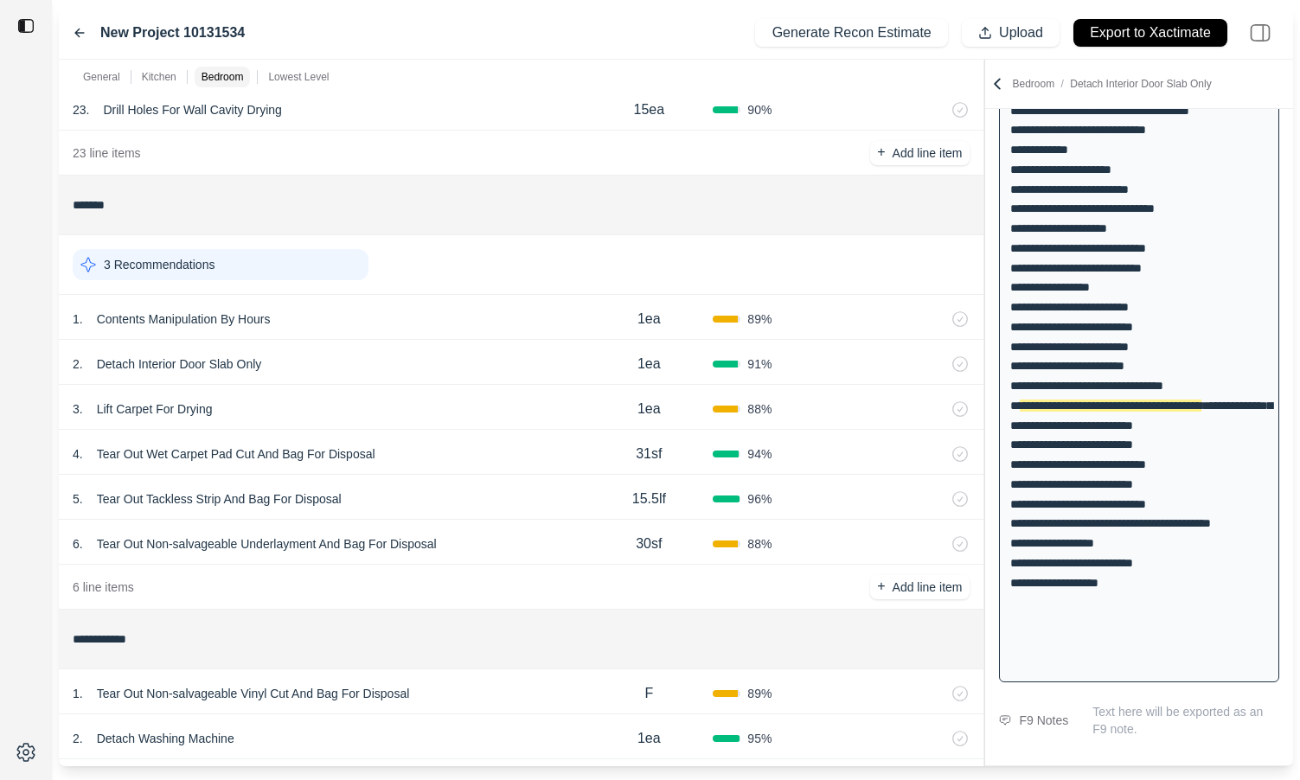
click at [405, 402] on div "3 . Lift Carpet For Drying" at bounding box center [329, 409] width 512 height 24
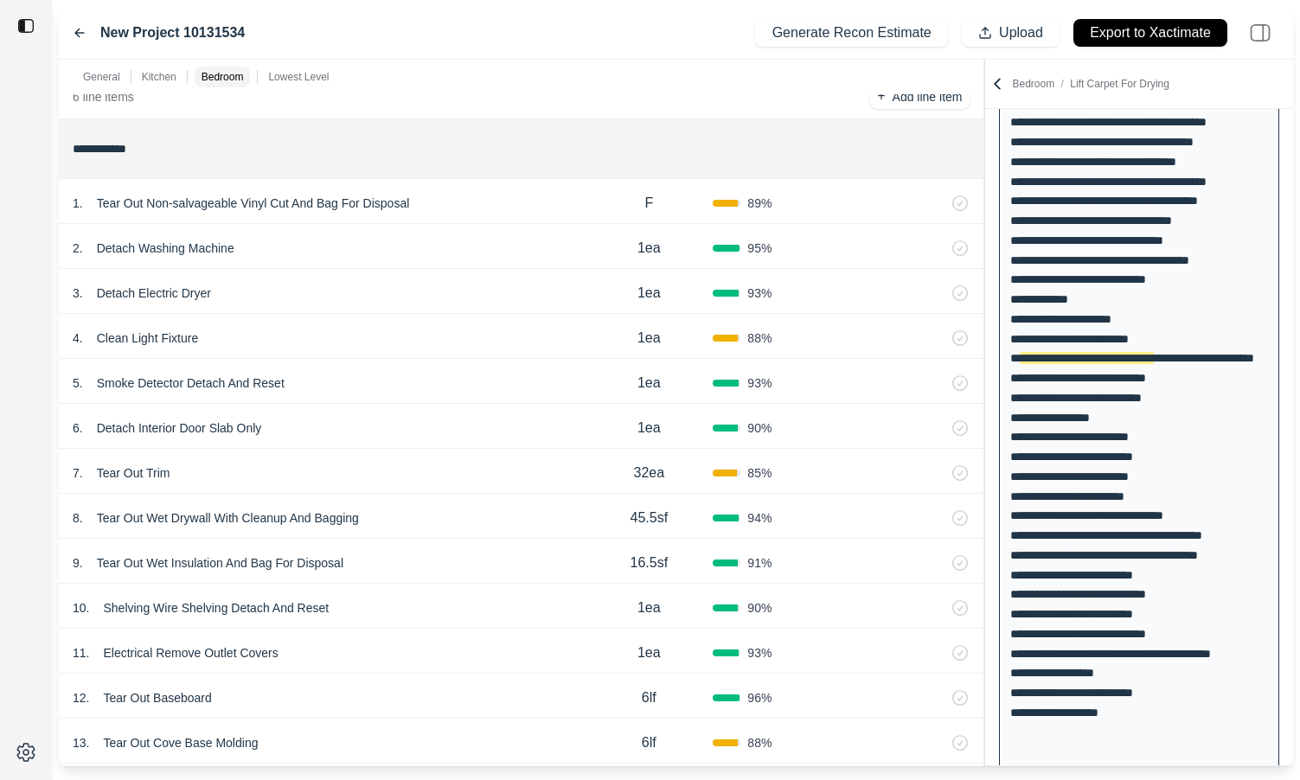
scroll to position [2178, 0]
click at [524, 354] on div "4 . Clean Light Fixture 1ea 88 %" at bounding box center [521, 335] width 925 height 45
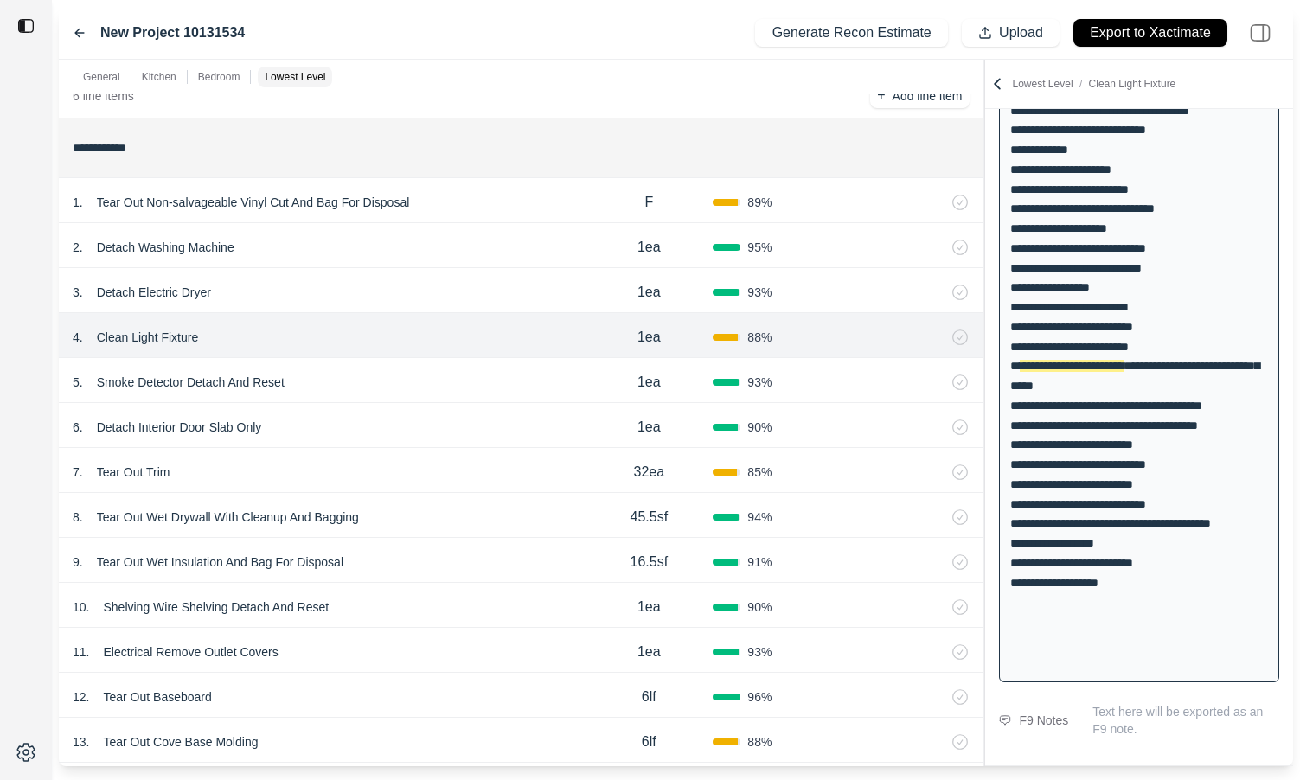
click at [515, 290] on div "3 . Detach Electric Dryer" at bounding box center [329, 292] width 512 height 24
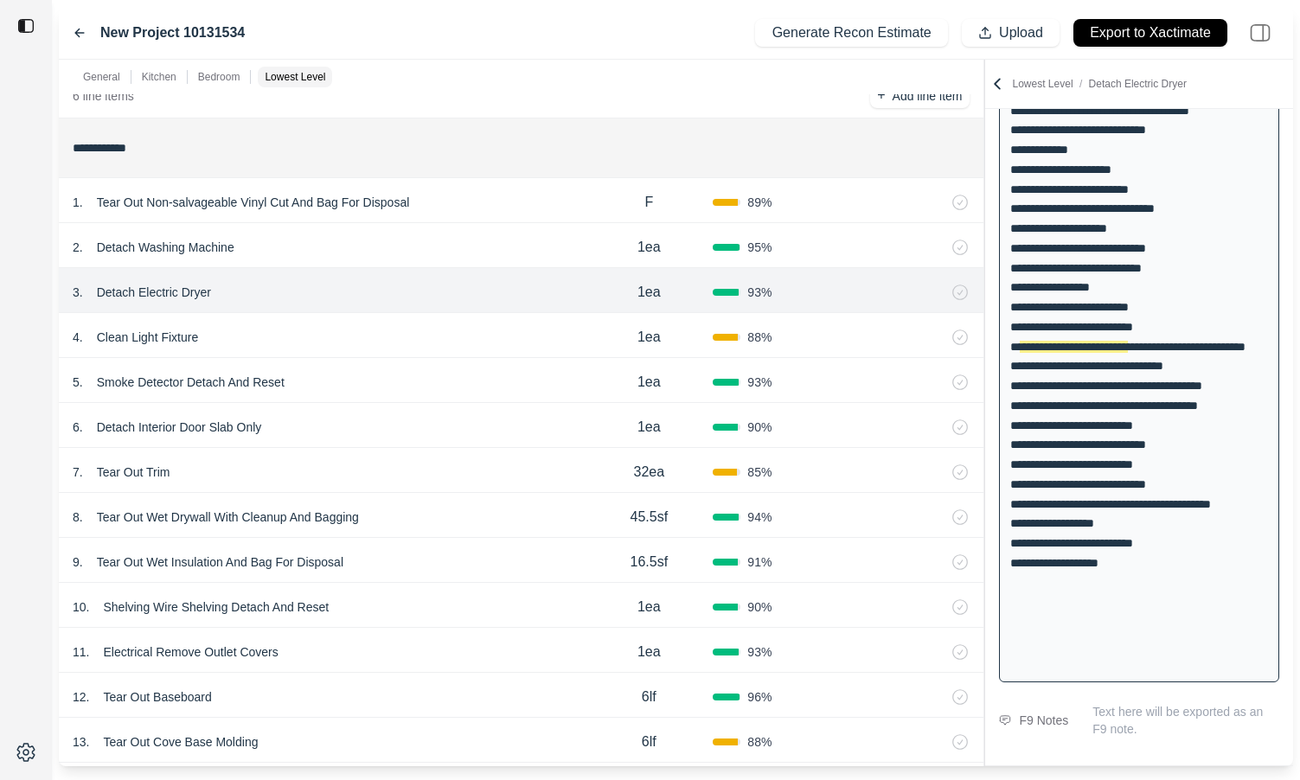
scroll to position [806, 0]
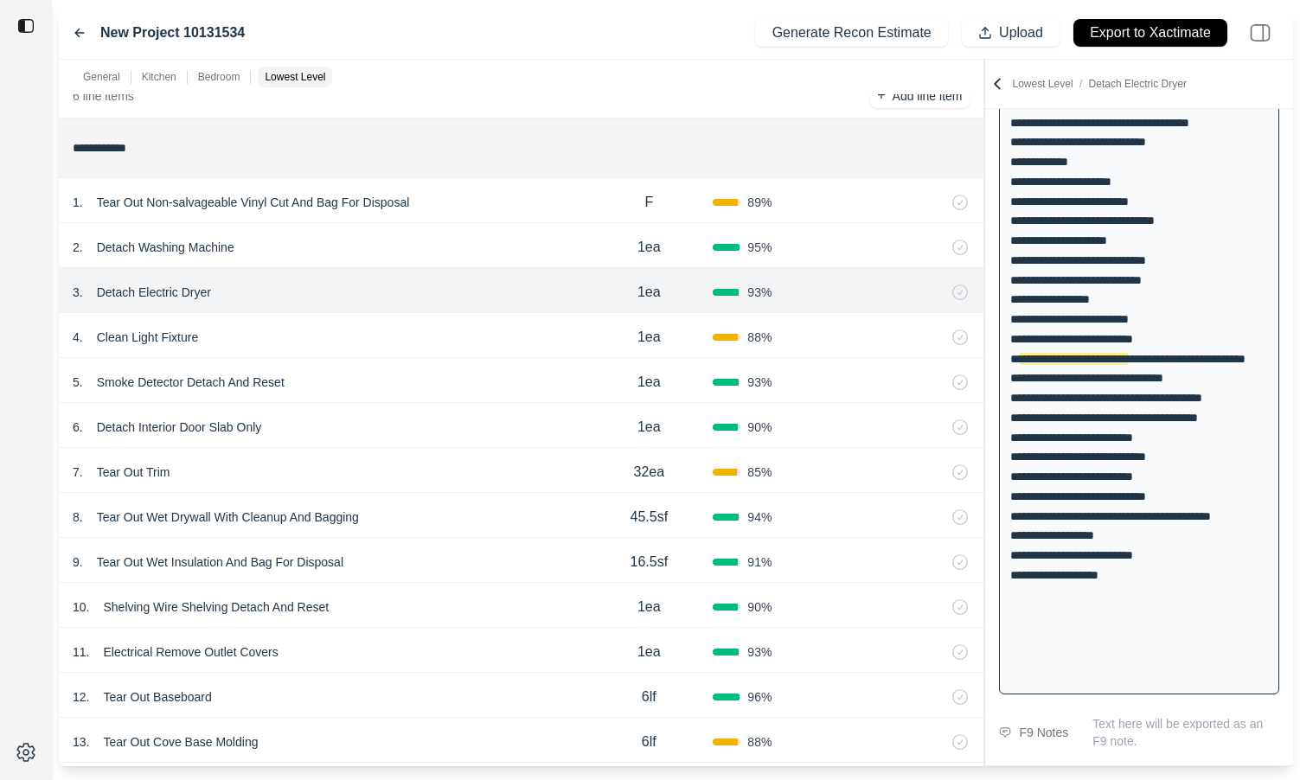
click at [518, 269] on div "3 . Detach Electric Dryer 1ea 93 %" at bounding box center [521, 290] width 925 height 45
click at [505, 342] on div "4 . Clean Light Fixture" at bounding box center [329, 337] width 512 height 24
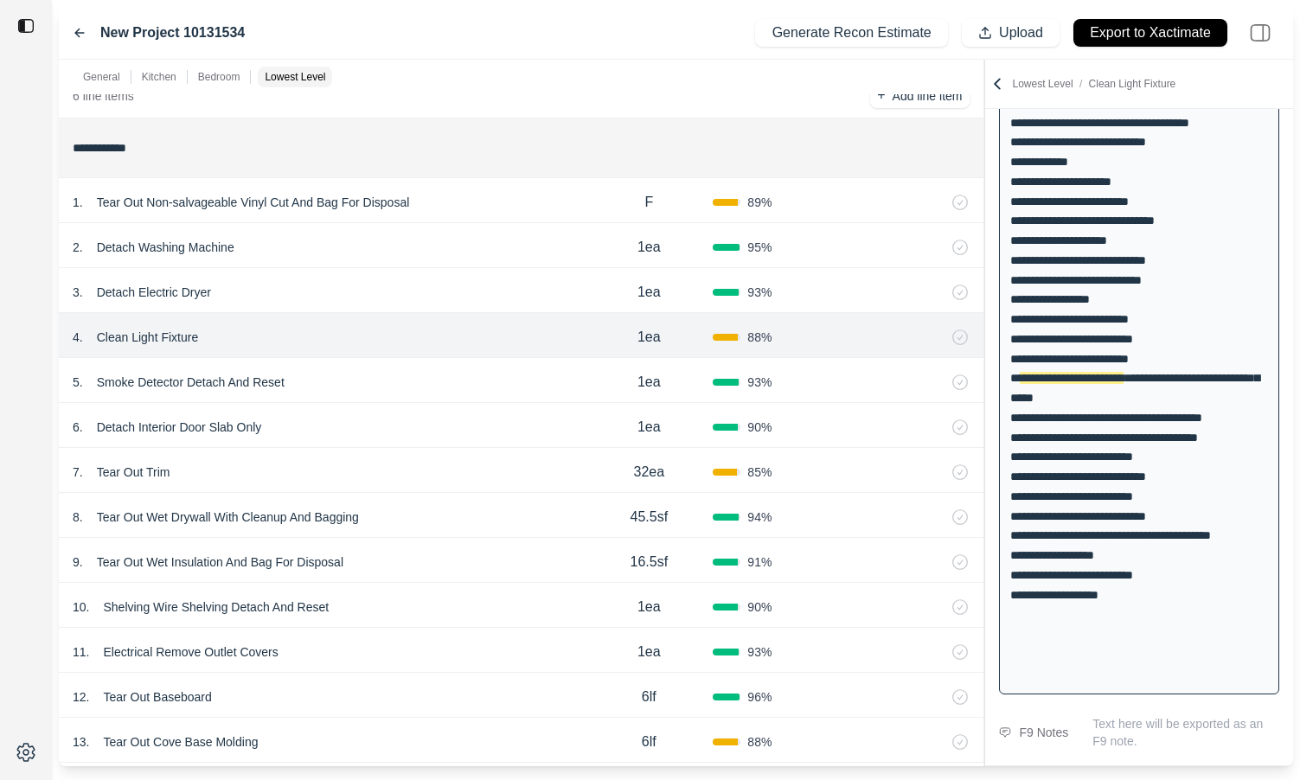
scroll to position [818, 0]
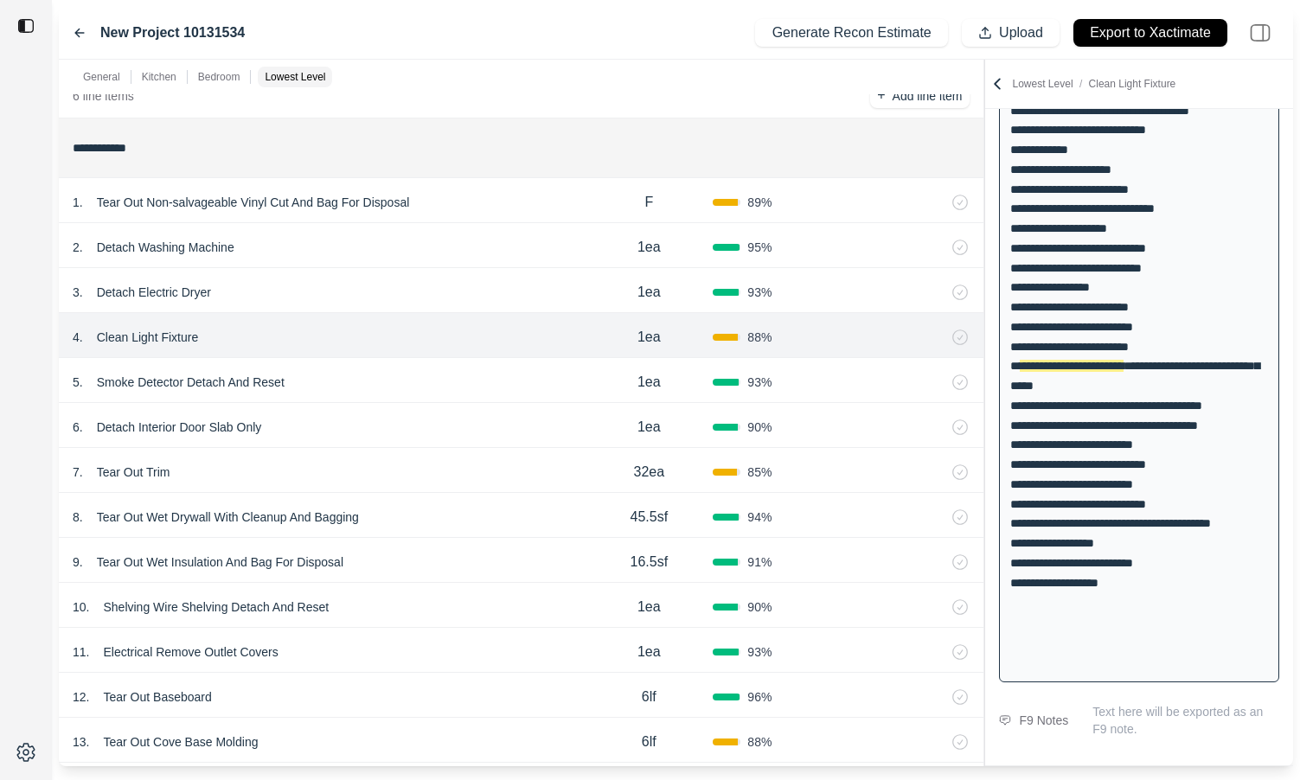
click at [516, 299] on div "3 . Detach Electric Dryer" at bounding box center [329, 292] width 512 height 24
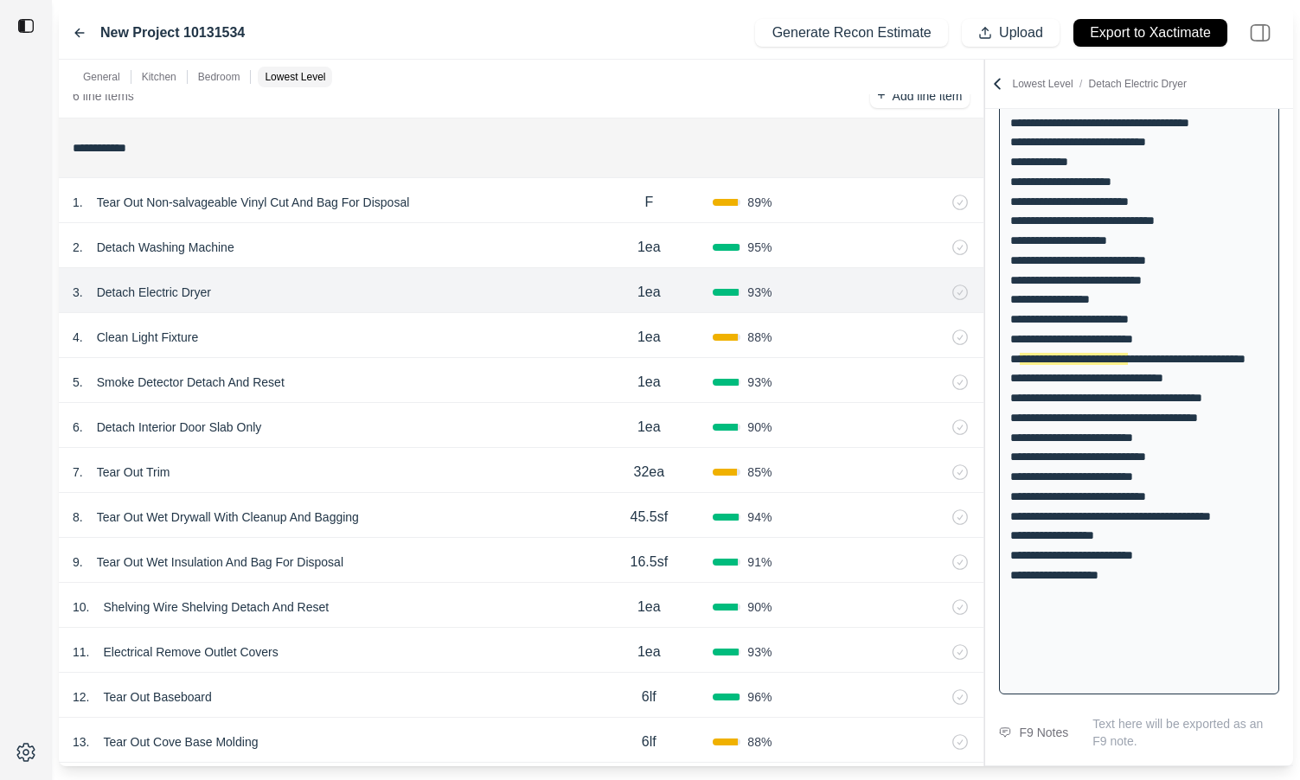
click at [490, 359] on div "5 . Smoke Detector Detach And Reset 1ea 93 %" at bounding box center [521, 380] width 925 height 45
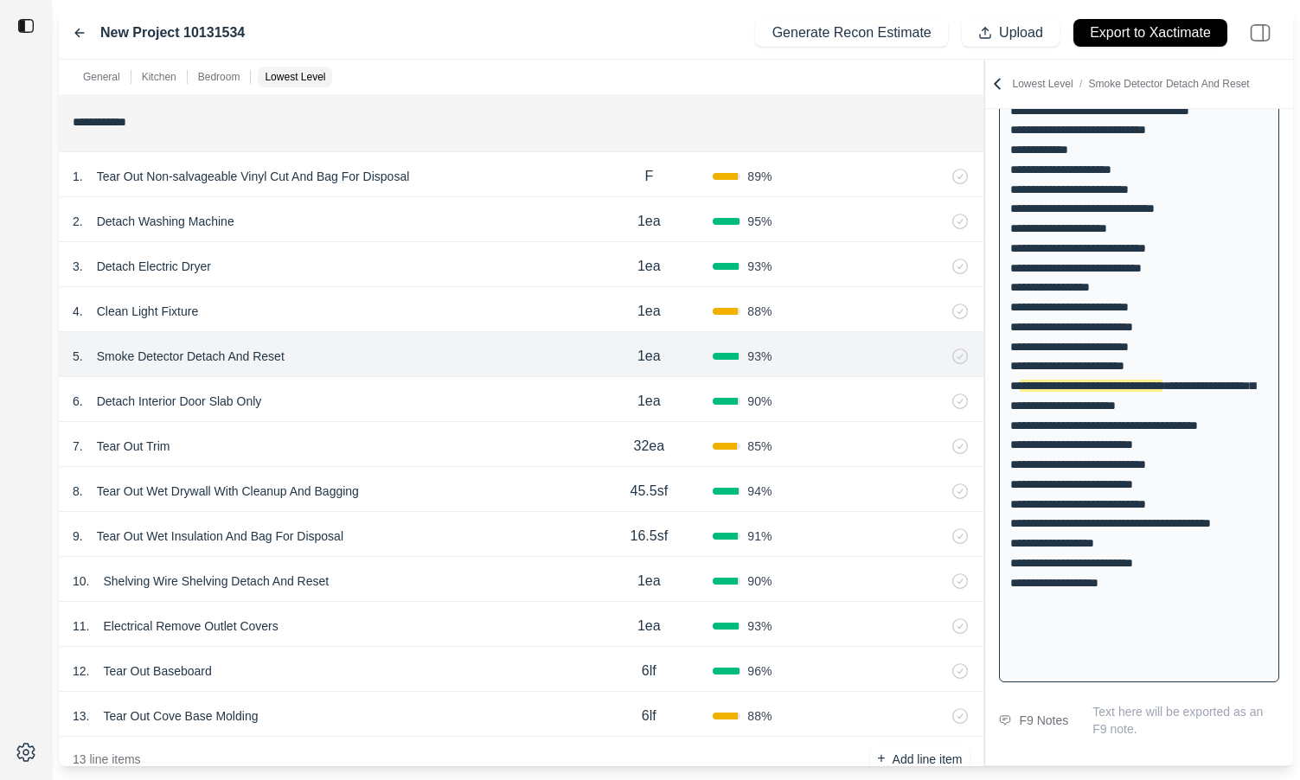
scroll to position [2232, 0]
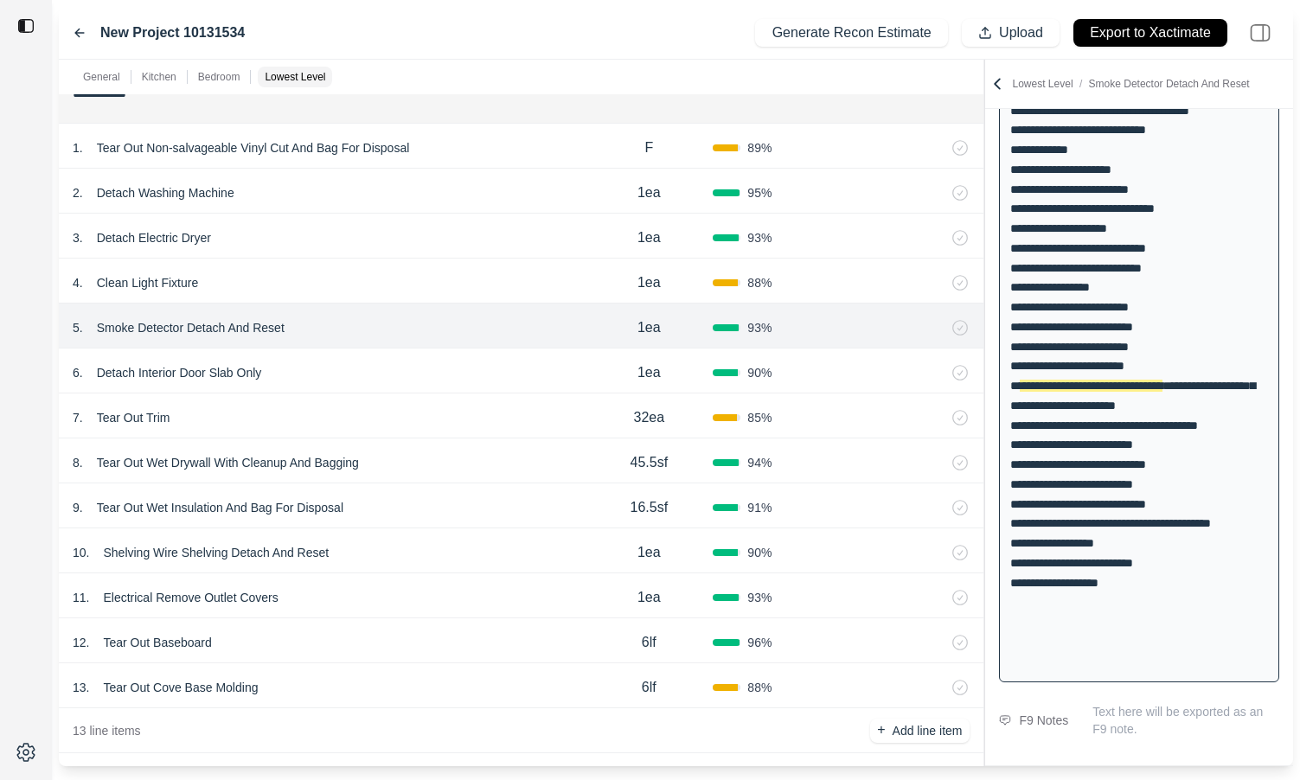
click at [490, 361] on div "6 . Detach Interior Door Slab Only" at bounding box center [329, 373] width 512 height 24
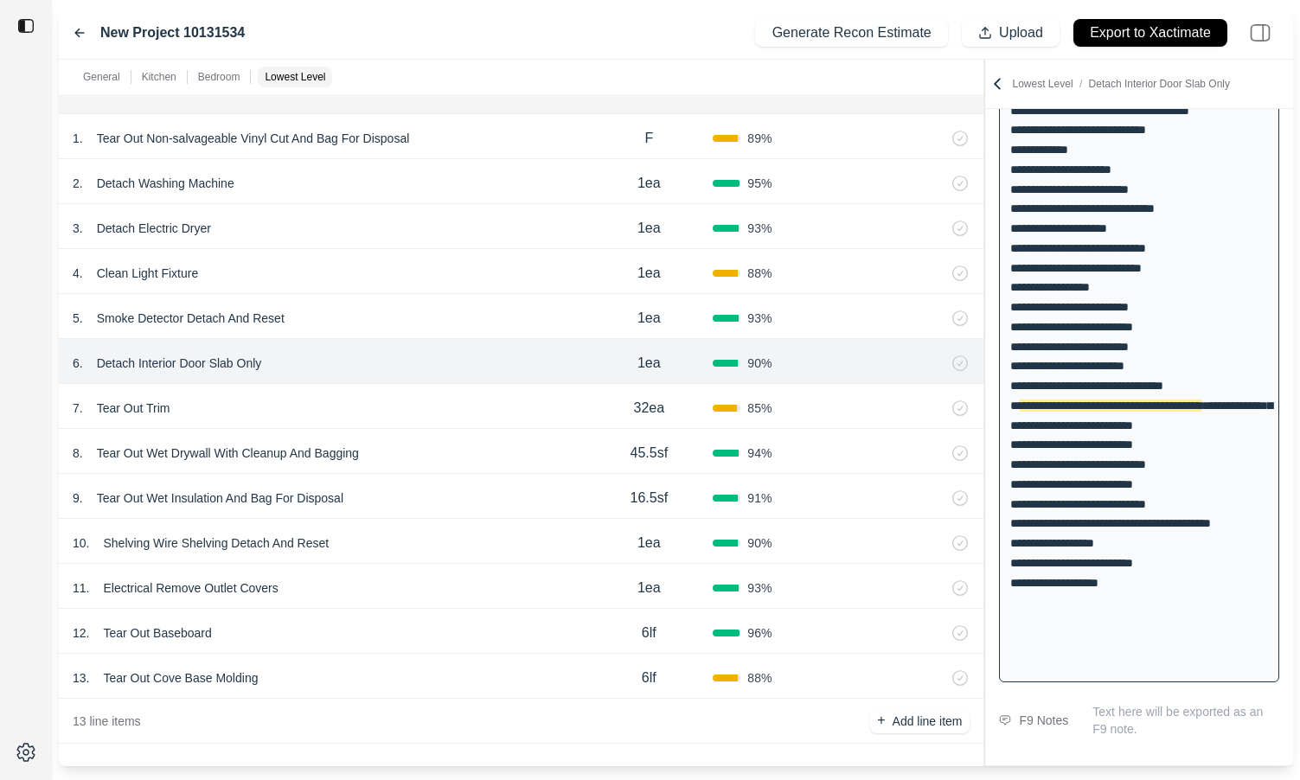
scroll to position [2243, 0]
click at [509, 317] on div "5 . Smoke Detector Detach And Reset" at bounding box center [329, 316] width 512 height 24
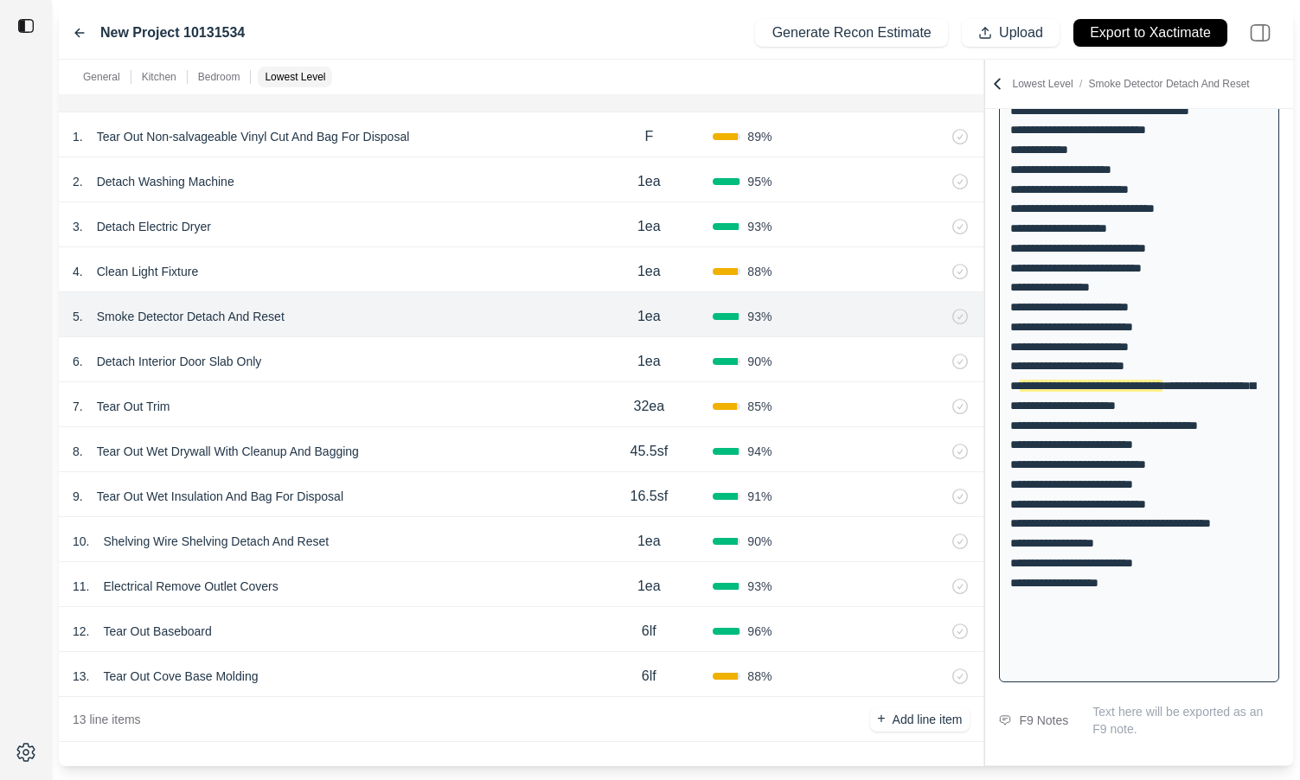
click at [528, 248] on div "4 . Clean Light Fixture 1ea 88 %" at bounding box center [521, 269] width 925 height 45
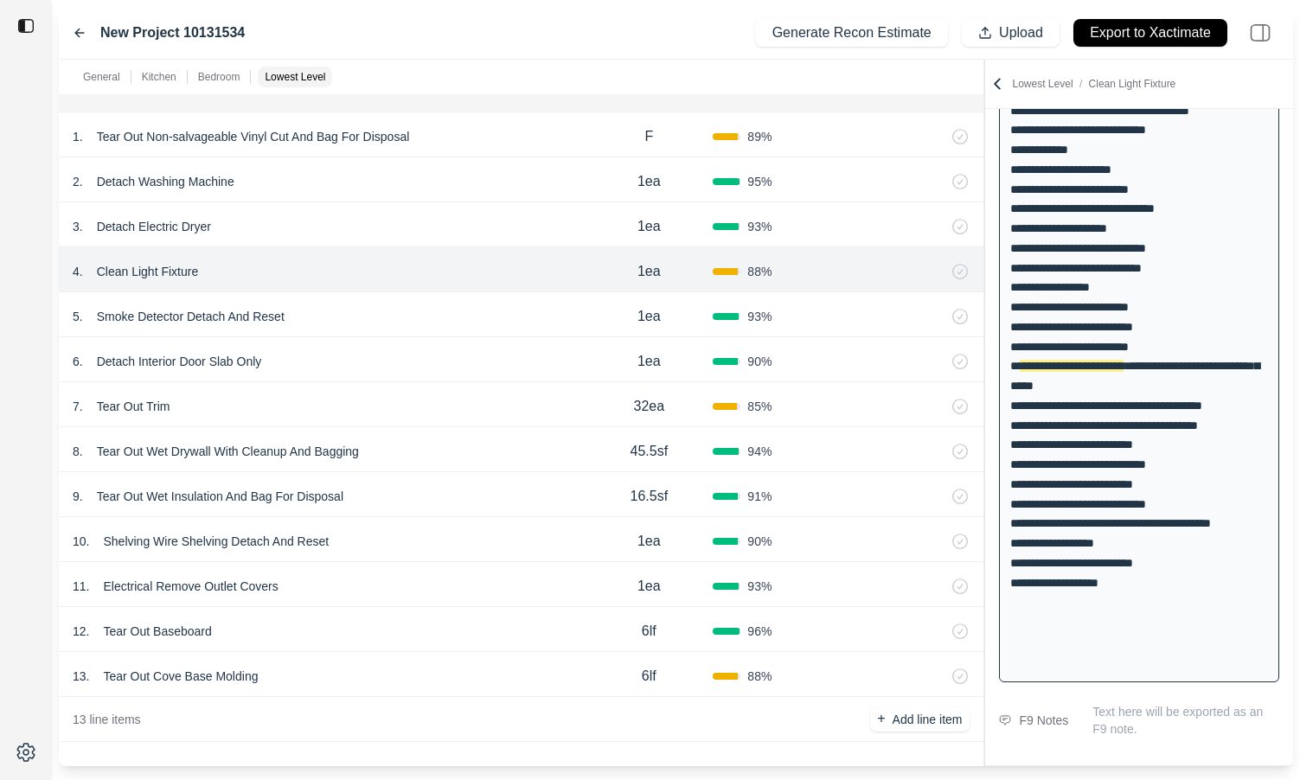
click at [502, 308] on div "5 . Smoke Detector Detach And Reset" at bounding box center [329, 316] width 512 height 24
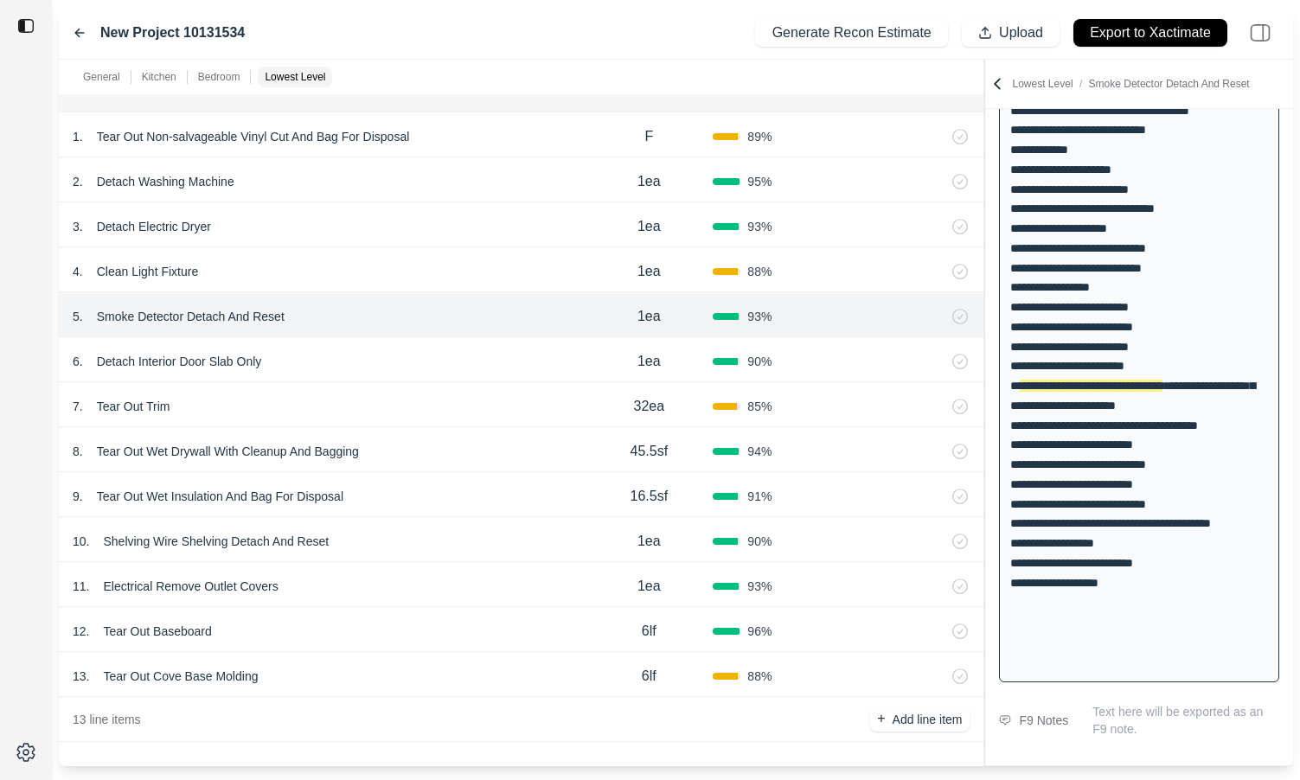
click at [478, 357] on div "6 . Detach Interior Door Slab Only" at bounding box center [329, 361] width 512 height 24
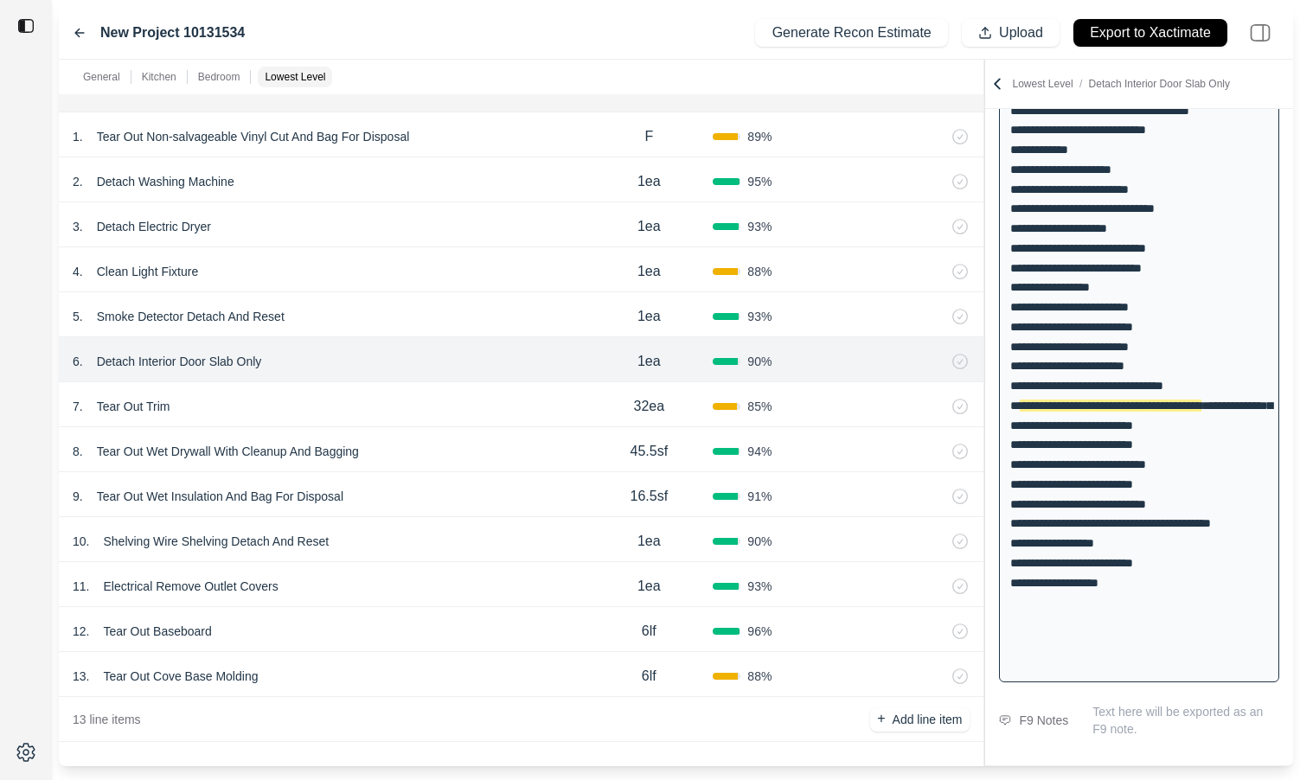
click at [486, 306] on div "5 . Smoke Detector Detach And Reset" at bounding box center [329, 316] width 512 height 24
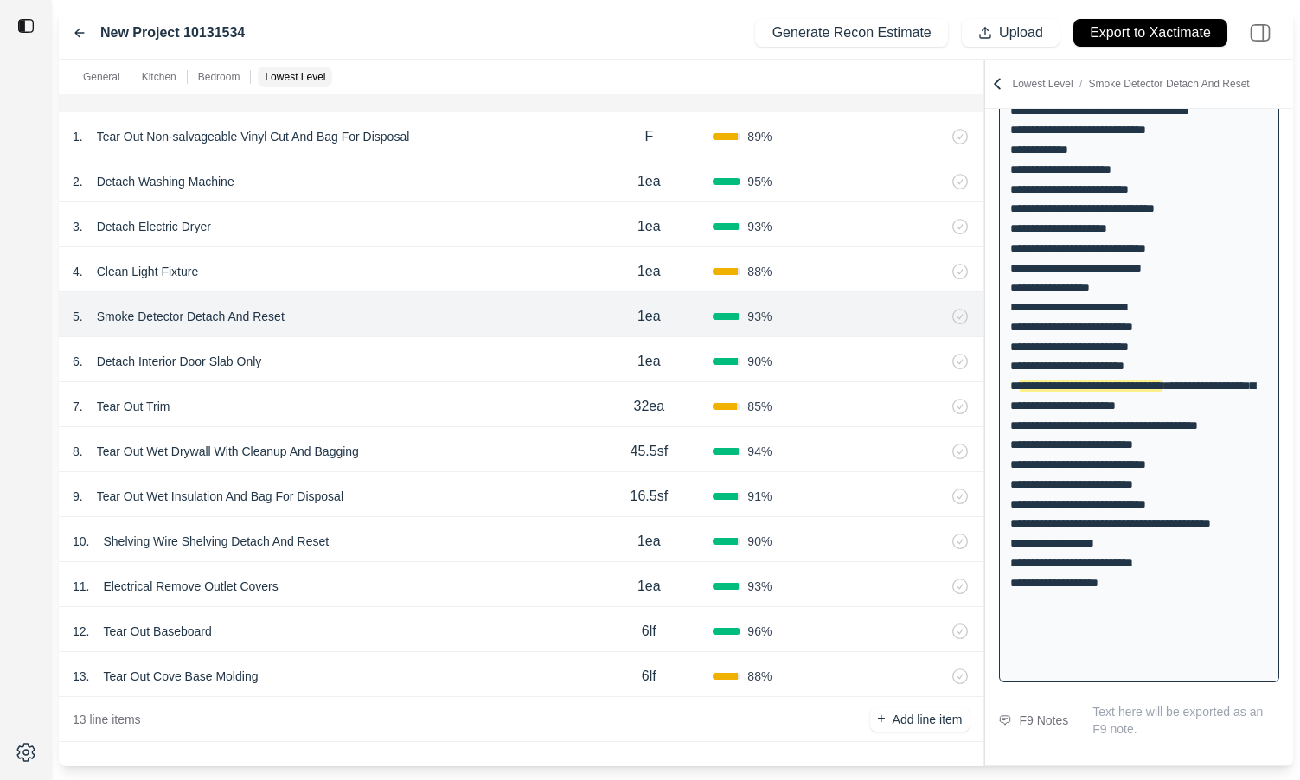
click at [472, 358] on div "6 . Detach Interior Door Slab Only" at bounding box center [329, 361] width 512 height 24
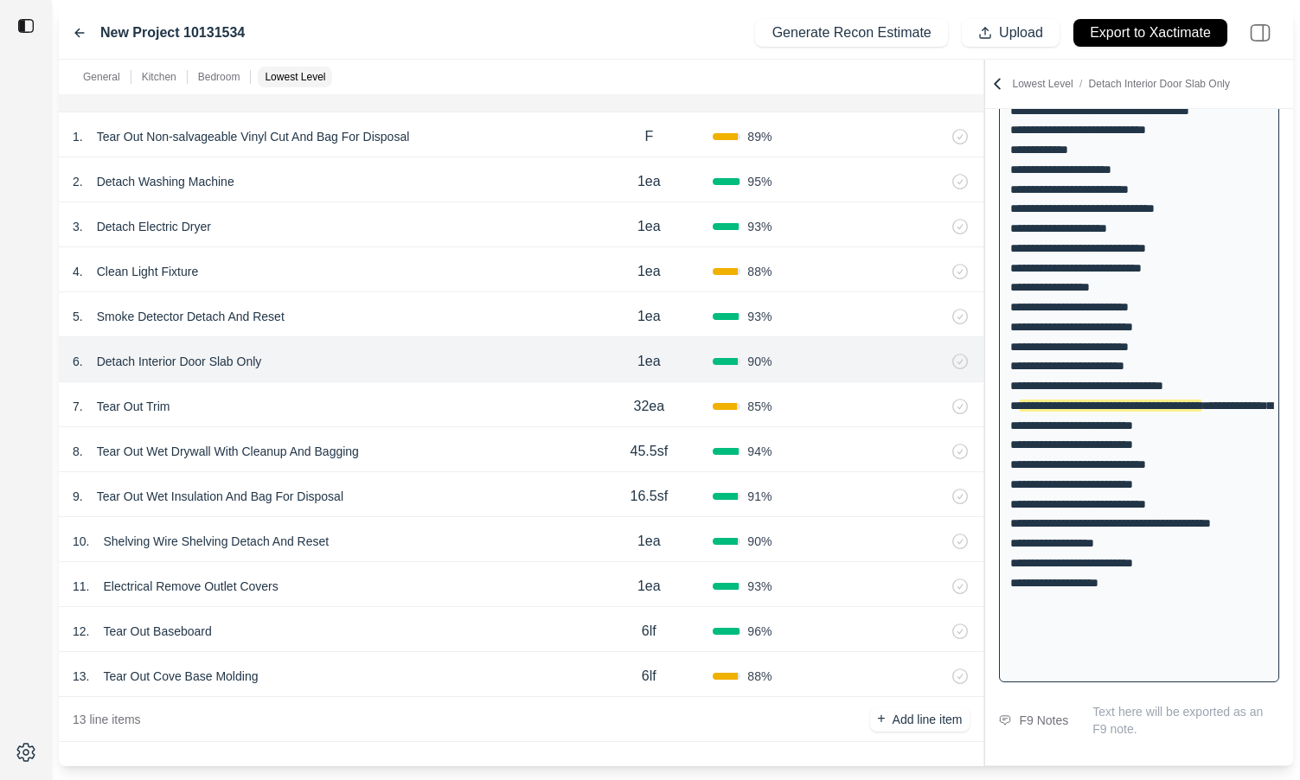
scroll to position [2247, 0]
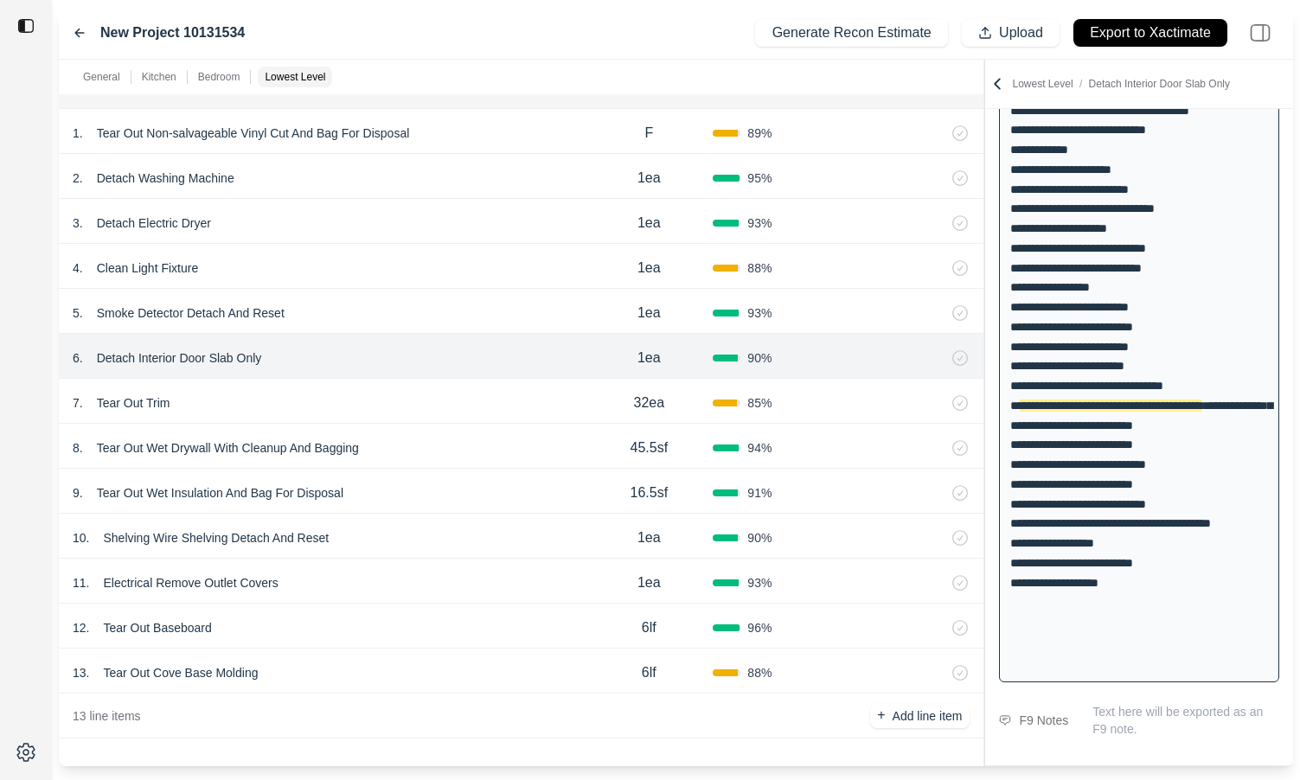
click at [451, 401] on div "7 . Tear Out Trim" at bounding box center [329, 403] width 512 height 24
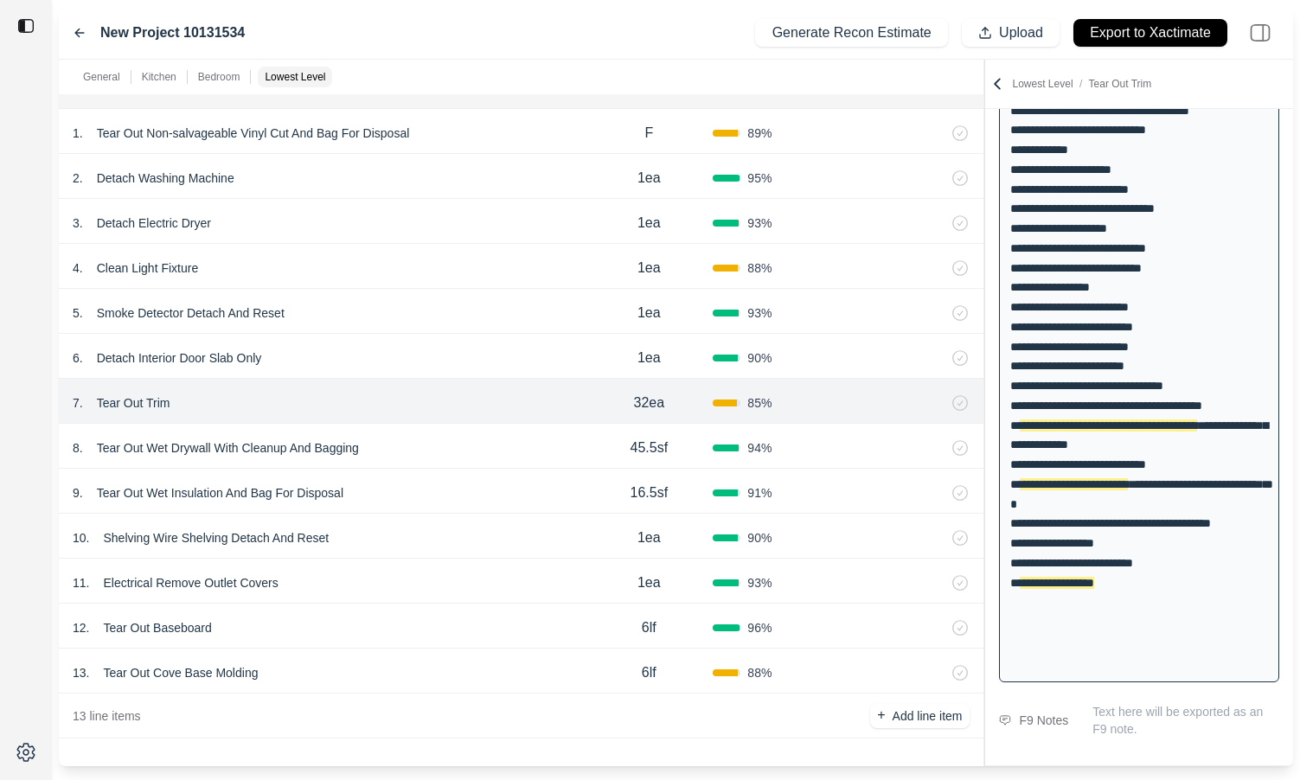
click at [460, 438] on div "8 . Tear Out Wet Drywall With Cleanup And Bagging" at bounding box center [329, 448] width 512 height 24
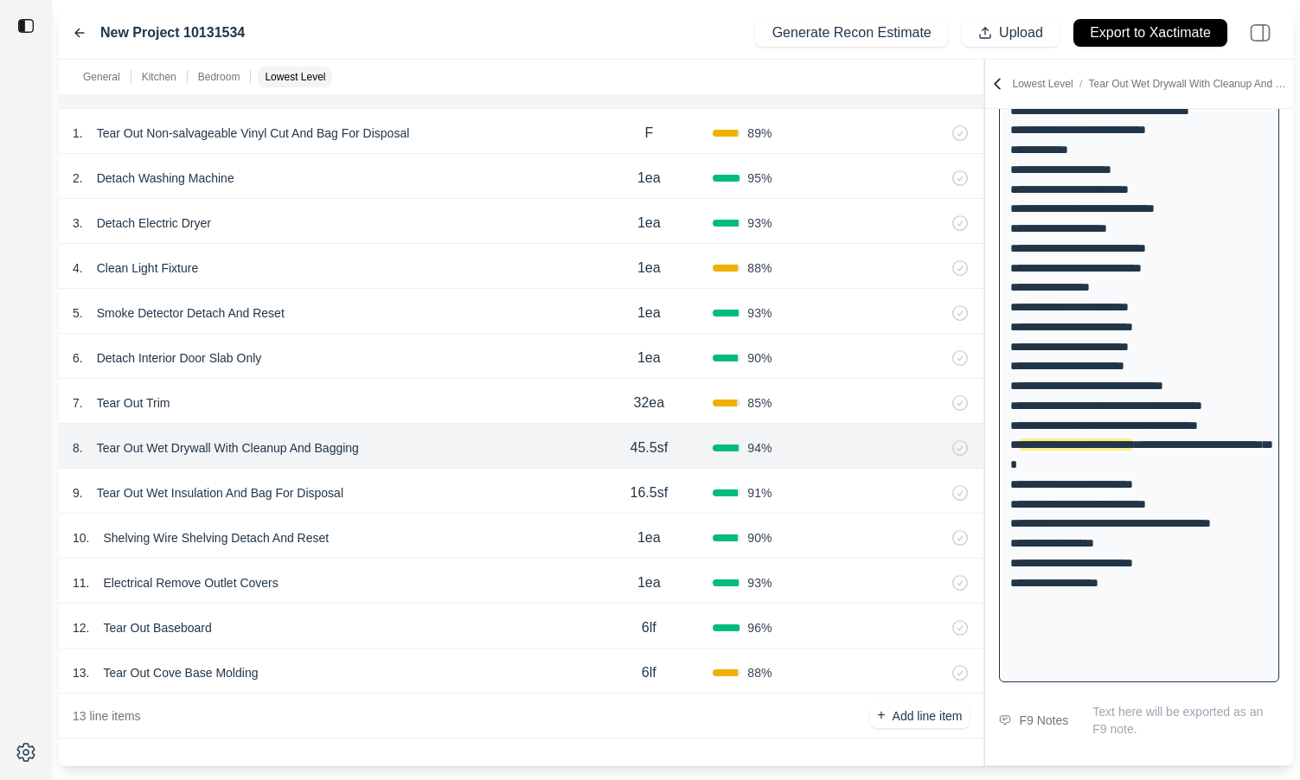
click at [460, 484] on div "9 . Tear Out Wet Insulation And Bag For Disposal" at bounding box center [329, 493] width 512 height 24
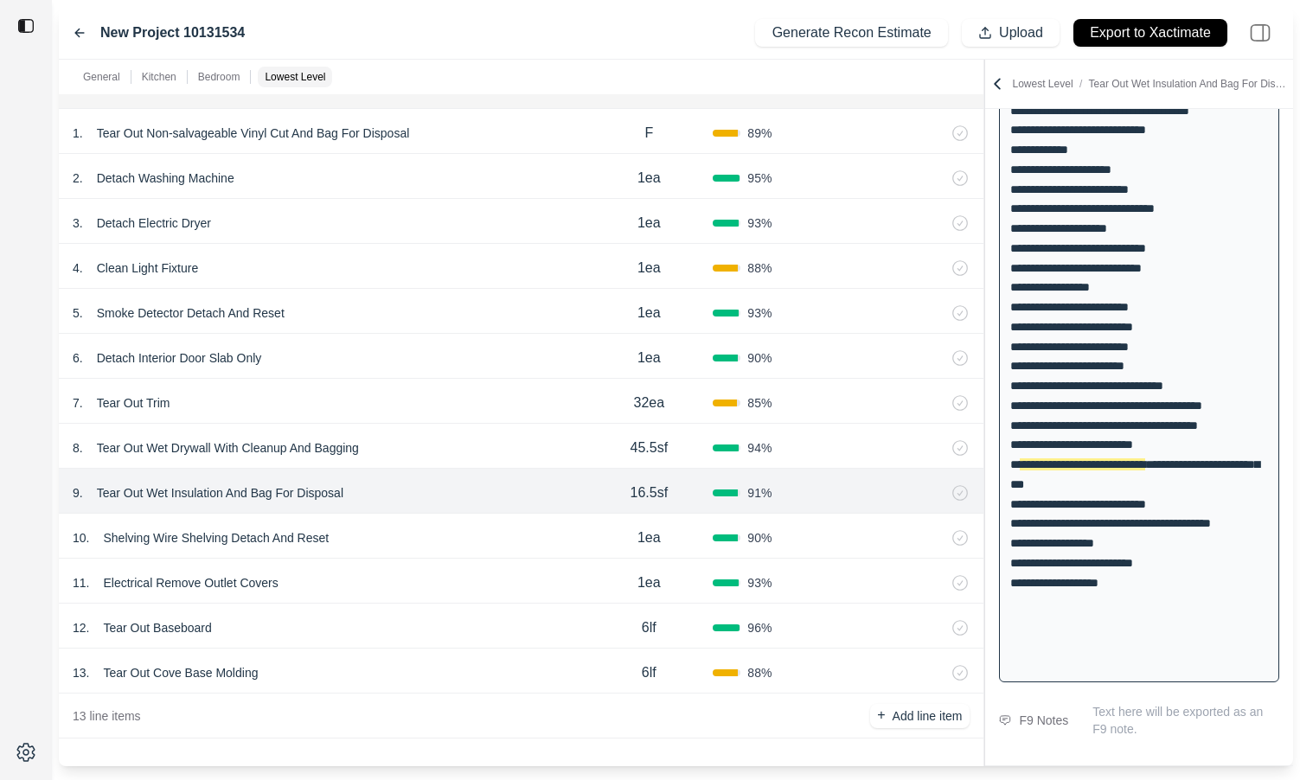
click at [439, 536] on div "10 . Shelving Wire Shelving Detach And Reset" at bounding box center [329, 538] width 512 height 24
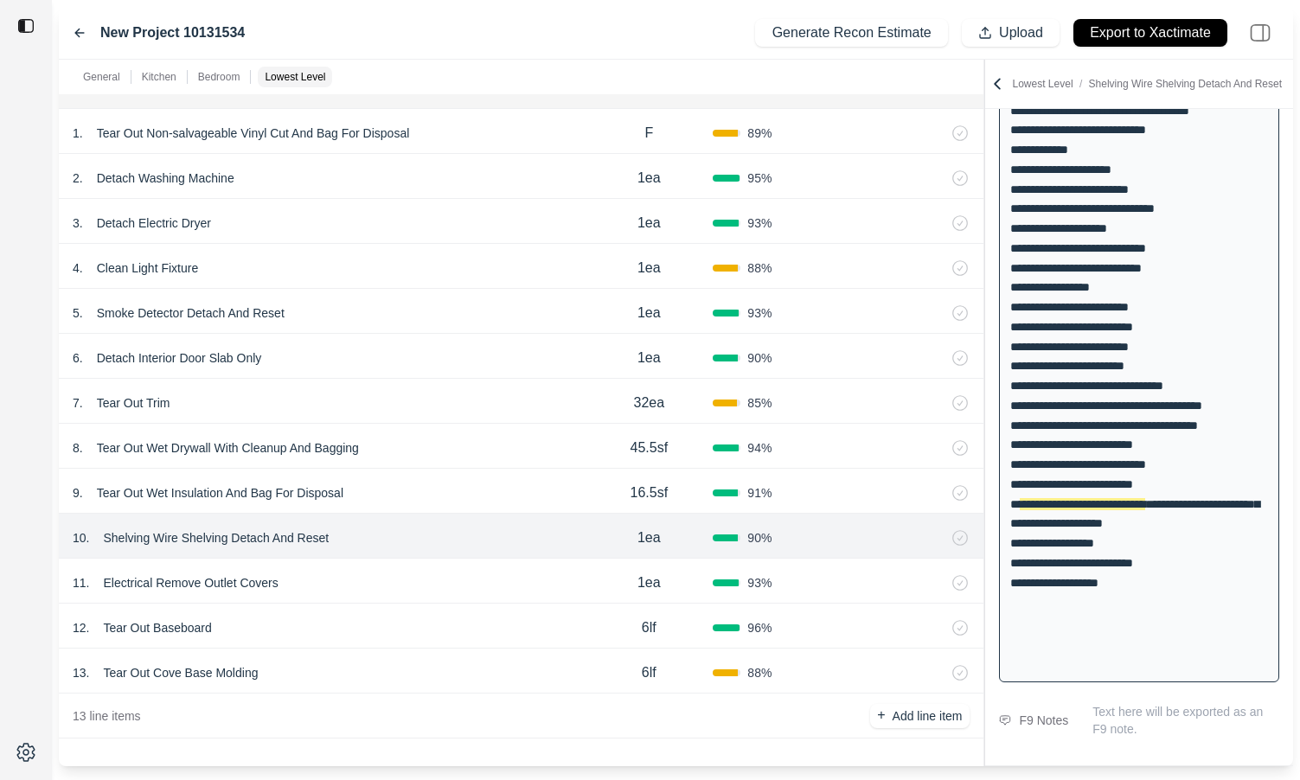
click at [408, 582] on div "11 . Electrical Remove Outlet Covers" at bounding box center [329, 583] width 512 height 24
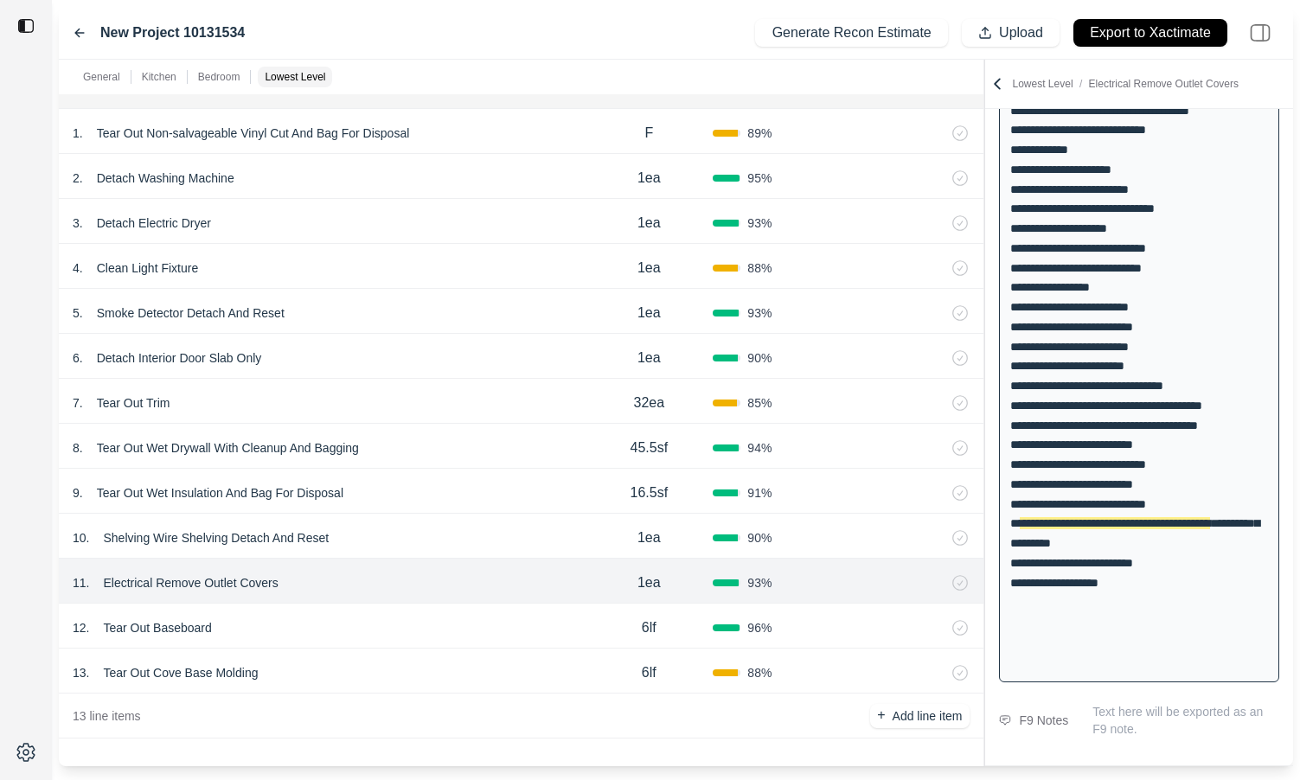
click at [434, 489] on div "9 . Tear Out Wet Insulation And Bag For Disposal" at bounding box center [329, 493] width 512 height 24
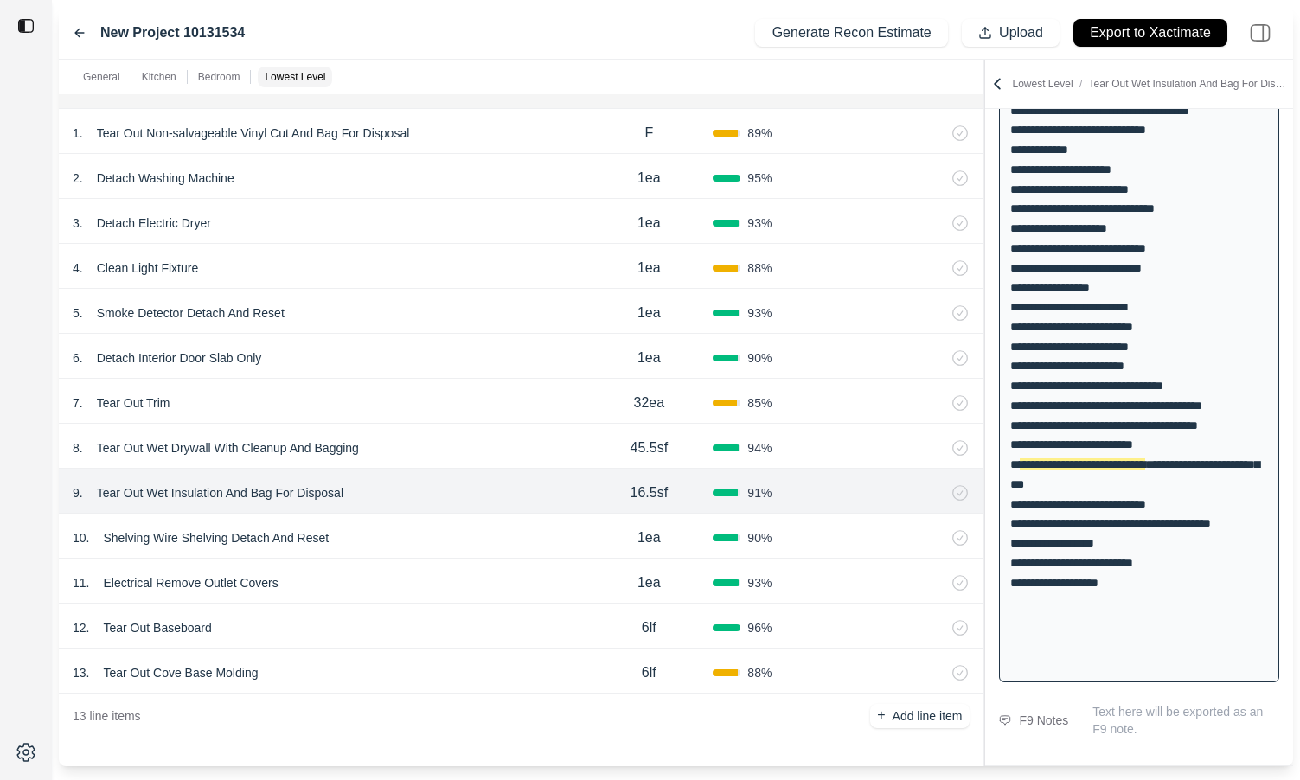
click at [434, 452] on div "8 . Tear Out Wet Drywall With Cleanup And Bagging" at bounding box center [329, 448] width 512 height 24
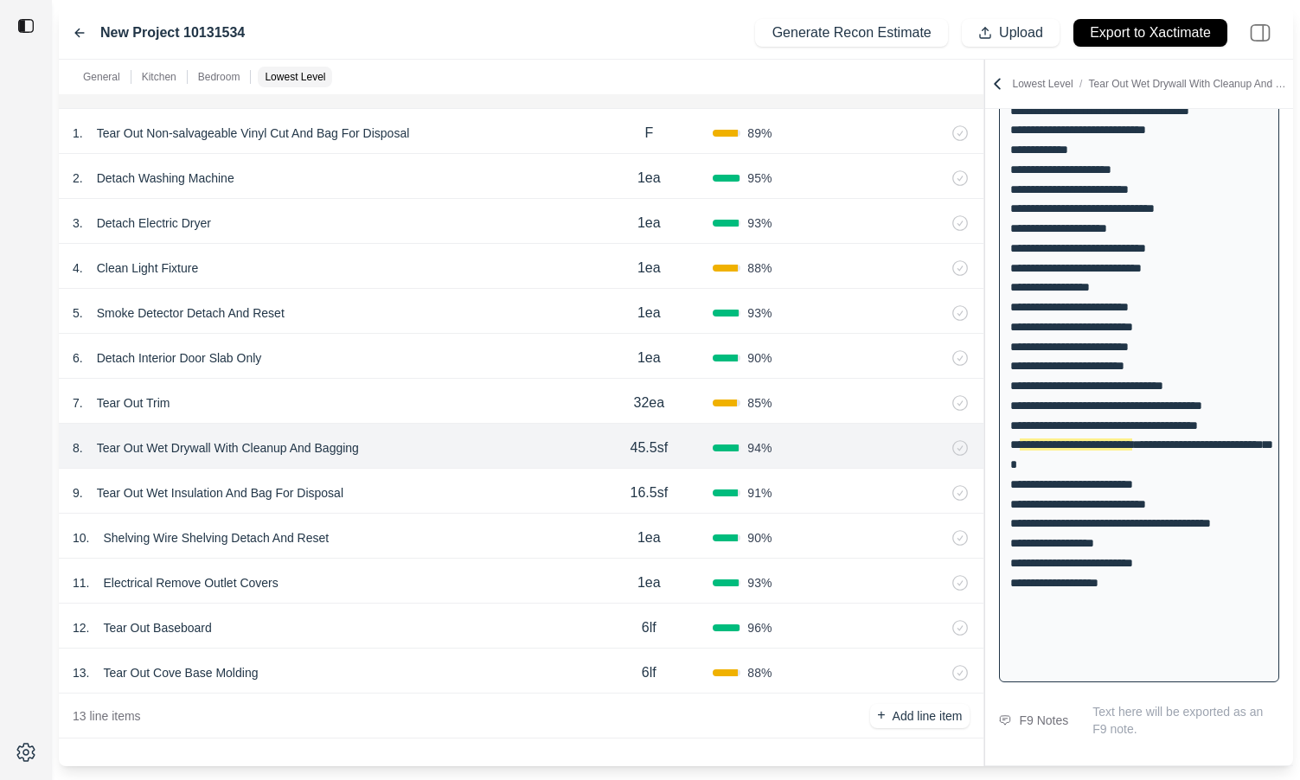
click at [424, 489] on div "9 . Tear Out Wet Insulation And Bag For Disposal" at bounding box center [329, 493] width 512 height 24
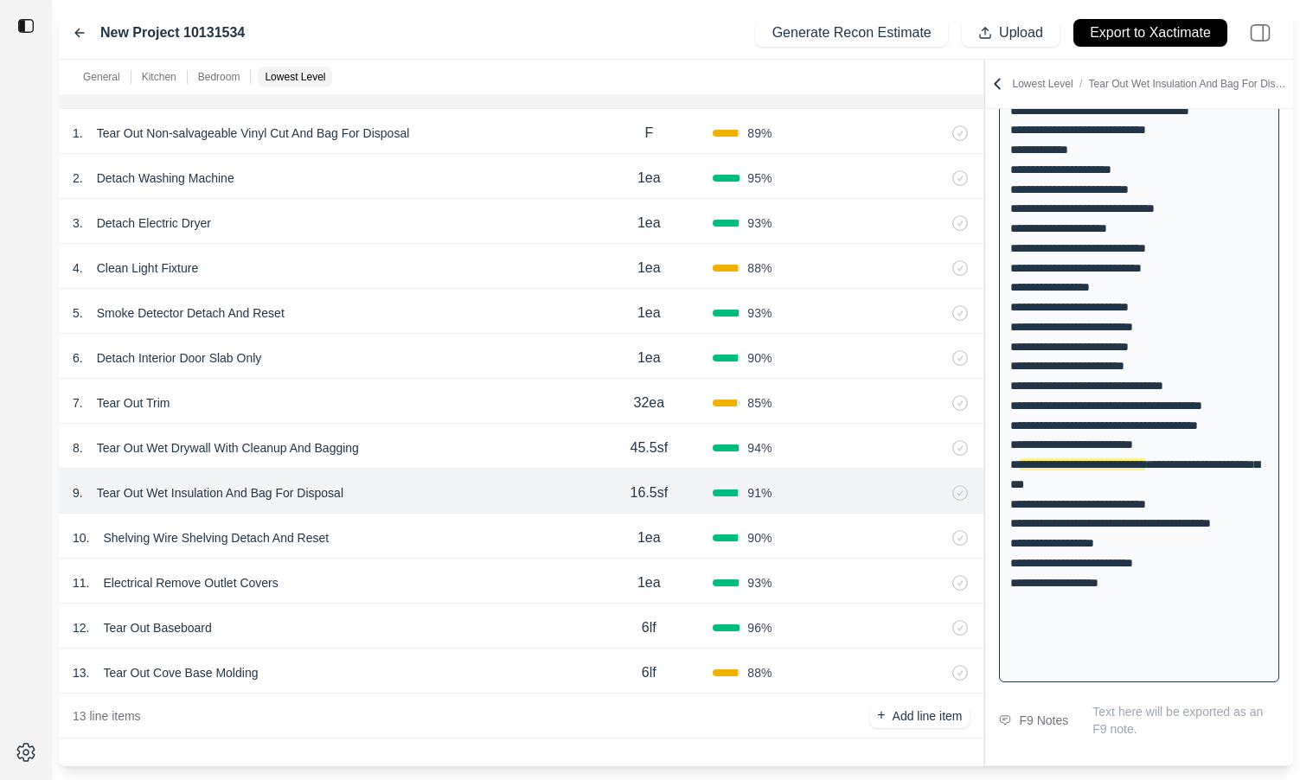
click at [419, 524] on div "10 . Shelving Wire Shelving Detach And Reset 1ea 90 %" at bounding box center [521, 536] width 925 height 45
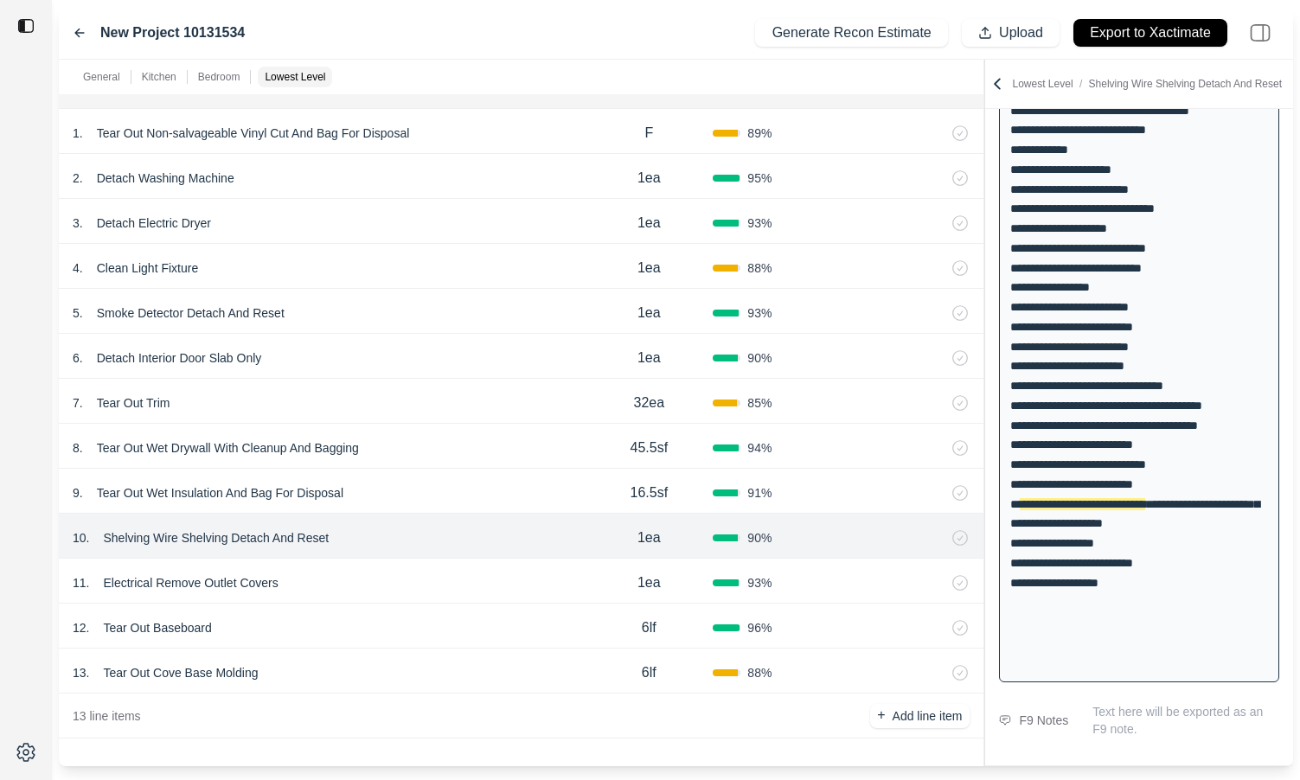
click at [426, 487] on div "9 . Tear Out Wet Insulation And Bag For Disposal" at bounding box center [329, 493] width 512 height 24
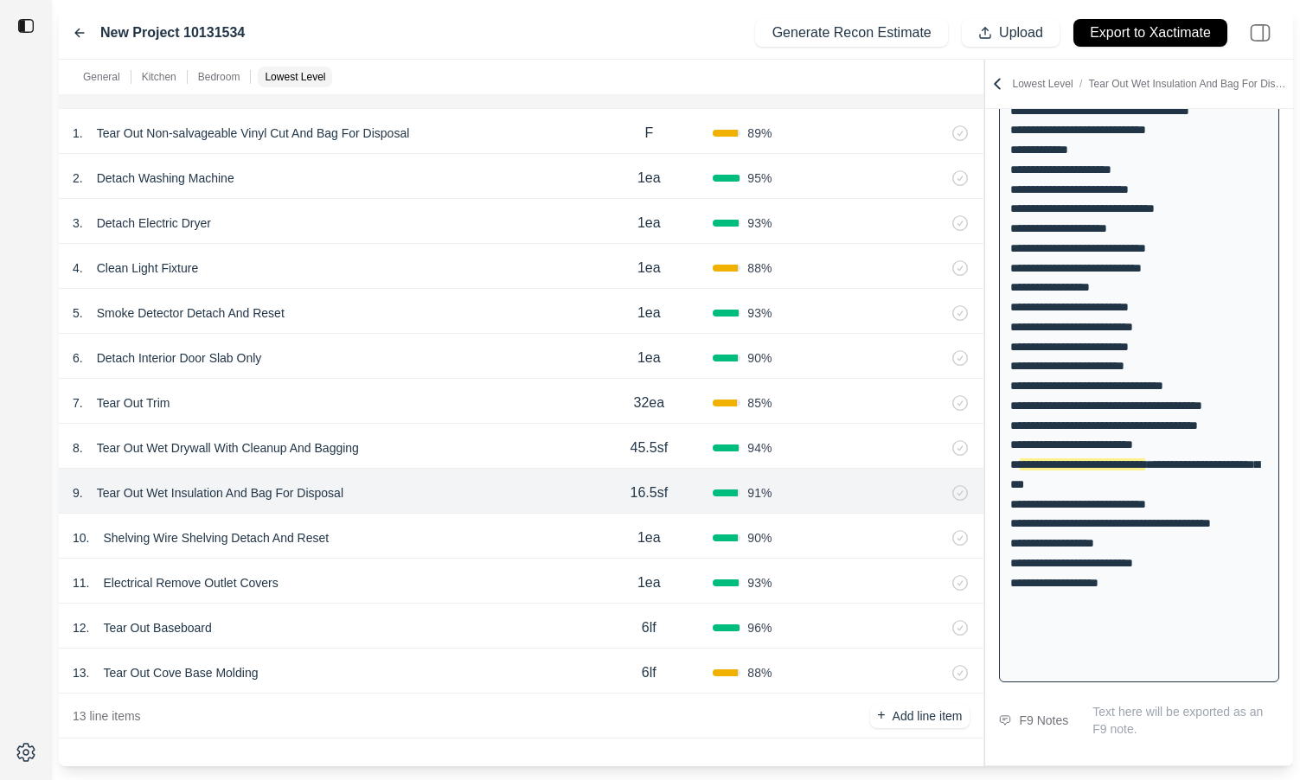
click at [414, 560] on div "11 . Electrical Remove Outlet Covers 1ea 93 %" at bounding box center [521, 581] width 925 height 45
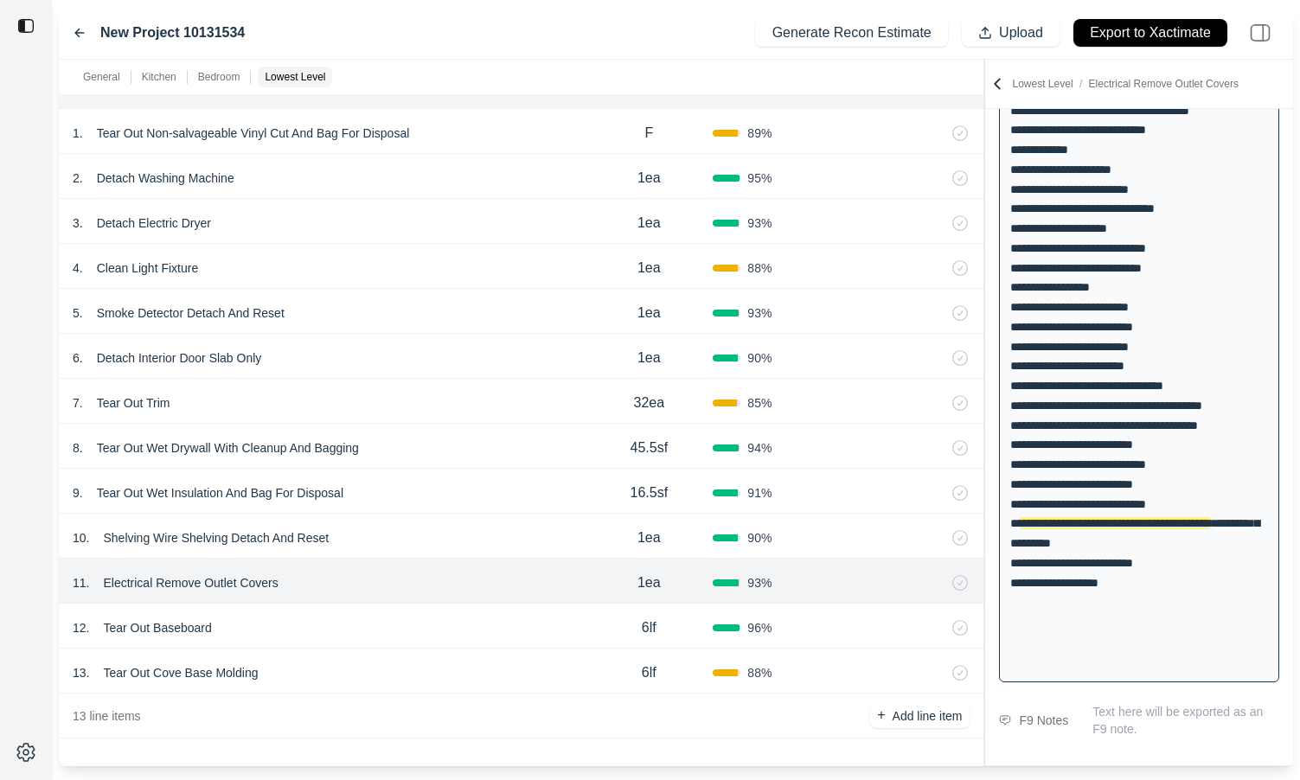
click at [421, 538] on div "10 . Shelving Wire Shelving Detach And Reset" at bounding box center [329, 538] width 512 height 24
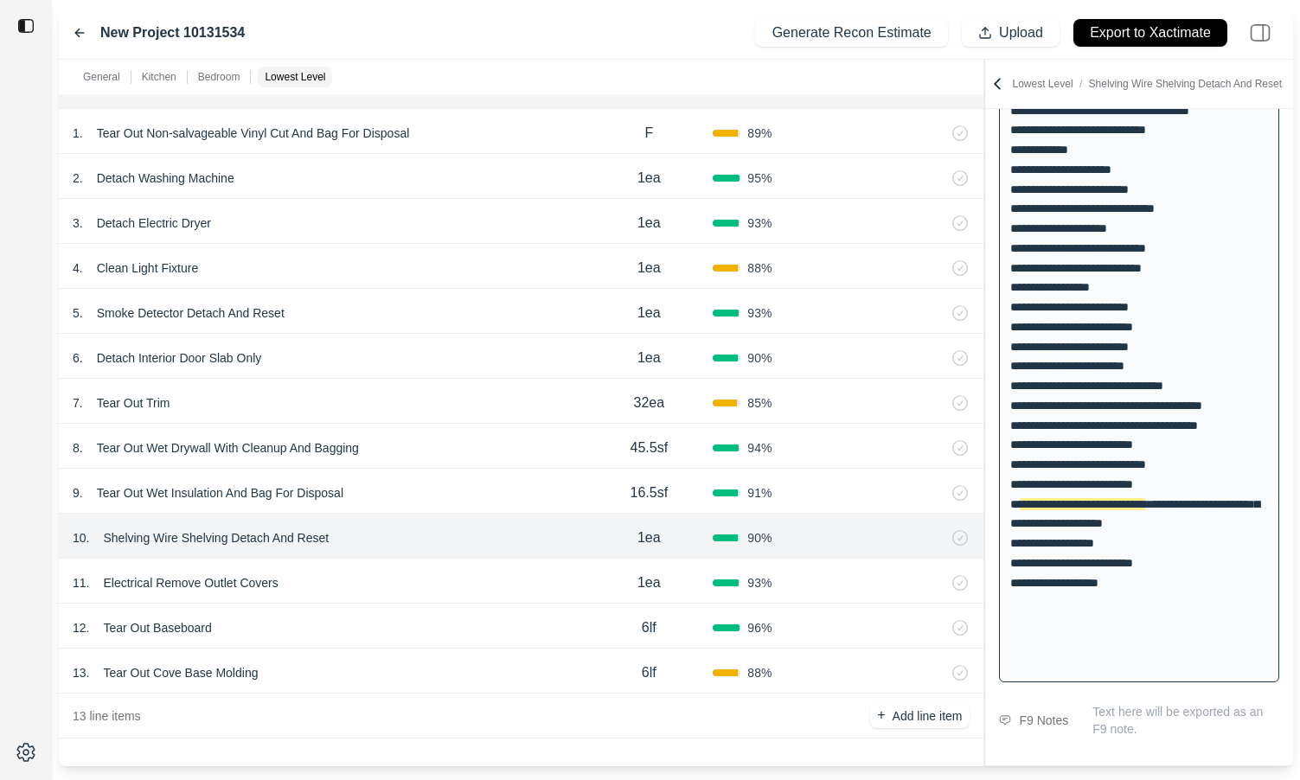
click at [404, 591] on div "11 . Electrical Remove Outlet Covers" at bounding box center [329, 583] width 512 height 24
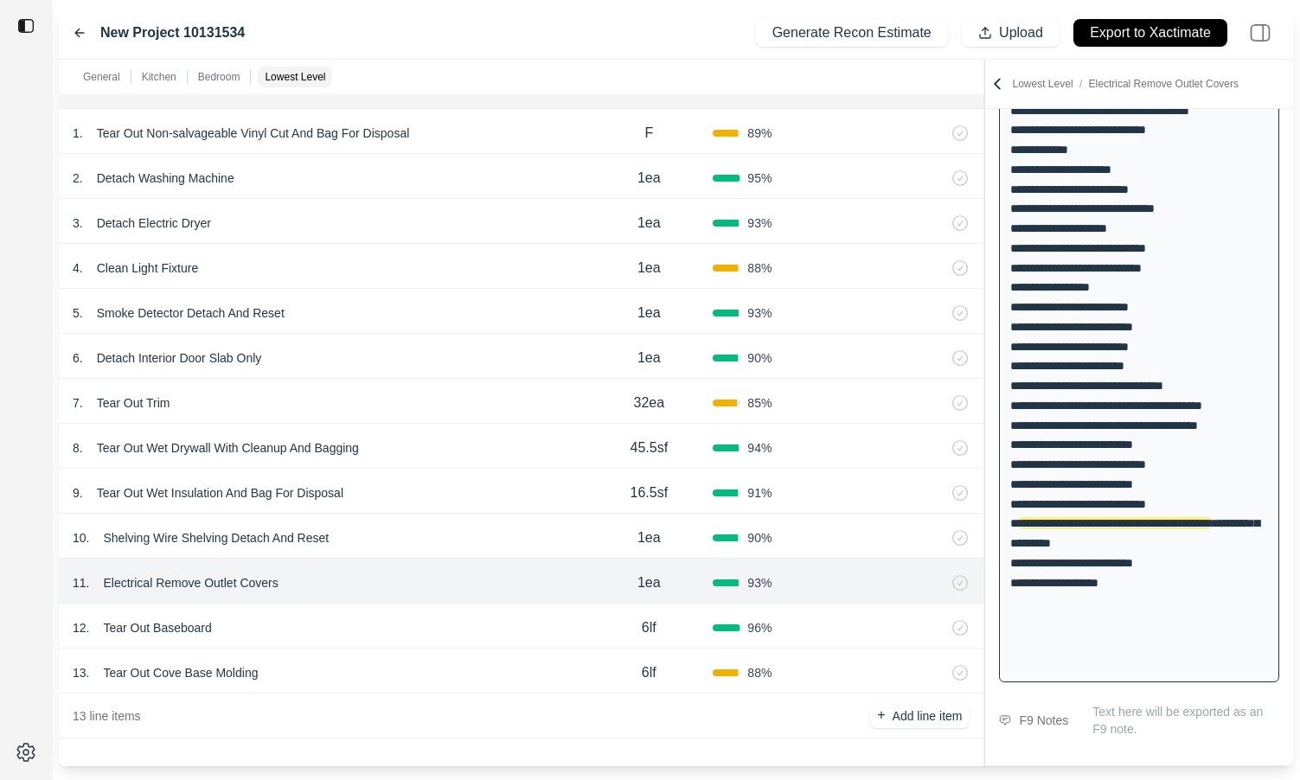
click at [395, 622] on div "12 . Tear Out Baseboard" at bounding box center [329, 628] width 512 height 24
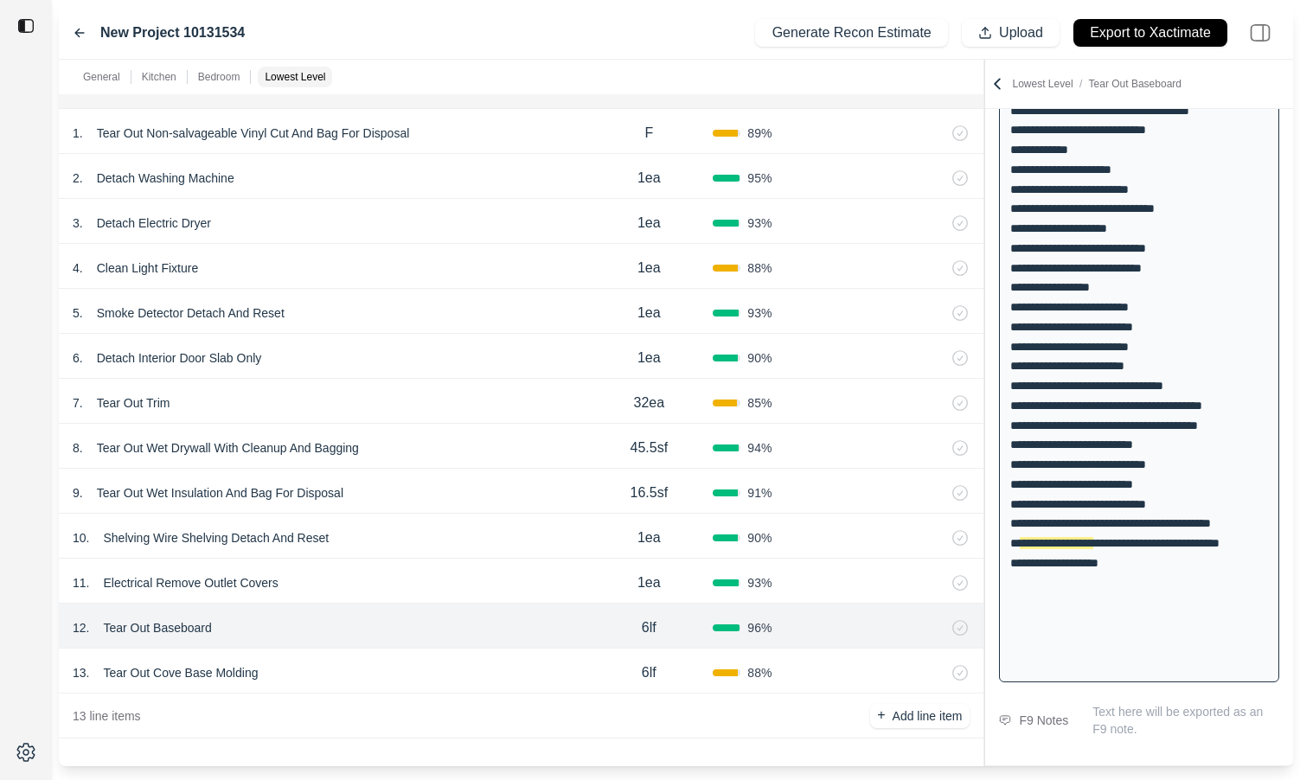
click at [401, 589] on div "11 . Electrical Remove Outlet Covers" at bounding box center [329, 583] width 512 height 24
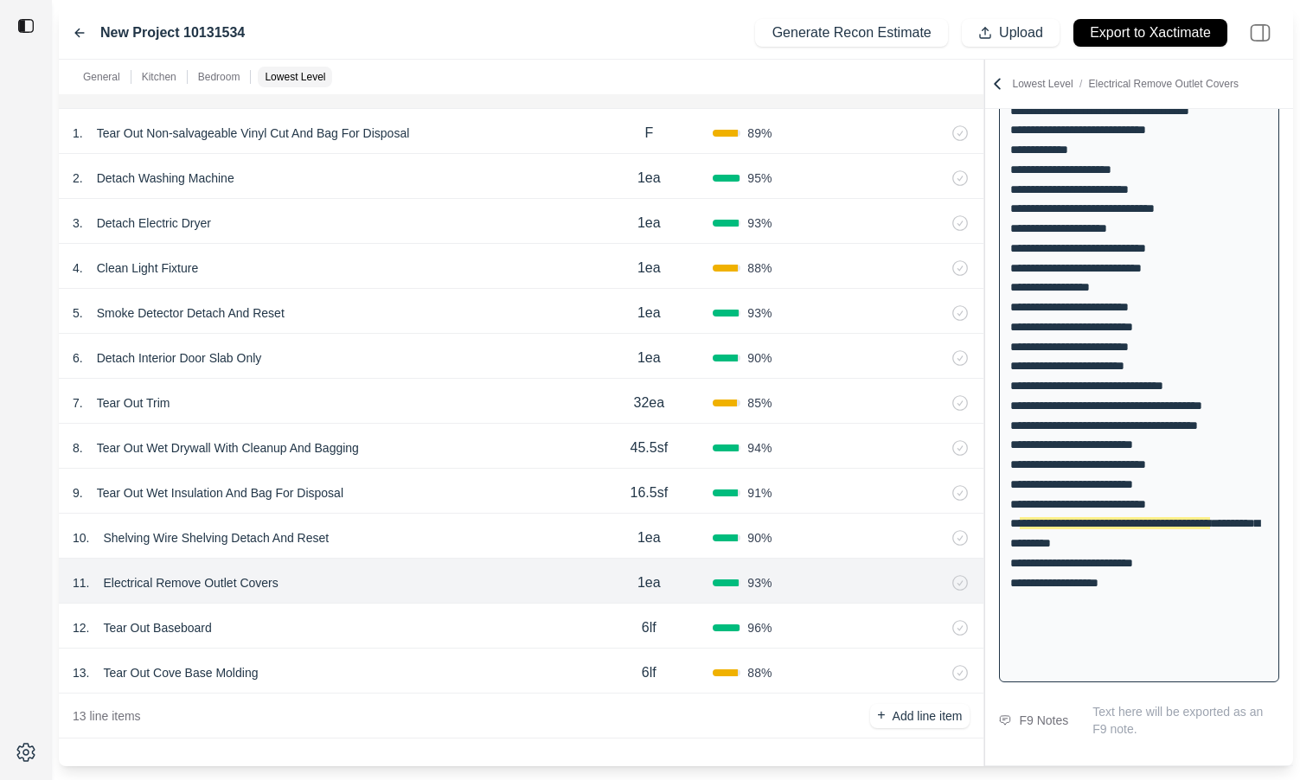
click at [389, 626] on div "12 . Tear Out Baseboard" at bounding box center [329, 628] width 512 height 24
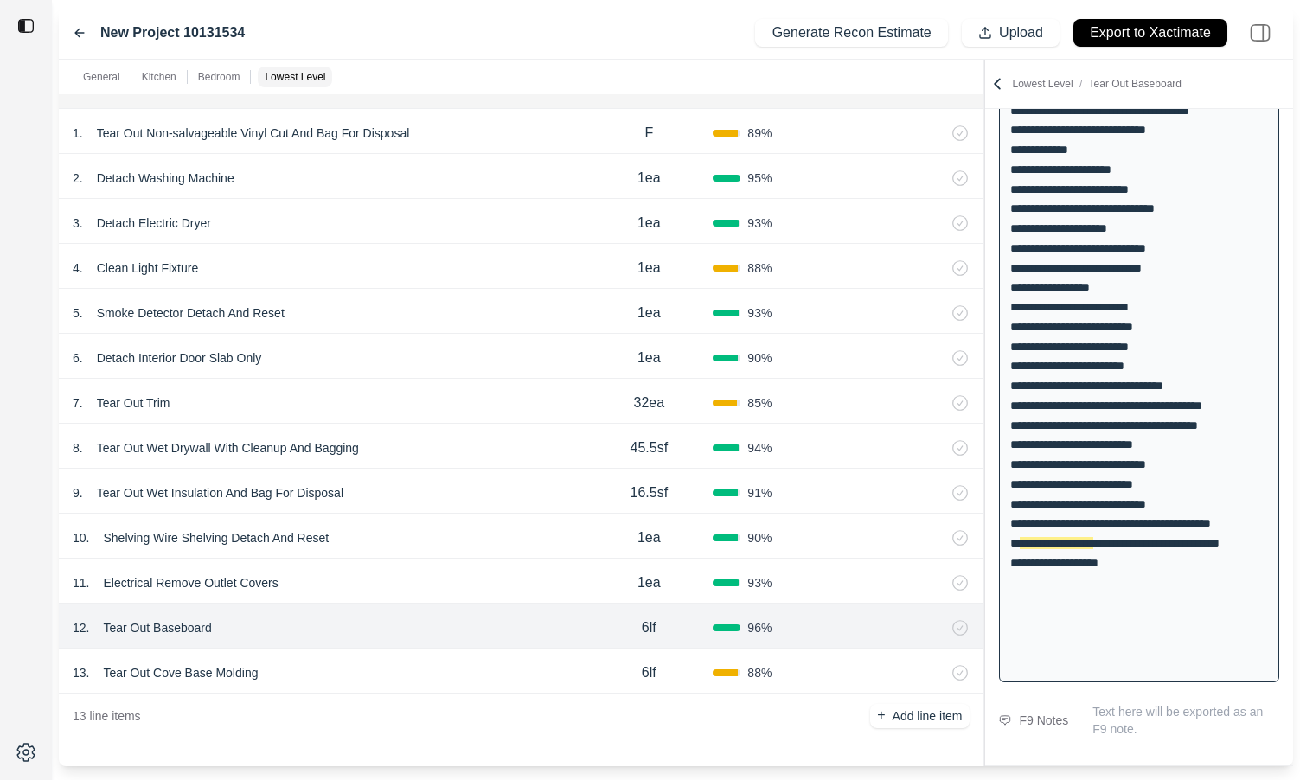
click at [429, 579] on div "11 . Electrical Remove Outlet Covers" at bounding box center [329, 583] width 512 height 24
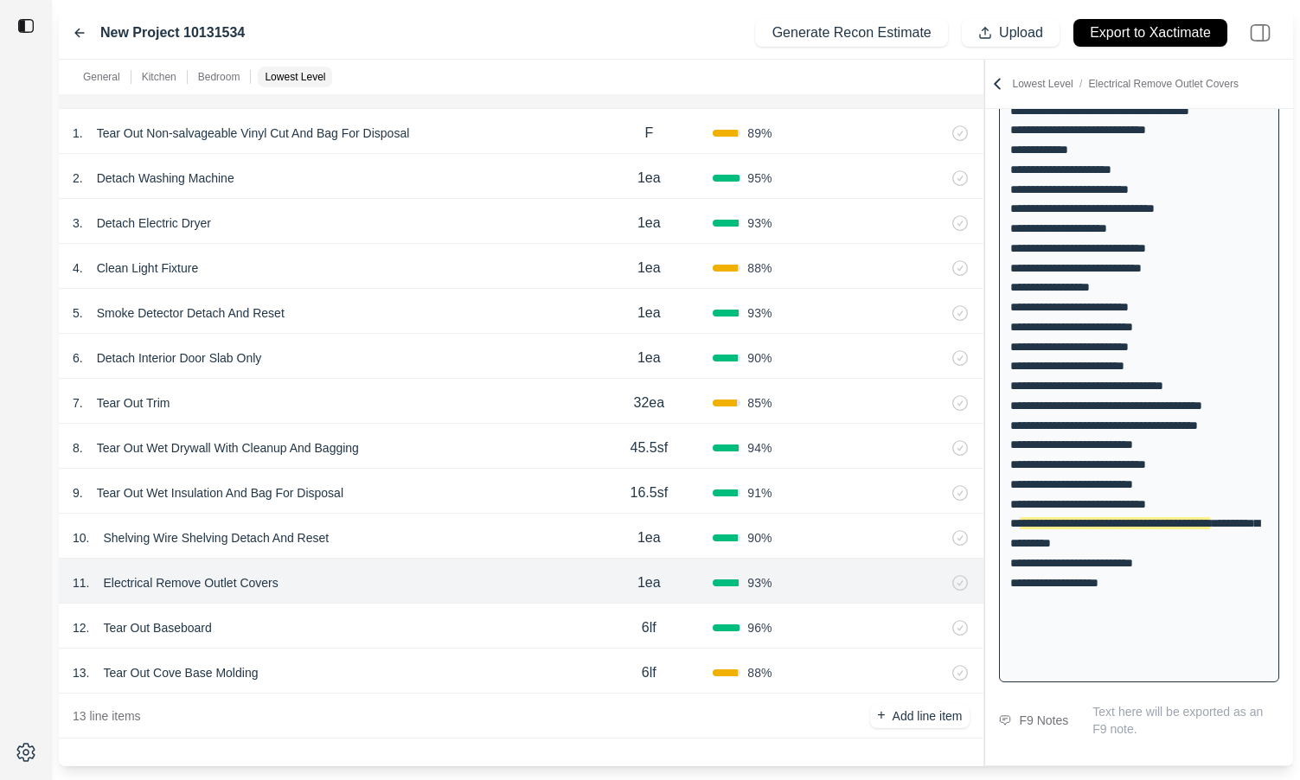
click at [420, 605] on div "12 . Tear Out Baseboard 6lf 96 %" at bounding box center [521, 626] width 925 height 45
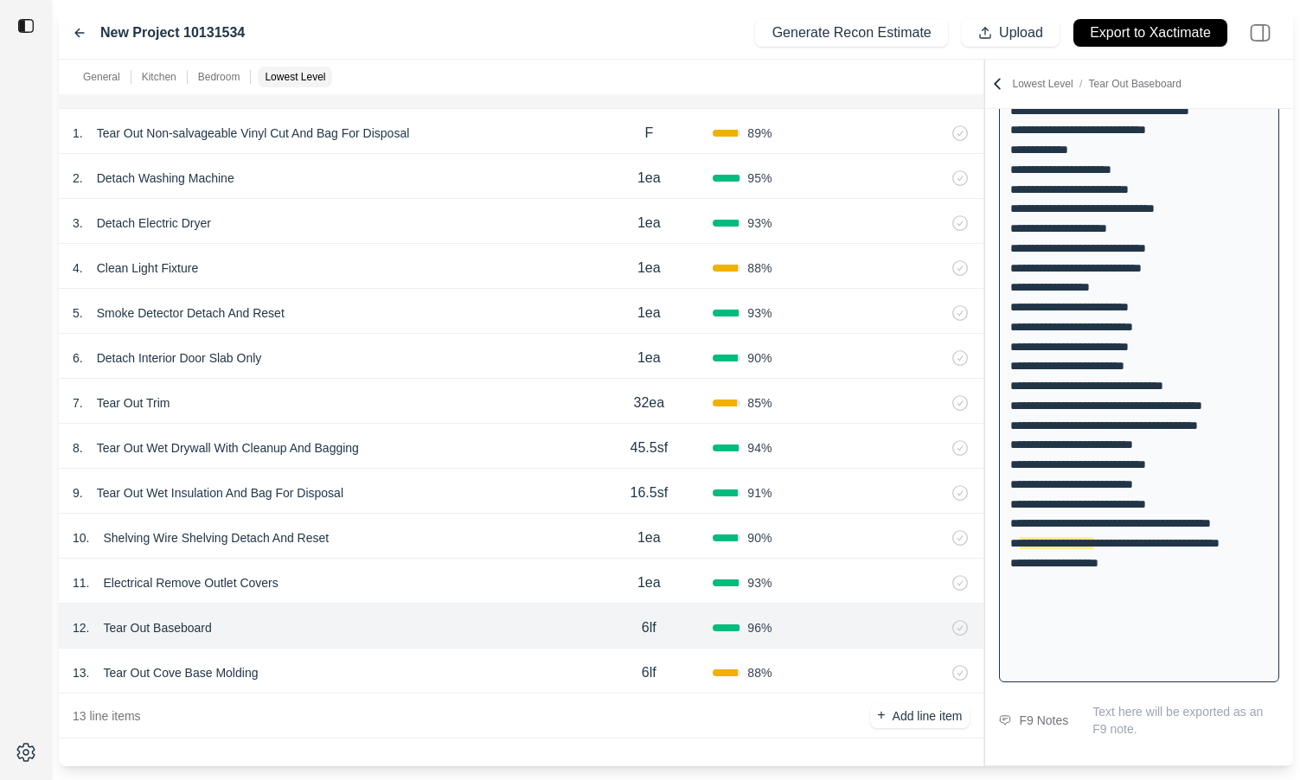
click at [397, 669] on div "13 . Tear Out Cove Base Molding" at bounding box center [329, 673] width 512 height 24
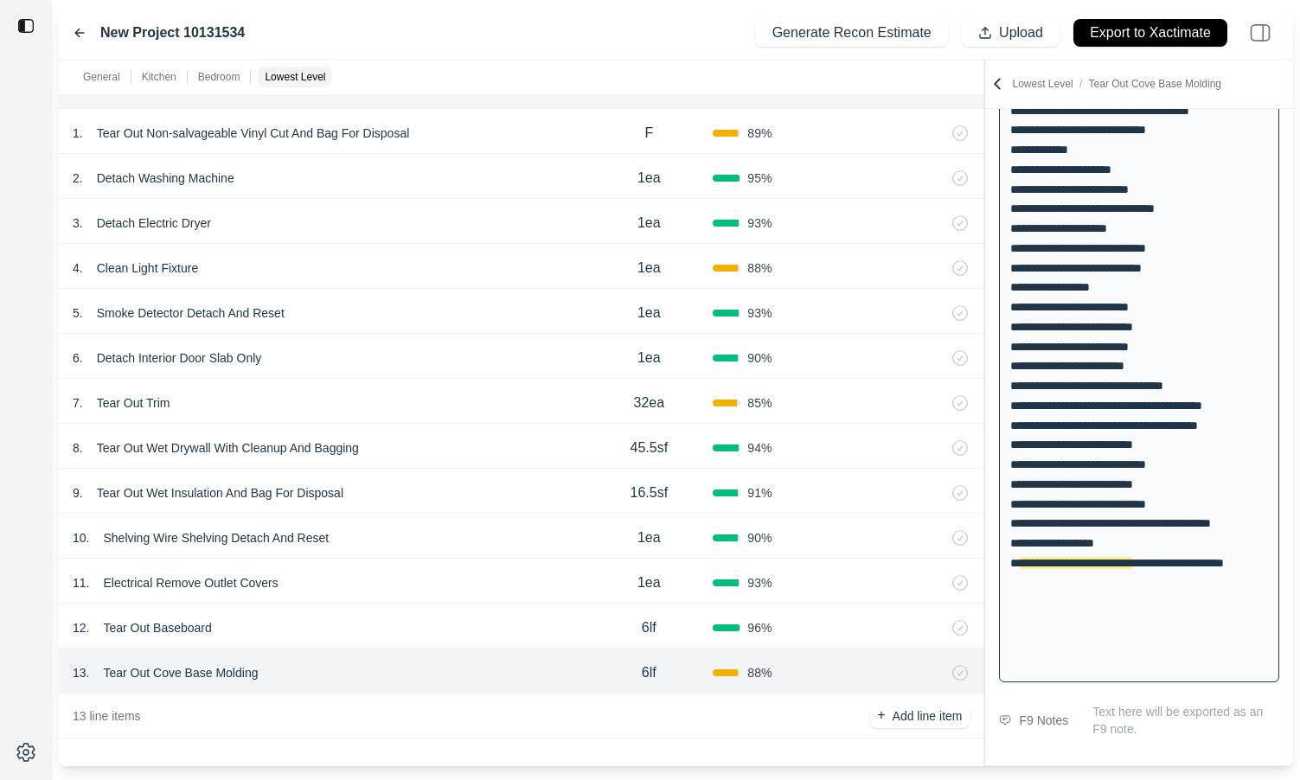
click at [451, 624] on div "12 . Tear Out Baseboard" at bounding box center [329, 628] width 512 height 24
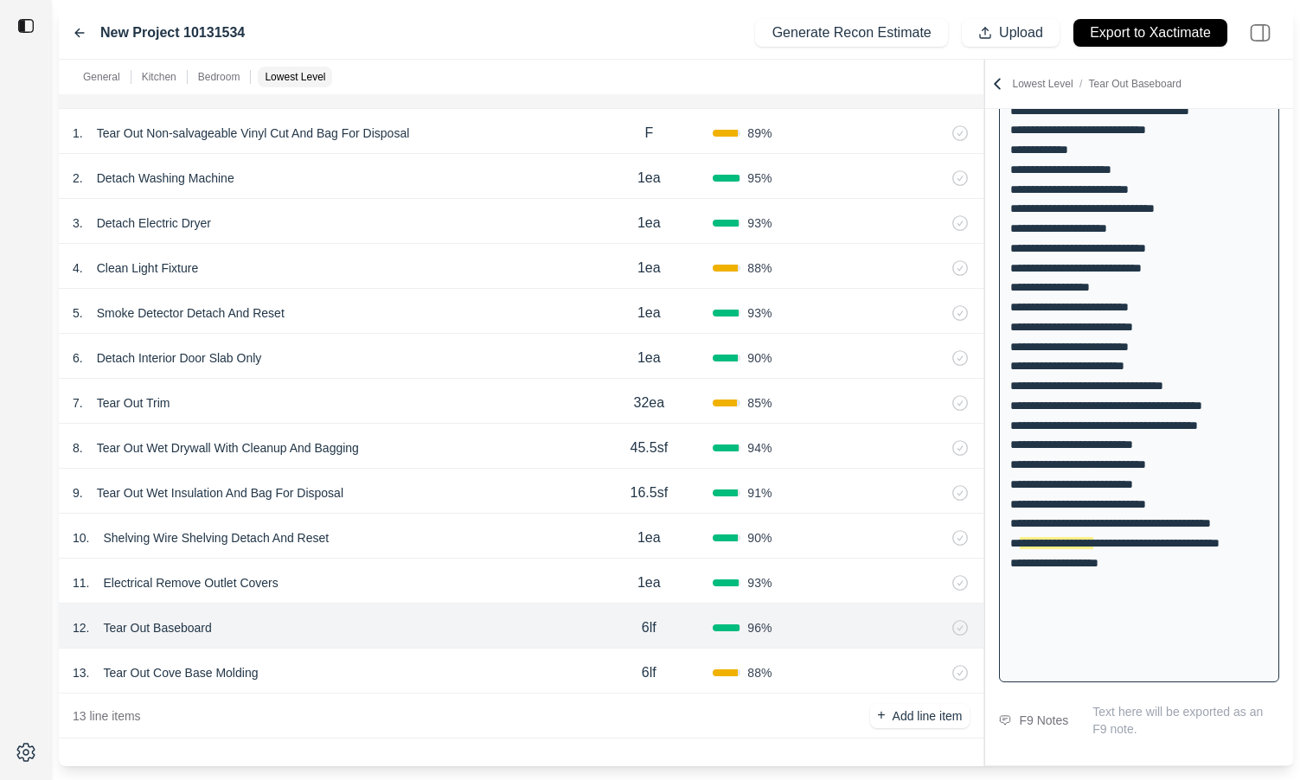
click at [421, 661] on div "13 . Tear Out Cove Base Molding" at bounding box center [329, 673] width 512 height 24
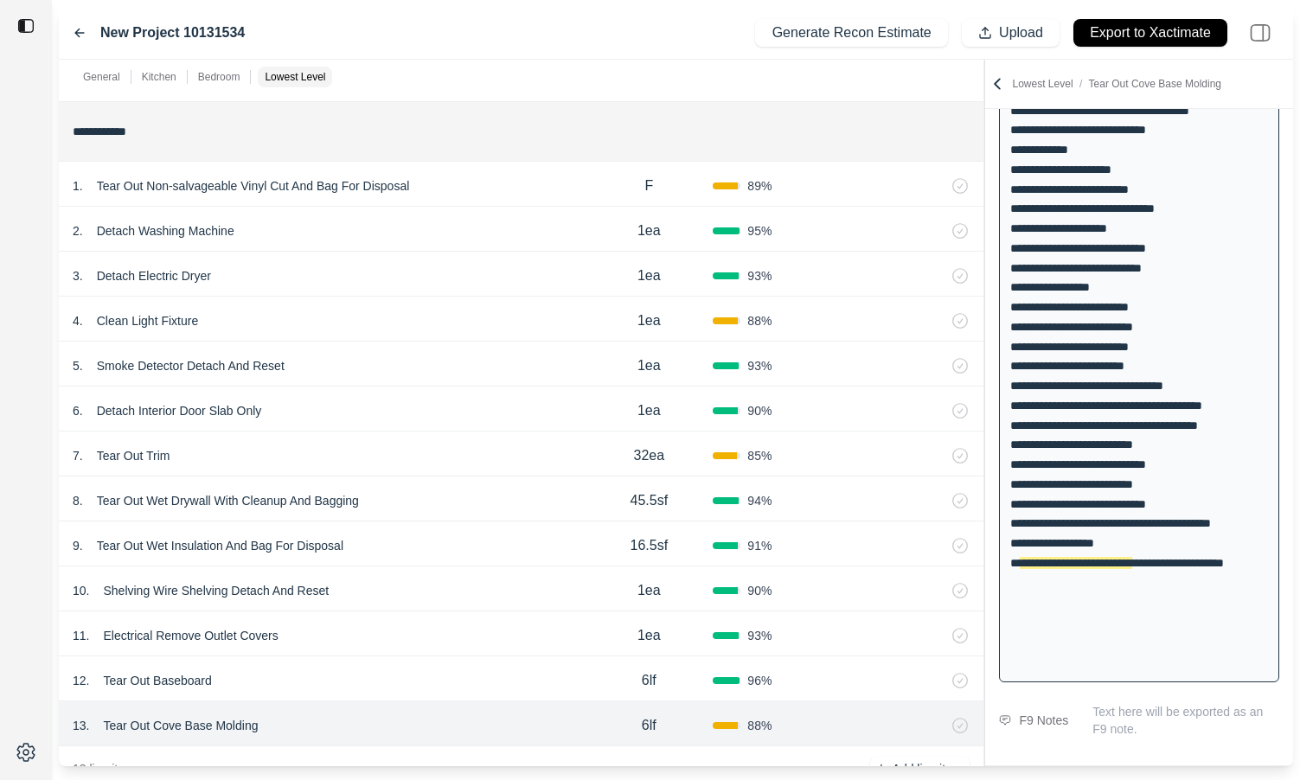
scroll to position [2210, 0]
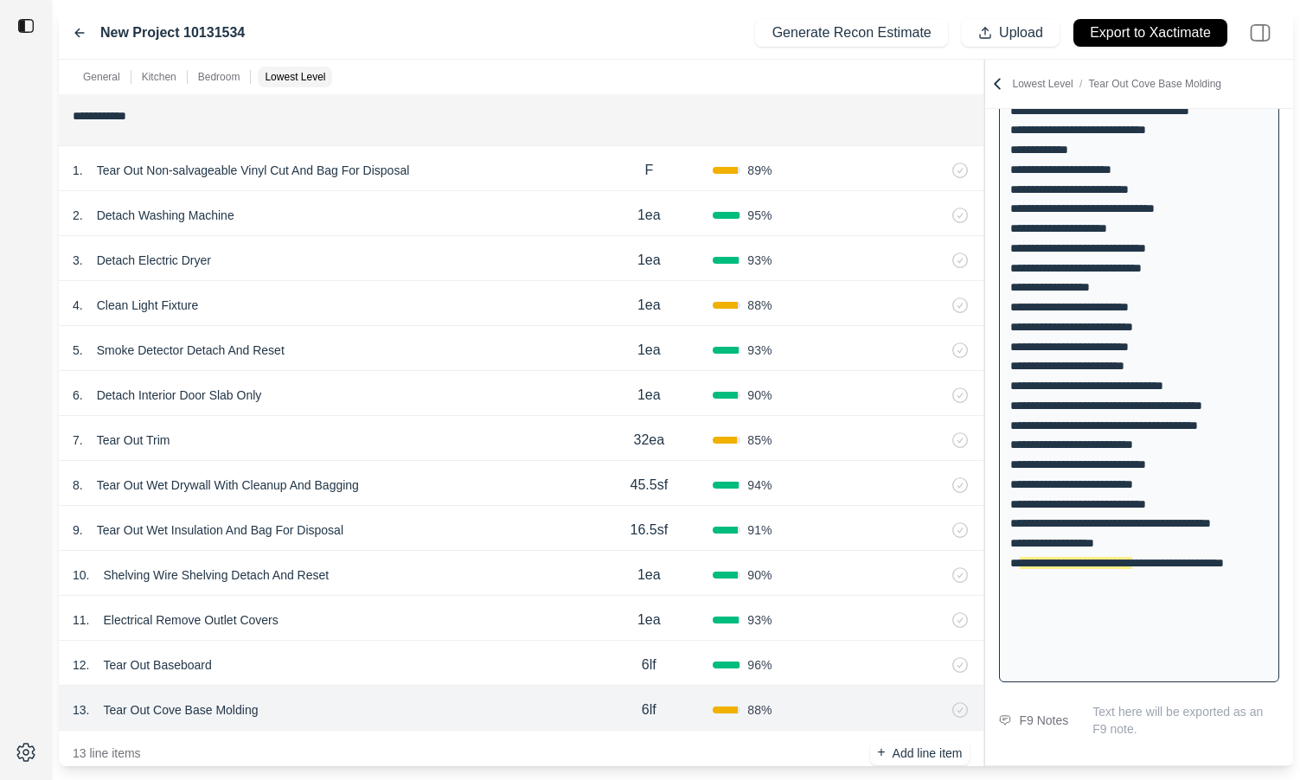
click at [432, 438] on div "7 . Tear Out Trim" at bounding box center [329, 440] width 512 height 24
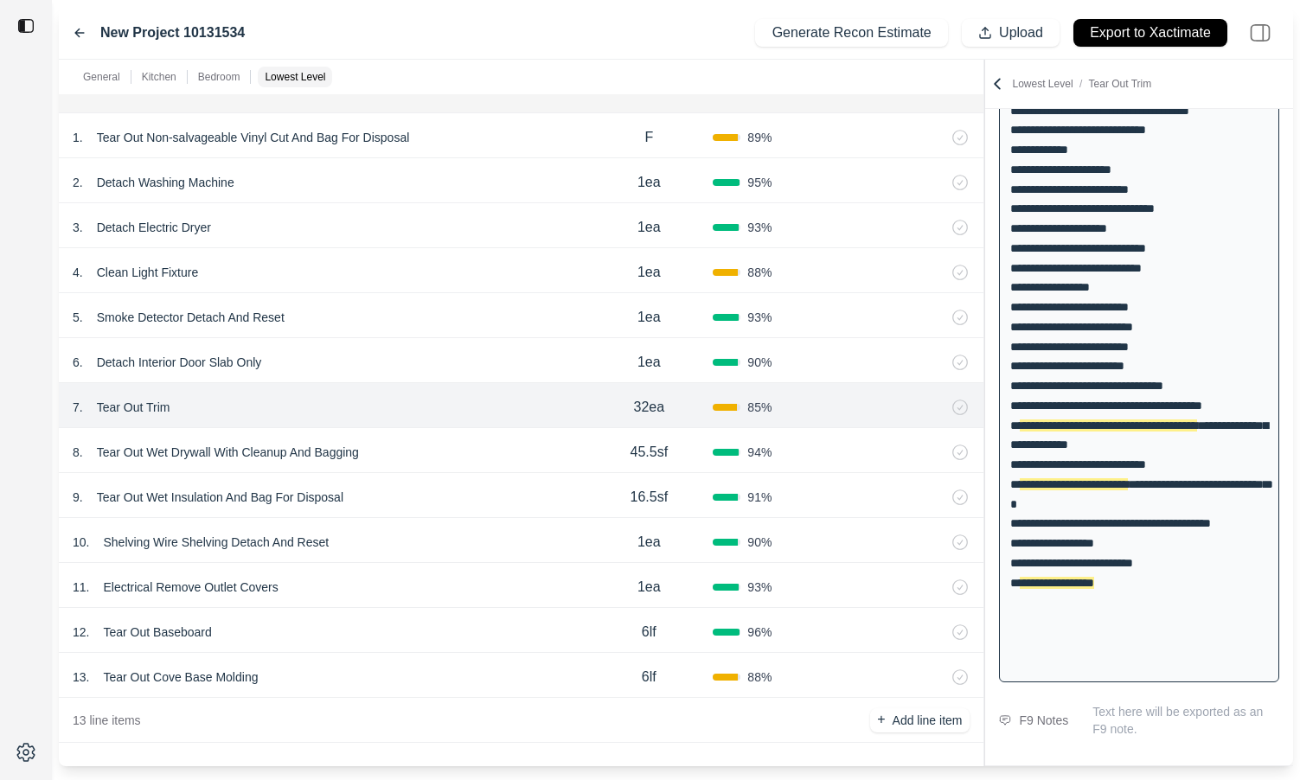
scroll to position [2245, 0]
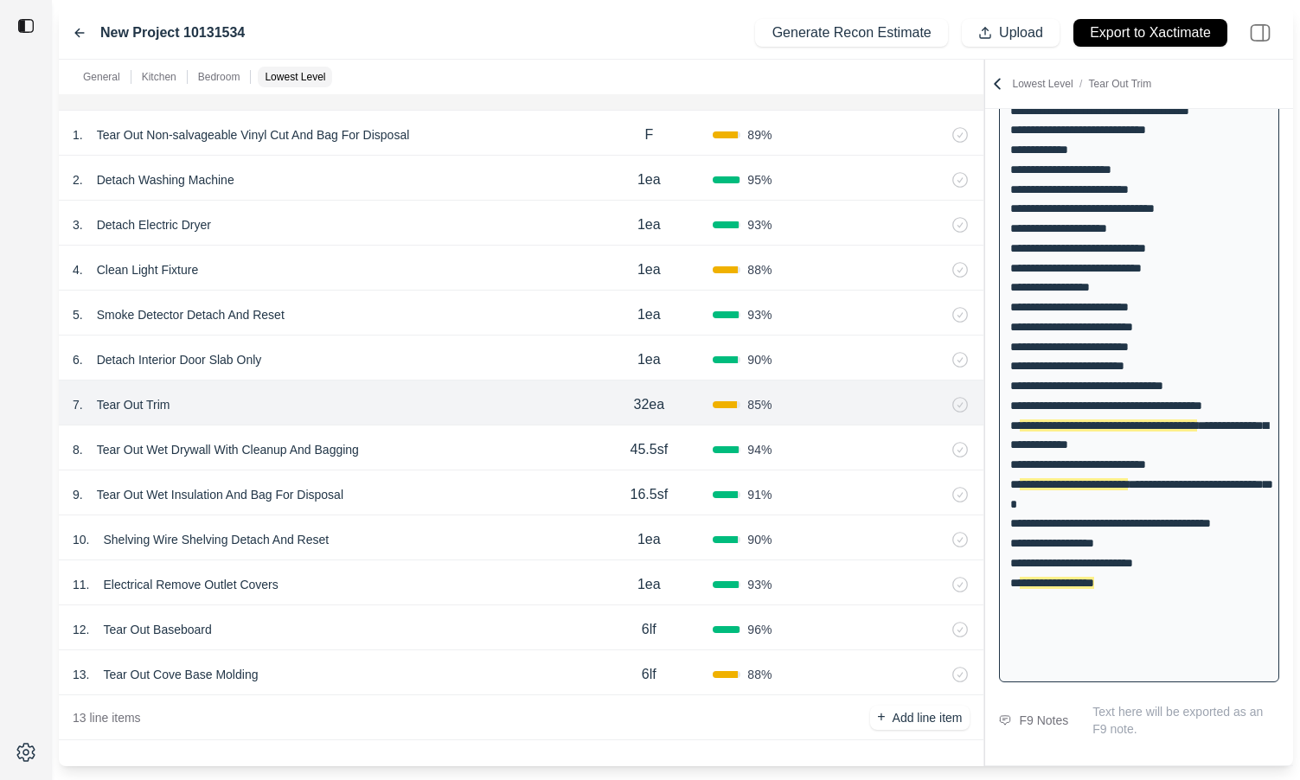
click at [430, 681] on div "13 . Tear Out Cove Base Molding" at bounding box center [329, 674] width 512 height 24
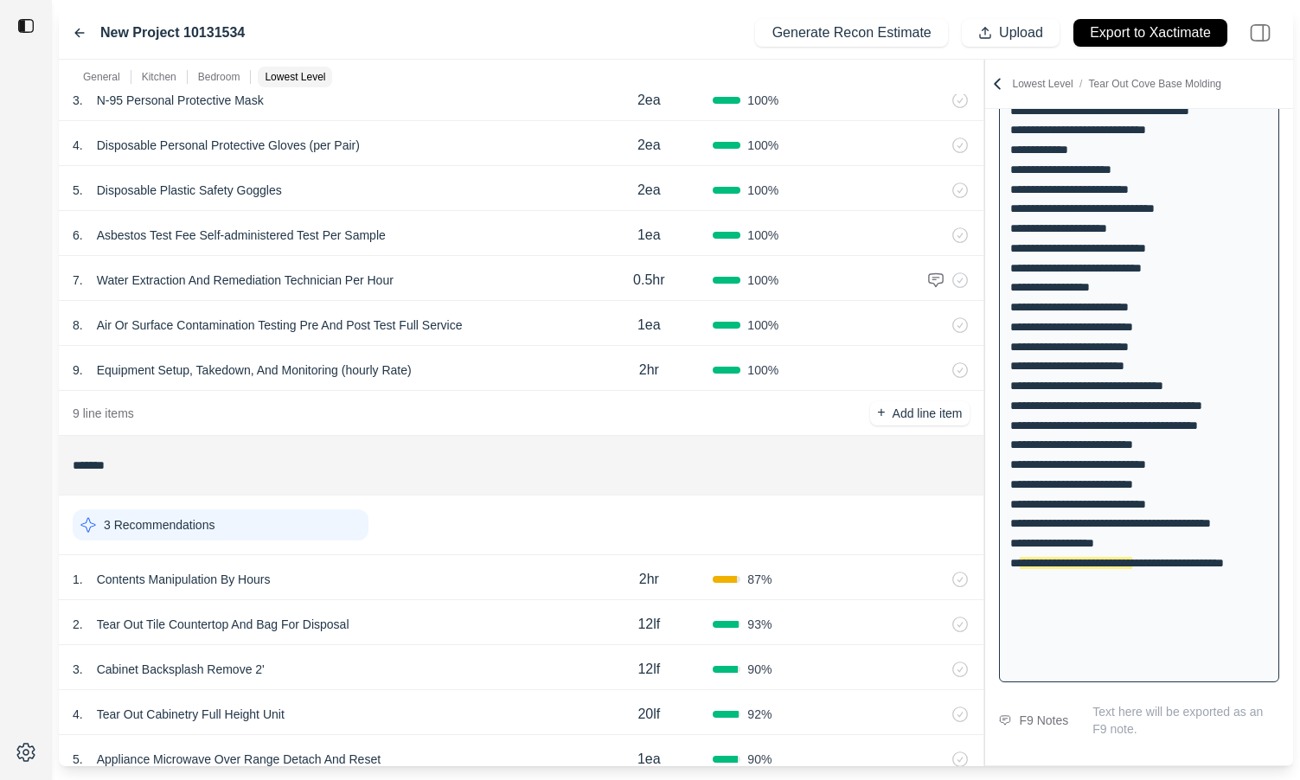
scroll to position [0, 0]
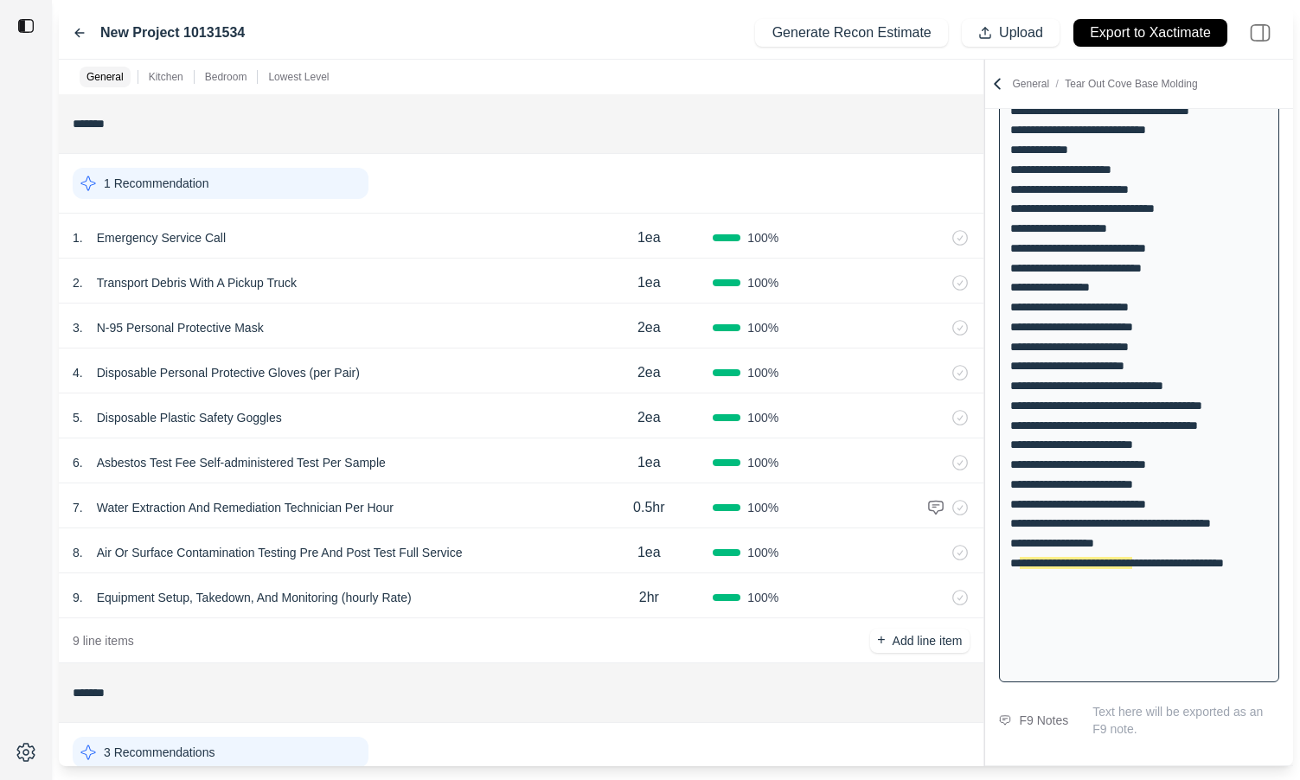
click at [77, 32] on icon at bounding box center [79, 33] width 9 height 8
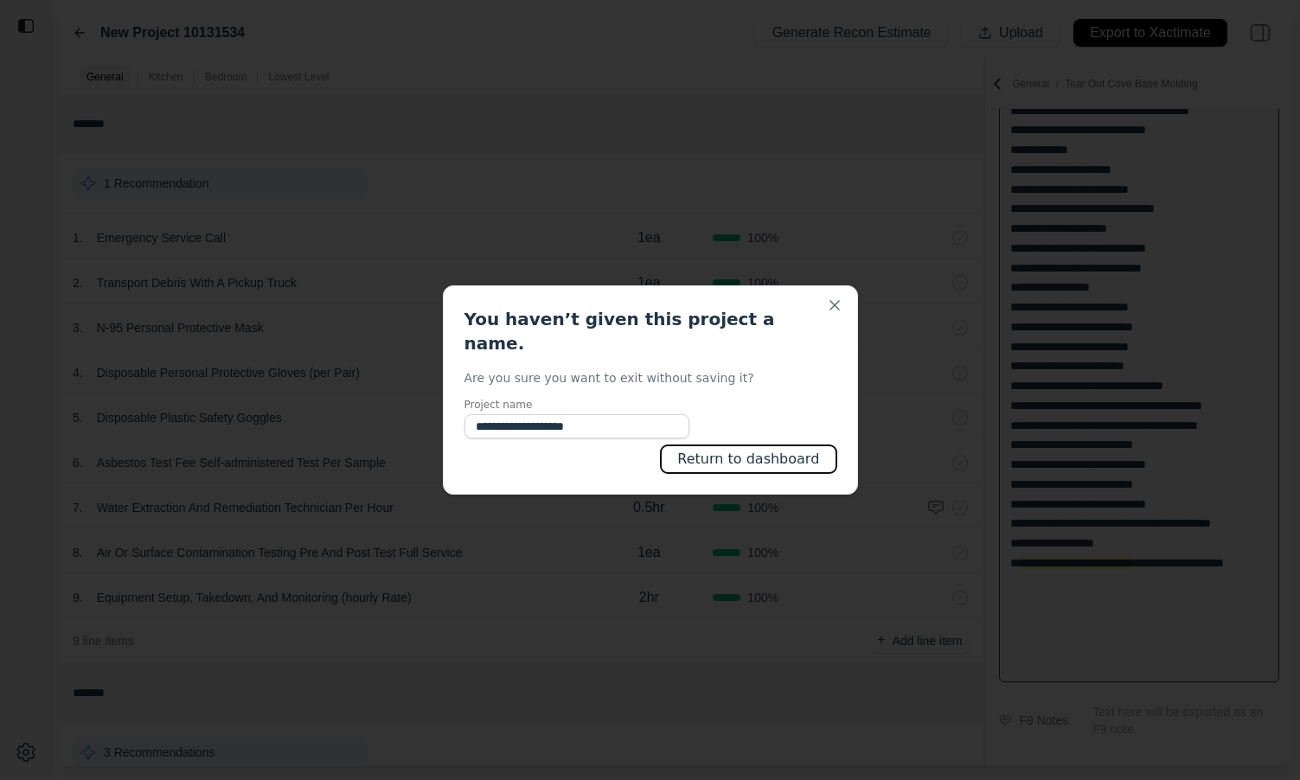
click at [725, 449] on button "Return to dashboard" at bounding box center [748, 459] width 175 height 28
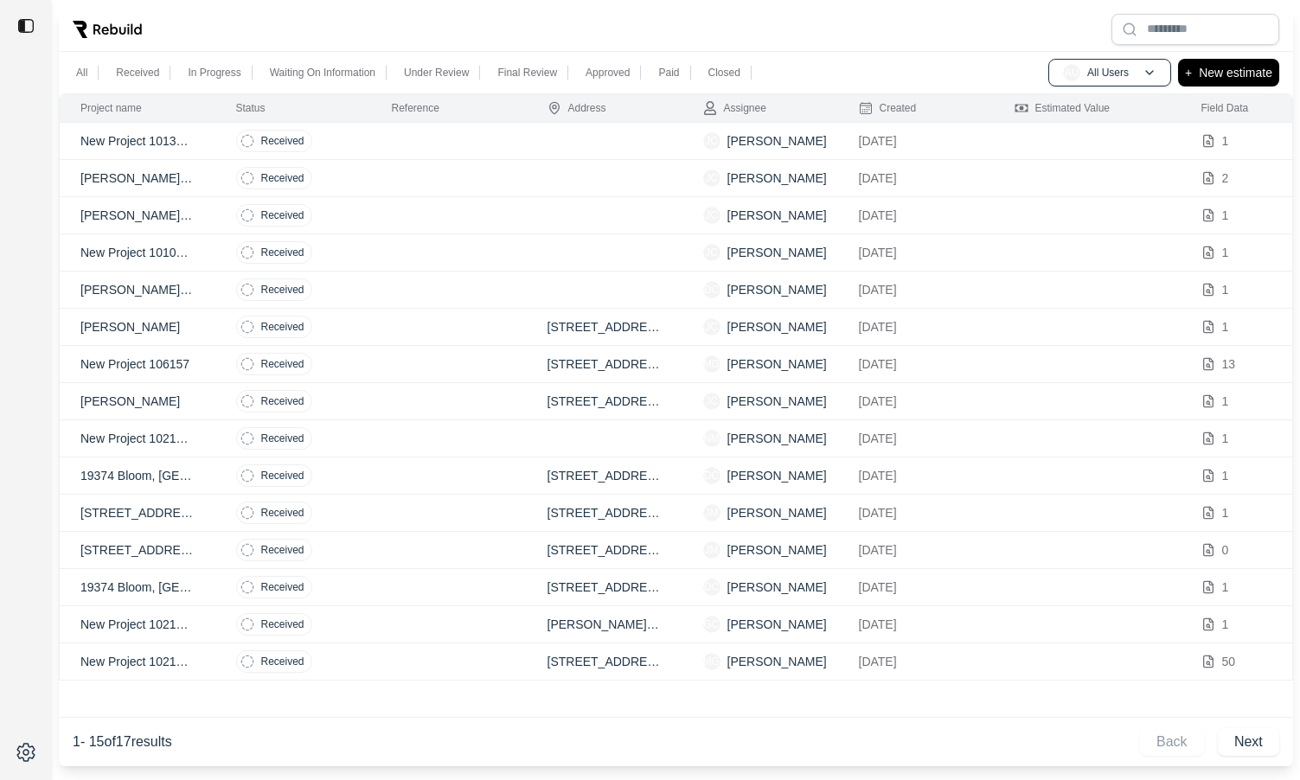
click at [387, 166] on td at bounding box center [449, 178] width 156 height 37
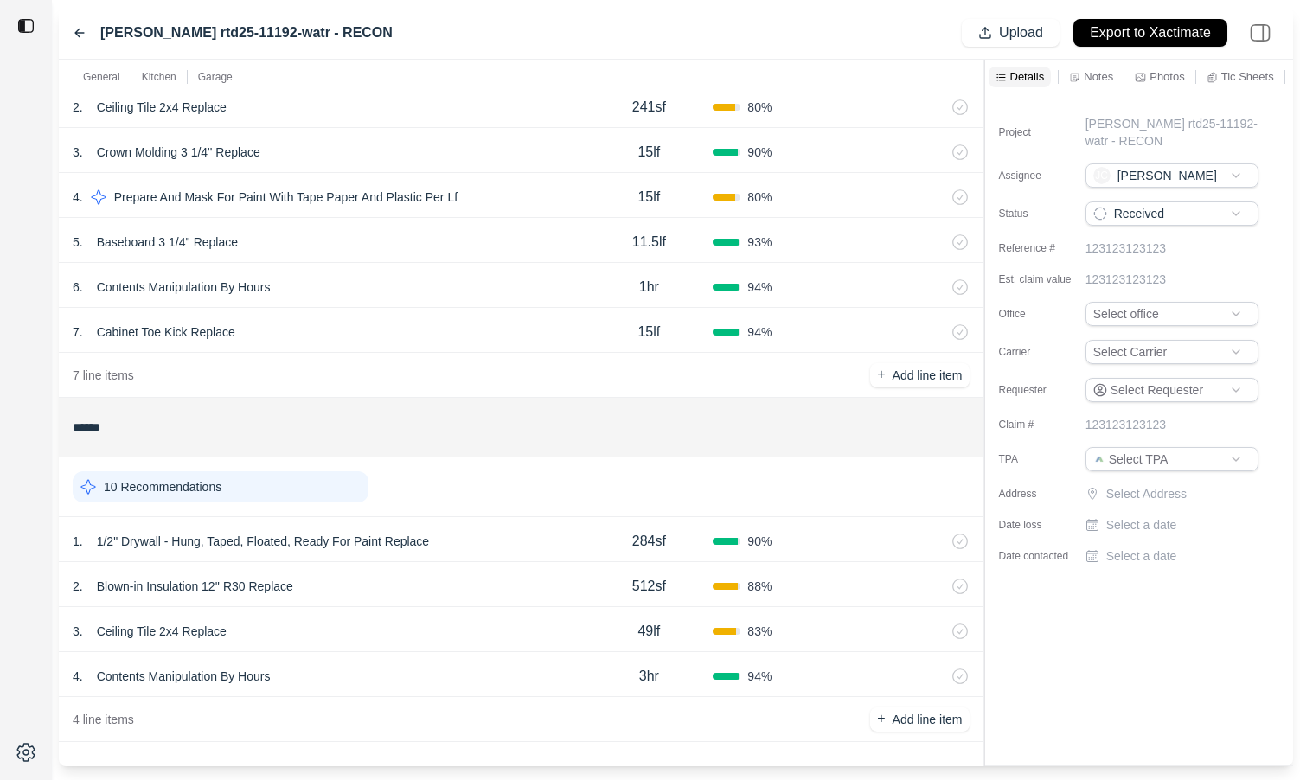
scroll to position [433, 0]
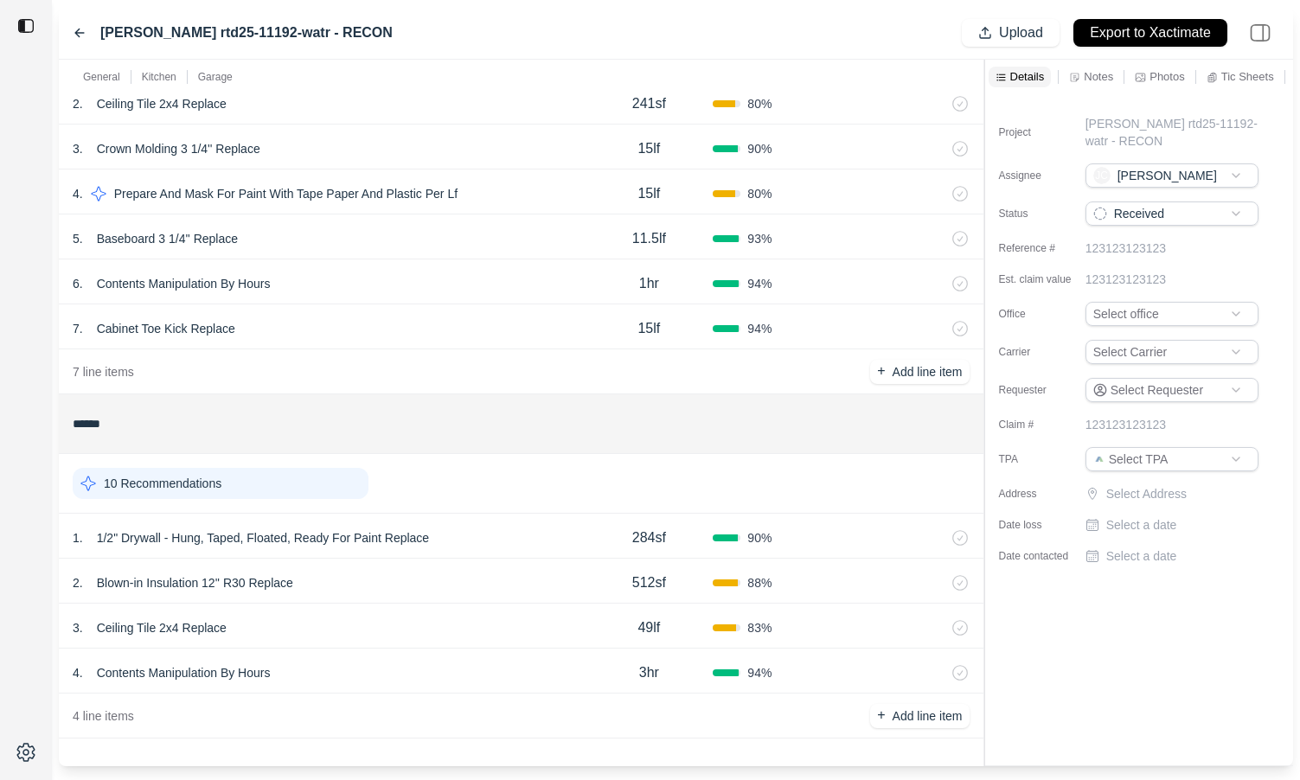
click at [272, 491] on div "10 Recommendations" at bounding box center [221, 483] width 296 height 31
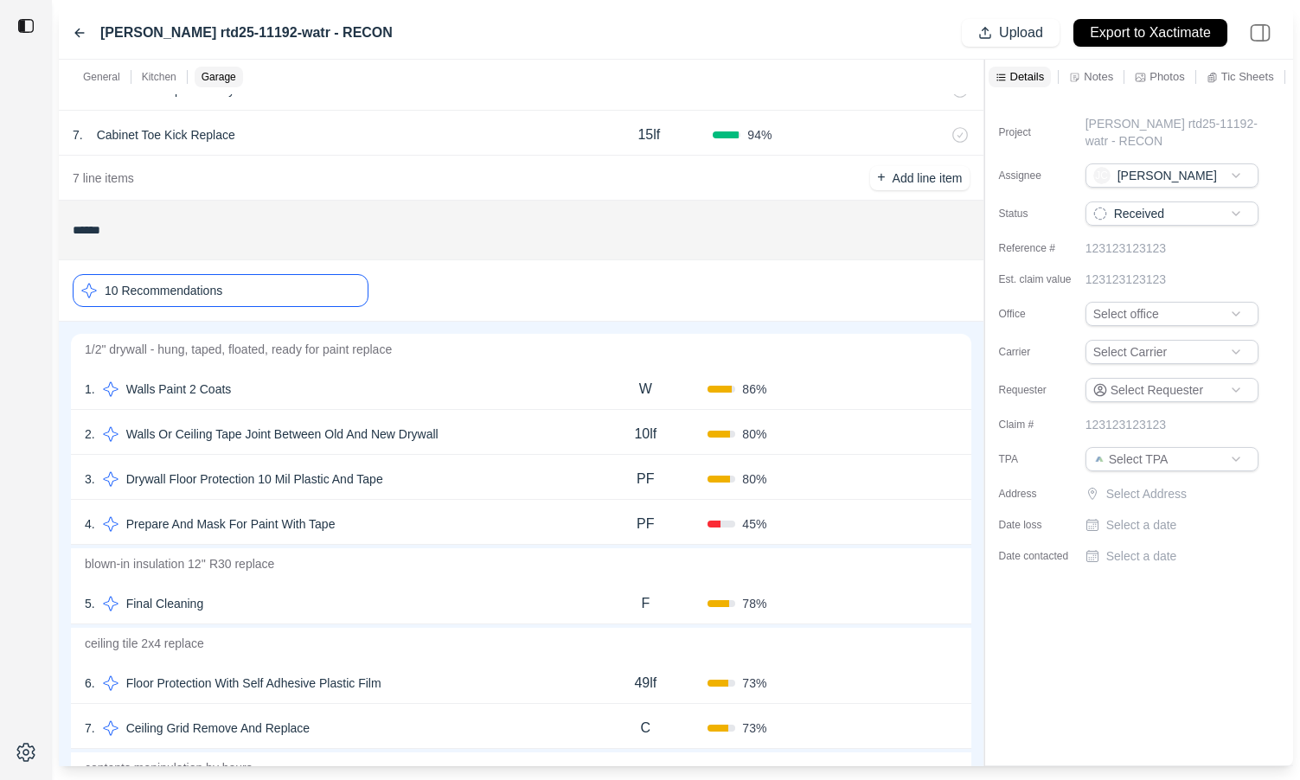
scroll to position [592, 0]
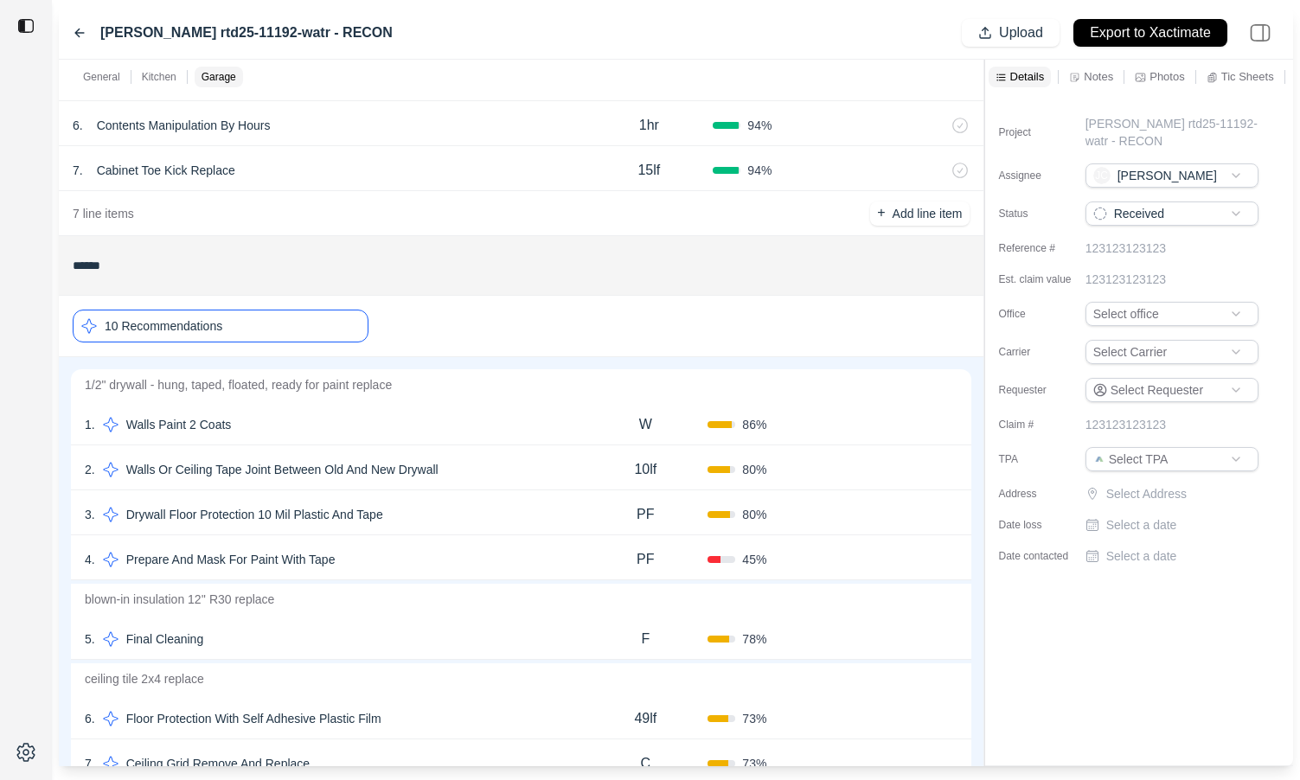
click at [305, 341] on div "10 Recommendations" at bounding box center [221, 326] width 296 height 33
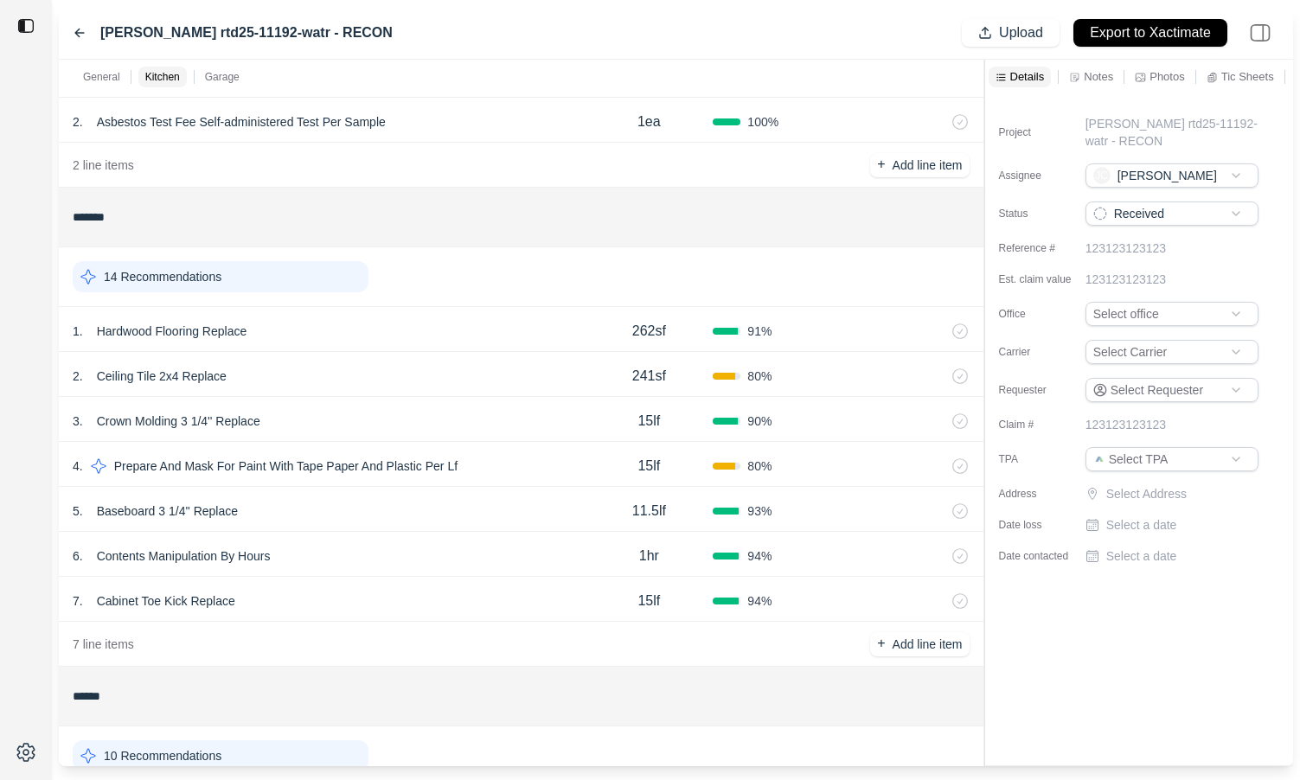
scroll to position [157, 0]
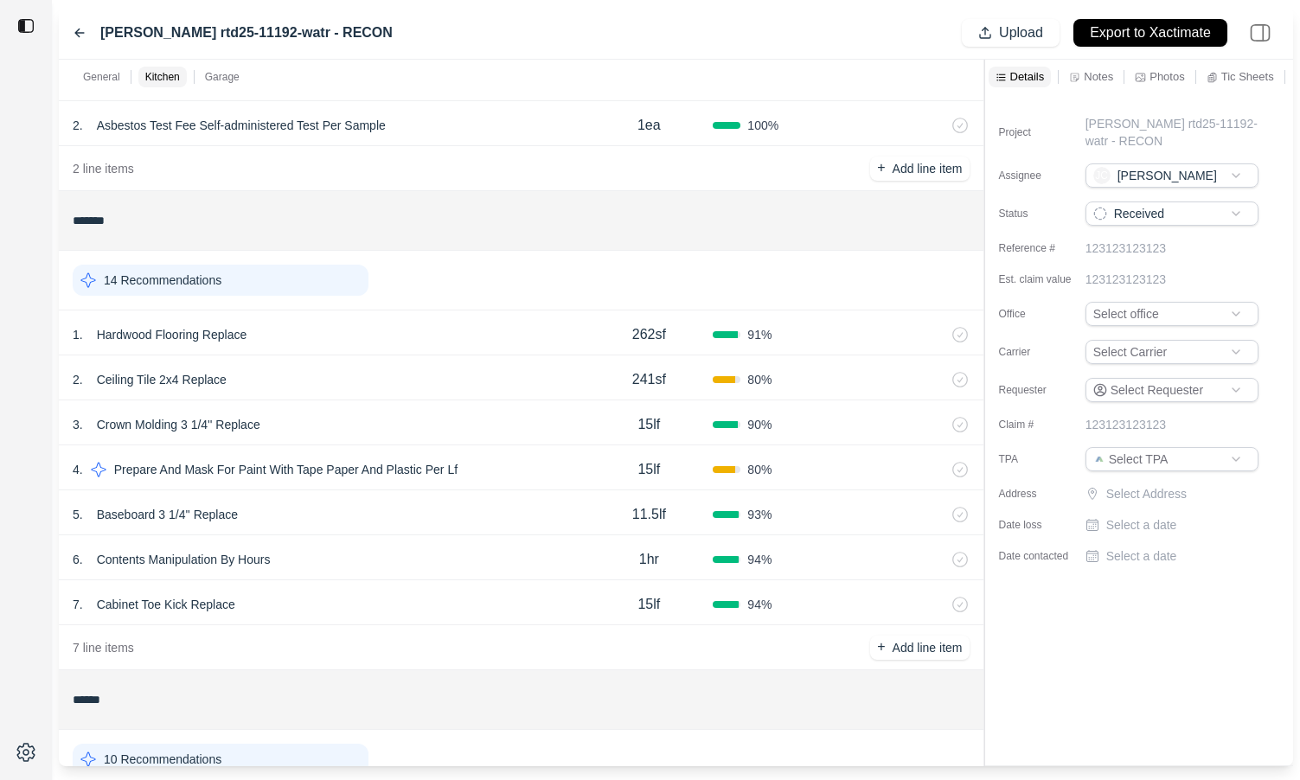
click at [80, 40] on div "[PERSON_NAME] rtd25-11192-watr - RECON" at bounding box center [233, 32] width 320 height 21
click at [77, 32] on icon at bounding box center [79, 33] width 9 height 8
